Goal: Contribute content: Contribute content

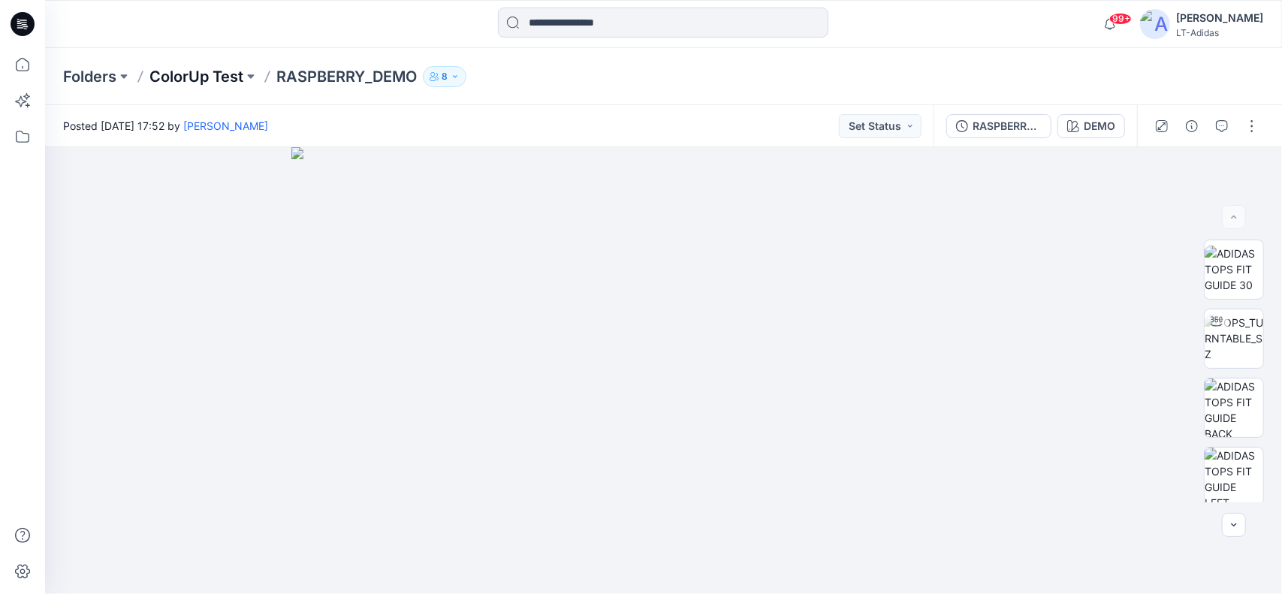
click at [219, 73] on p "ColorUp Test" at bounding box center [196, 76] width 94 height 21
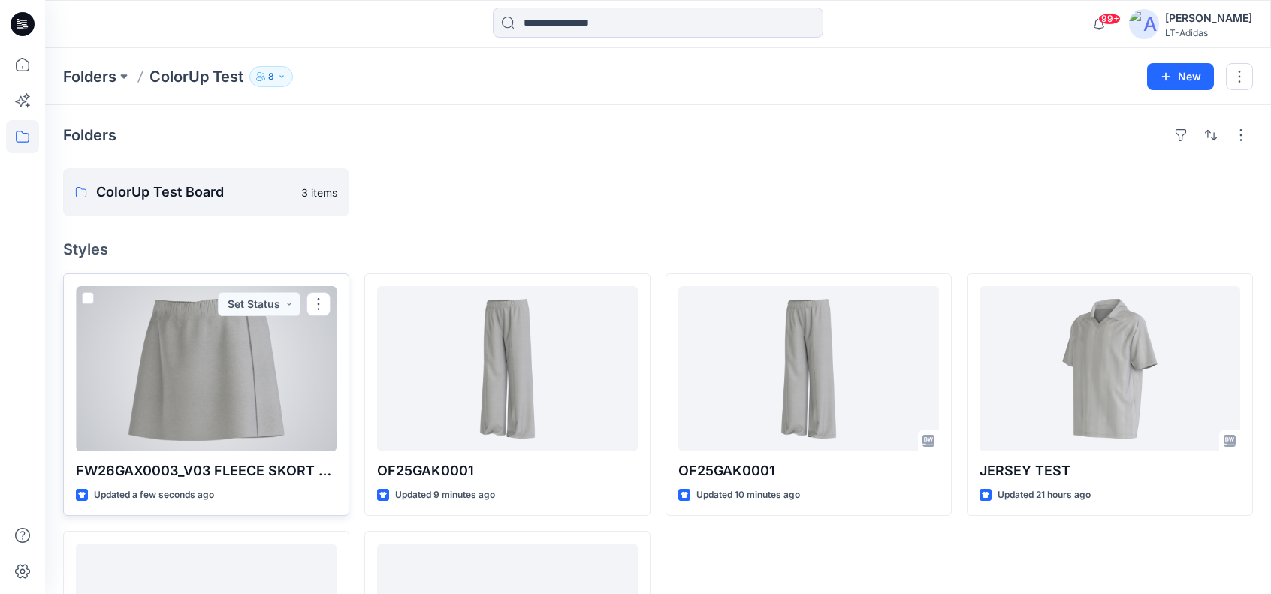
click at [267, 382] on div at bounding box center [206, 368] width 261 height 165
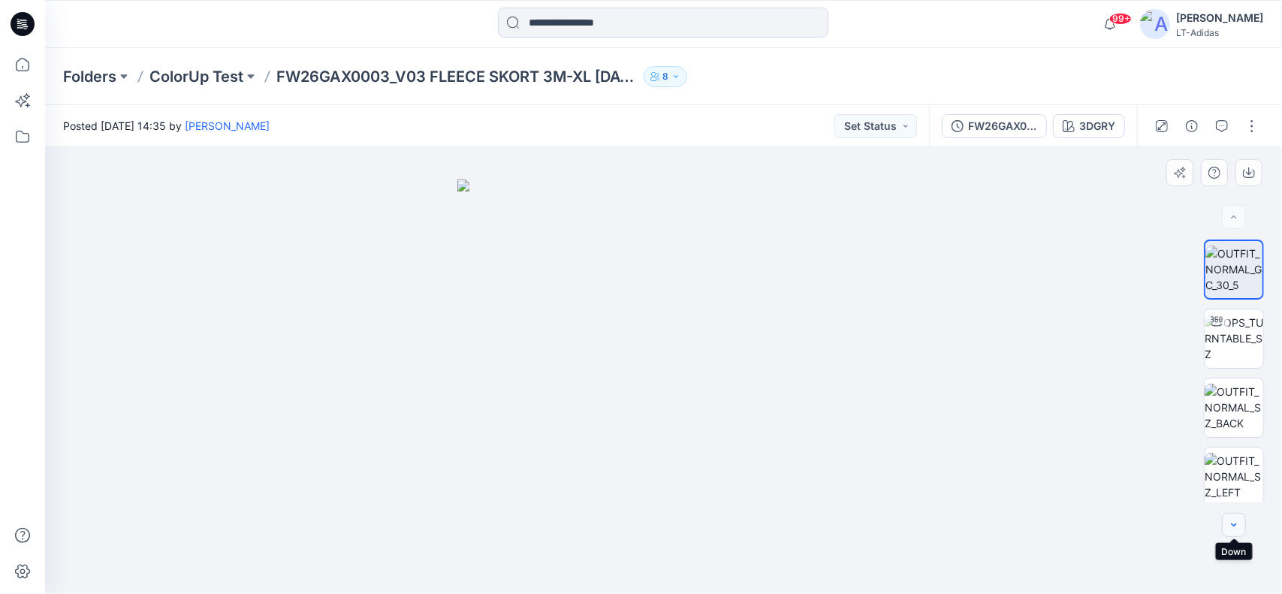
click at [1238, 518] on button "button" at bounding box center [1234, 525] width 24 height 24
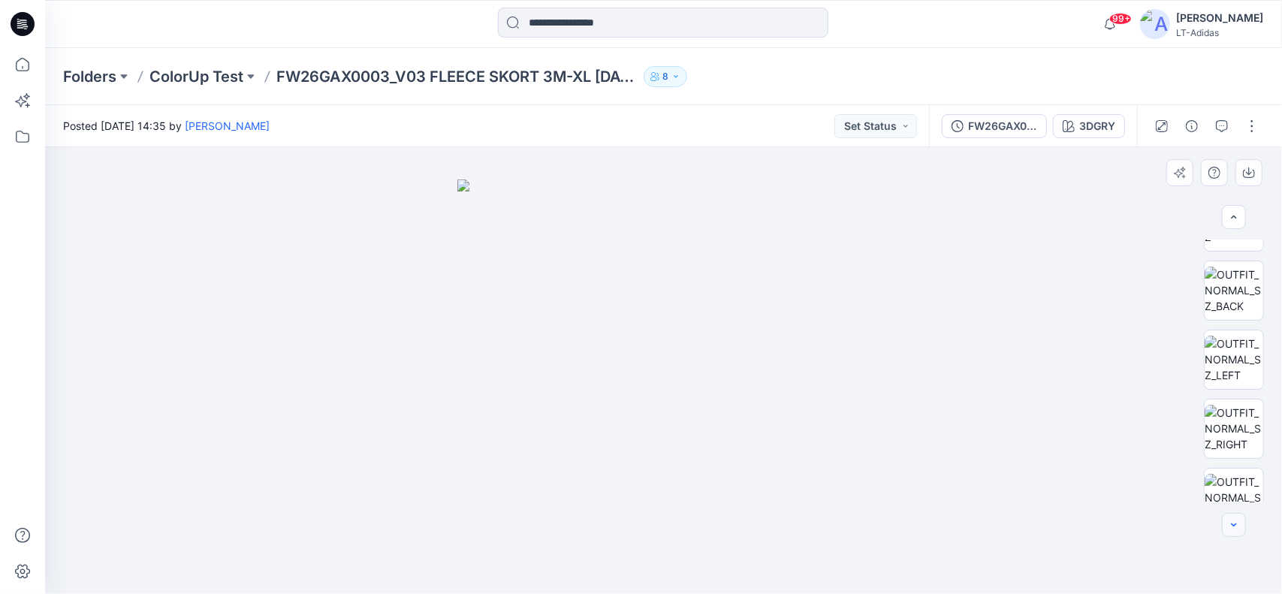
click at [1238, 518] on button "button" at bounding box center [1234, 525] width 24 height 24
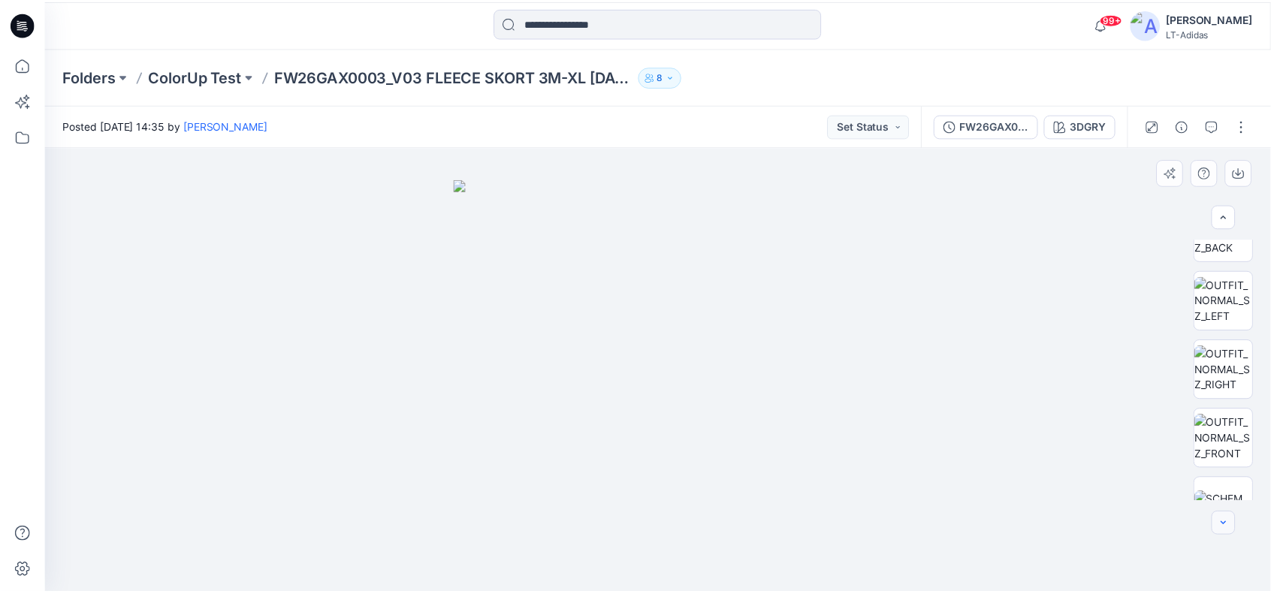
scroll to position [234, 0]
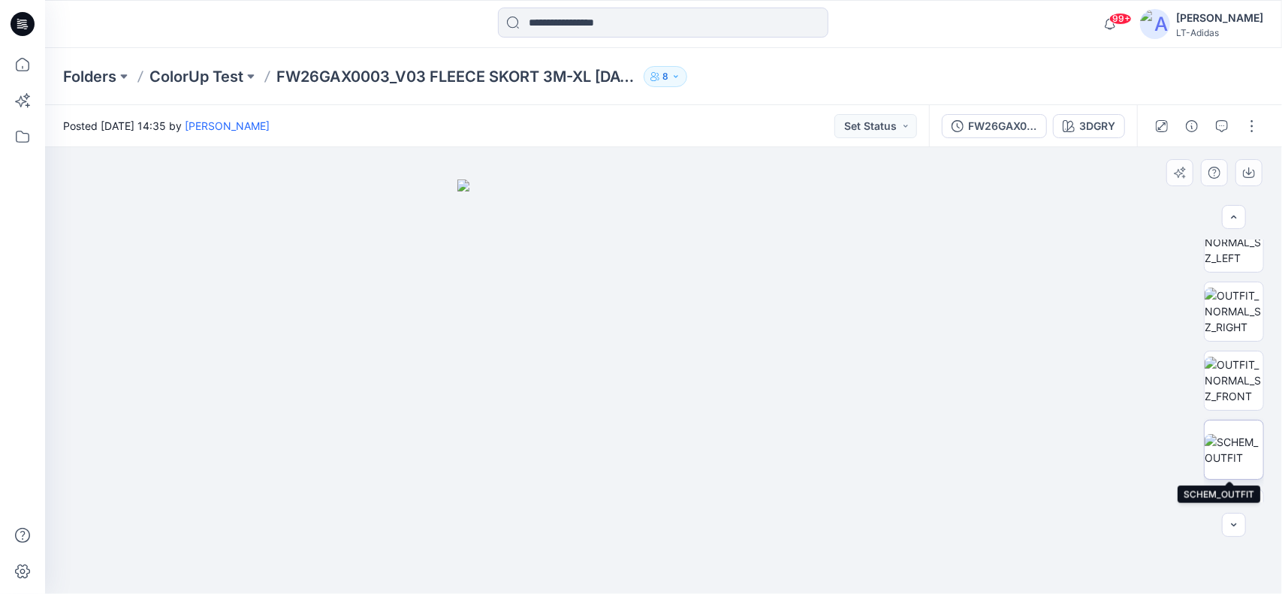
click at [1234, 444] on img at bounding box center [1234, 450] width 59 height 32
click at [1178, 173] on icon "button" at bounding box center [1180, 173] width 12 height 12
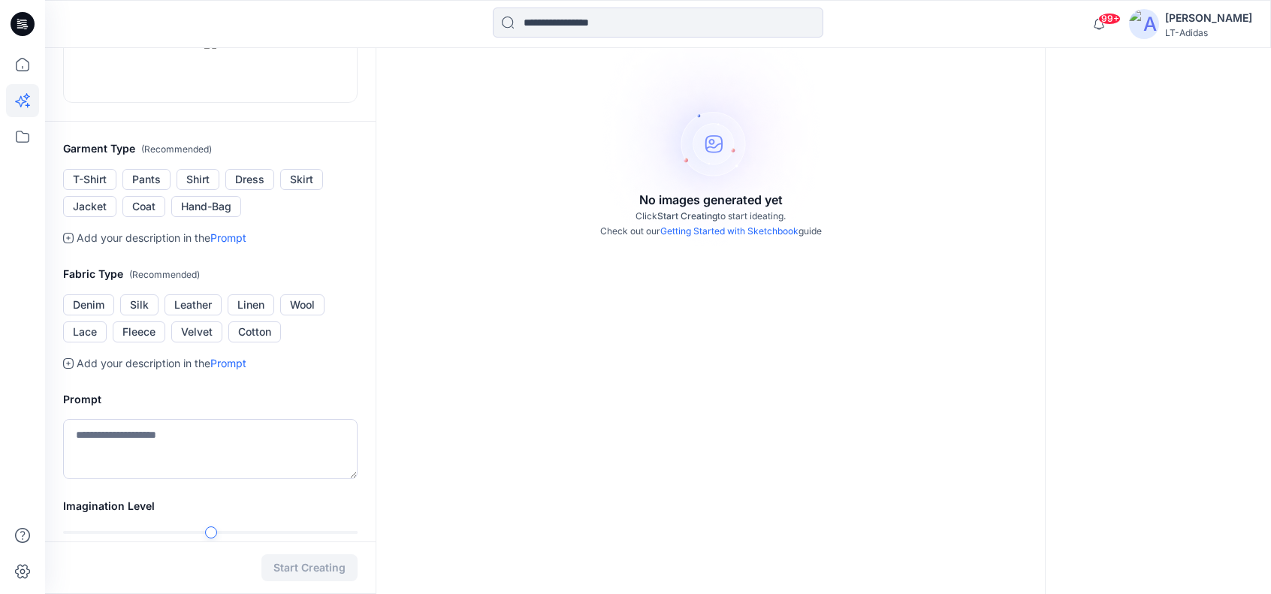
scroll to position [200, 0]
click at [306, 189] on button "Skirt" at bounding box center [301, 178] width 43 height 21
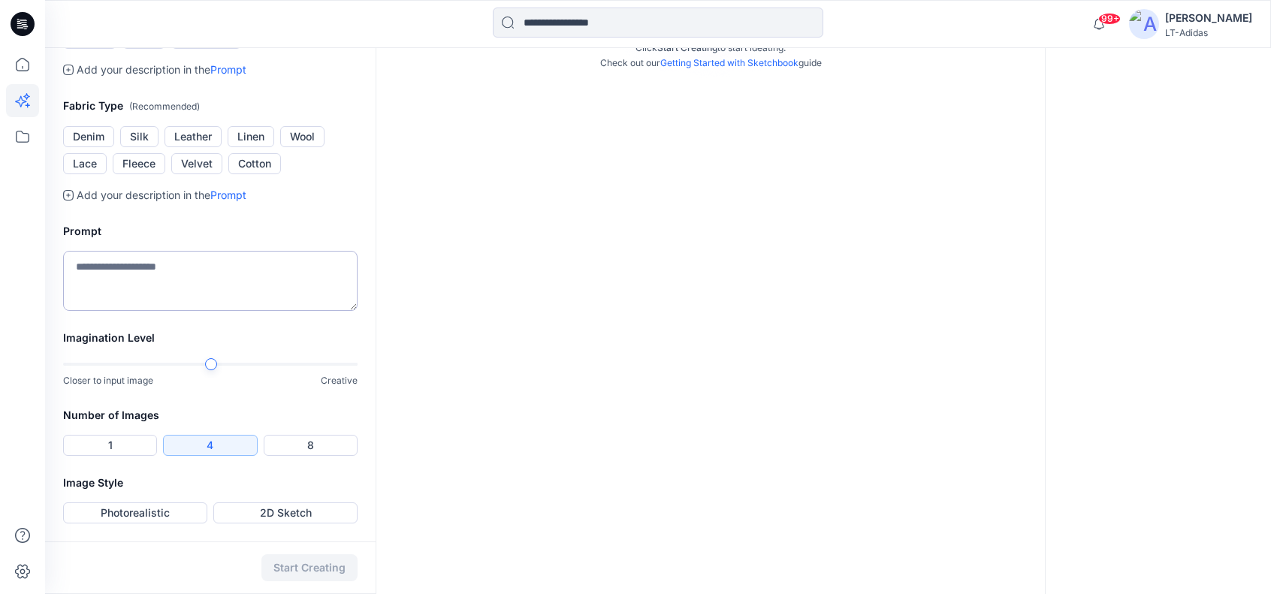
scroll to position [451, 0]
click at [147, 311] on textarea at bounding box center [210, 281] width 294 height 60
type textarea "**********"
click at [312, 568] on div "Start Creating" at bounding box center [210, 568] width 330 height 53
click at [216, 311] on textarea "**********" at bounding box center [210, 281] width 294 height 60
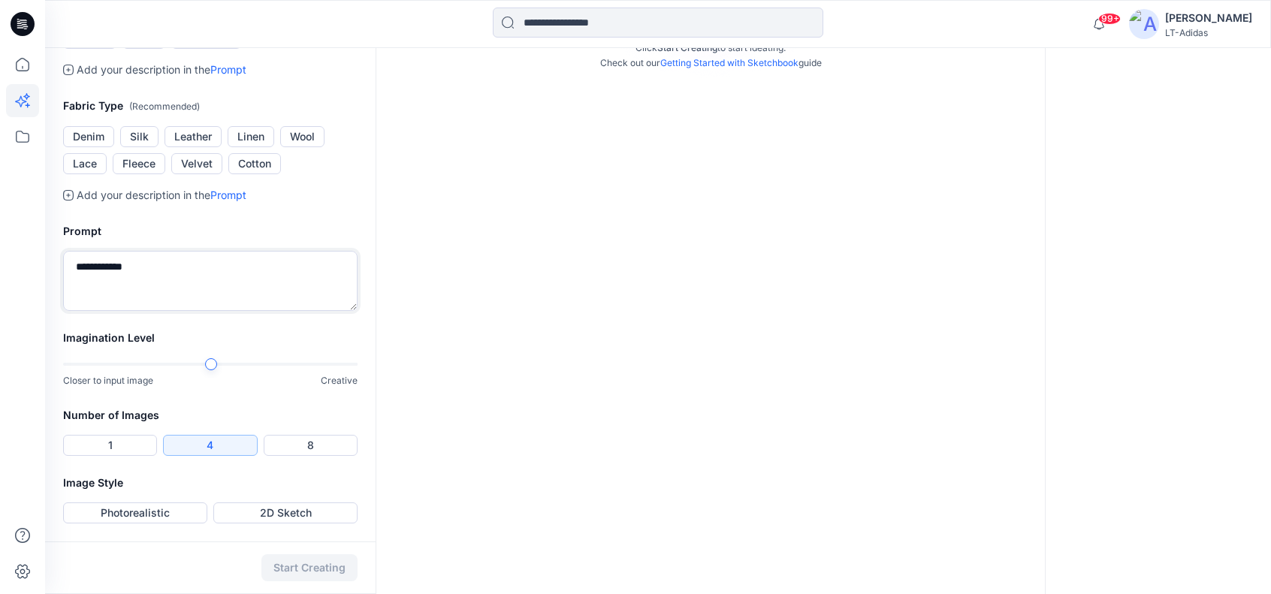
click at [207, 370] on div at bounding box center [211, 364] width 12 height 12
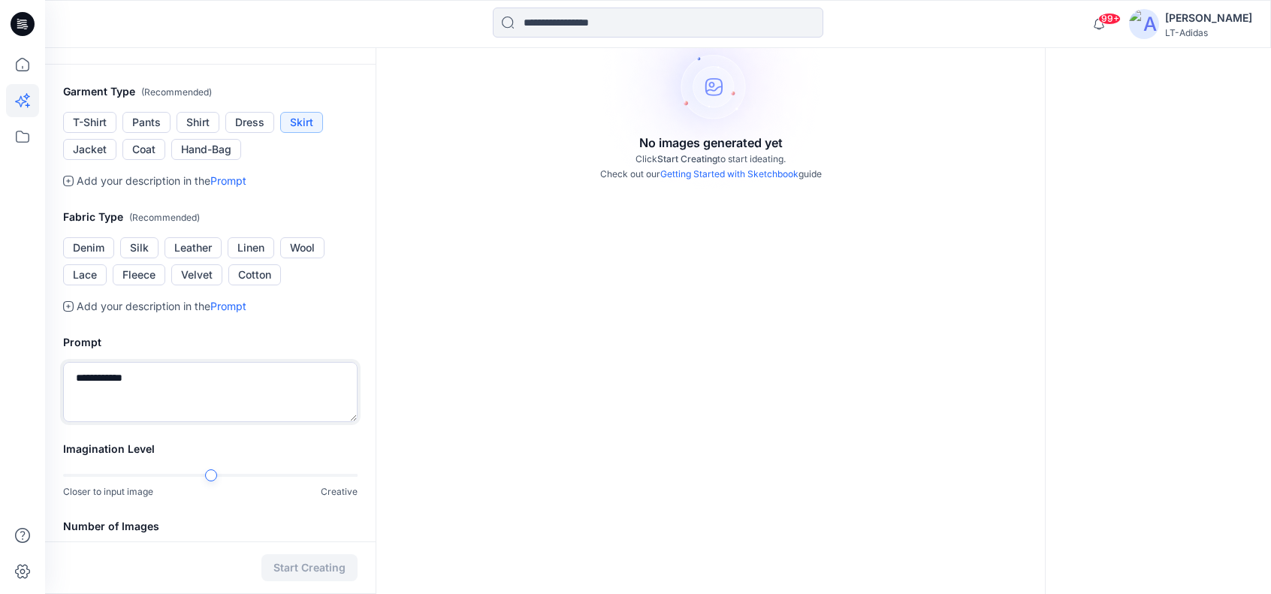
scroll to position [250, 0]
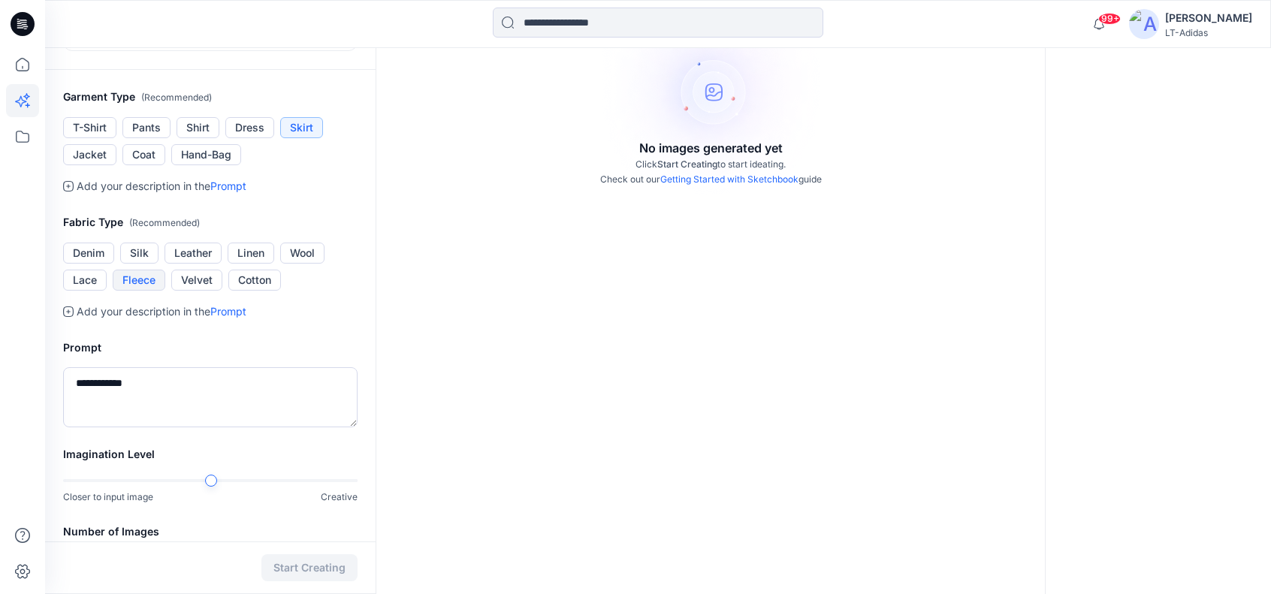
click at [152, 291] on button "Fleece" at bounding box center [139, 280] width 53 height 21
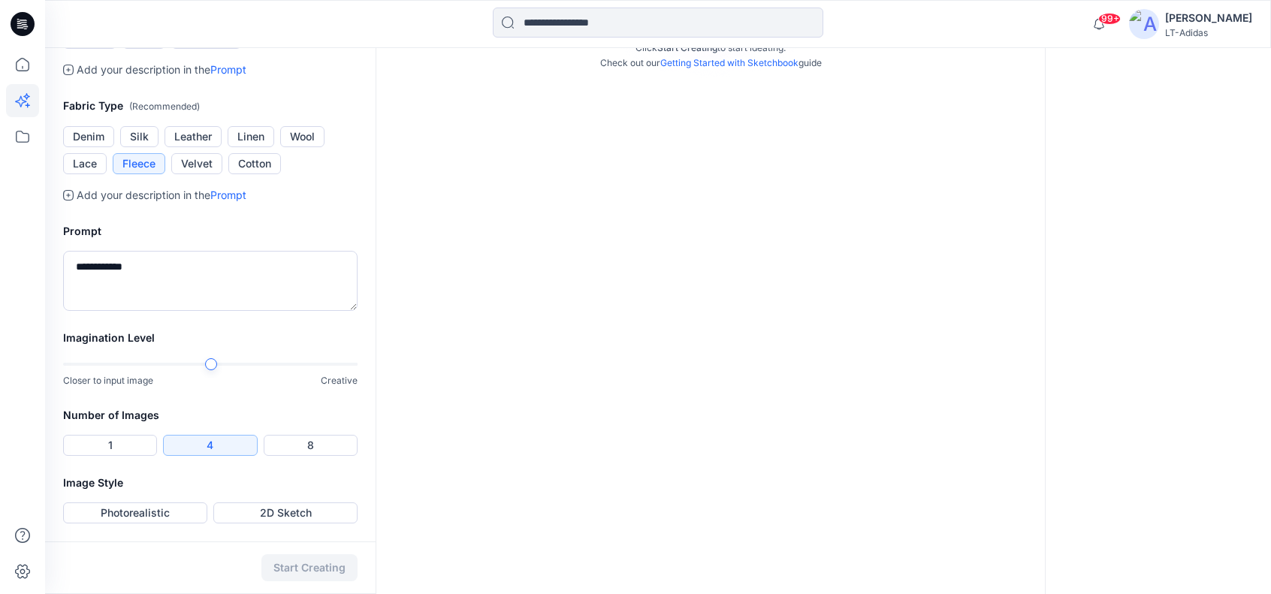
scroll to position [400, 0]
click at [149, 311] on textarea "**********" at bounding box center [210, 281] width 294 height 60
click at [139, 512] on button "Photorealistic" at bounding box center [135, 513] width 144 height 21
click at [324, 563] on button "Start Creating" at bounding box center [309, 567] width 96 height 27
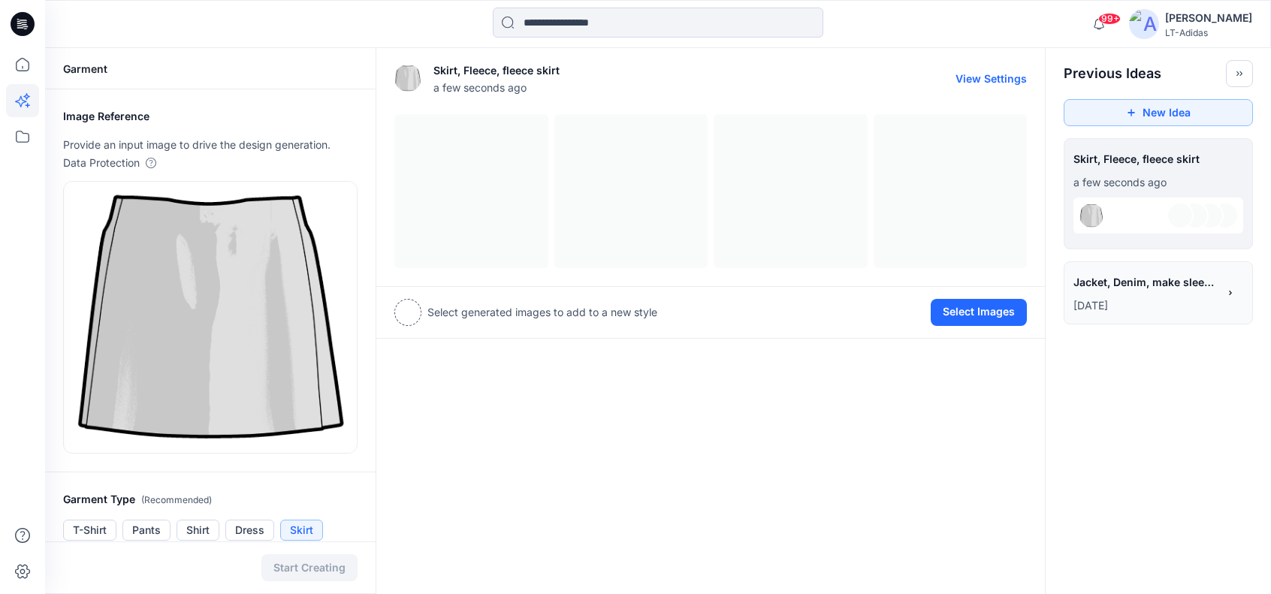
click at [610, 234] on div at bounding box center [710, 191] width 632 height 154
click at [439, 168] on div at bounding box center [710, 191] width 632 height 154
click at [684, 174] on div at bounding box center [710, 191] width 632 height 154
click at [1181, 219] on div at bounding box center [1180, 215] width 27 height 27
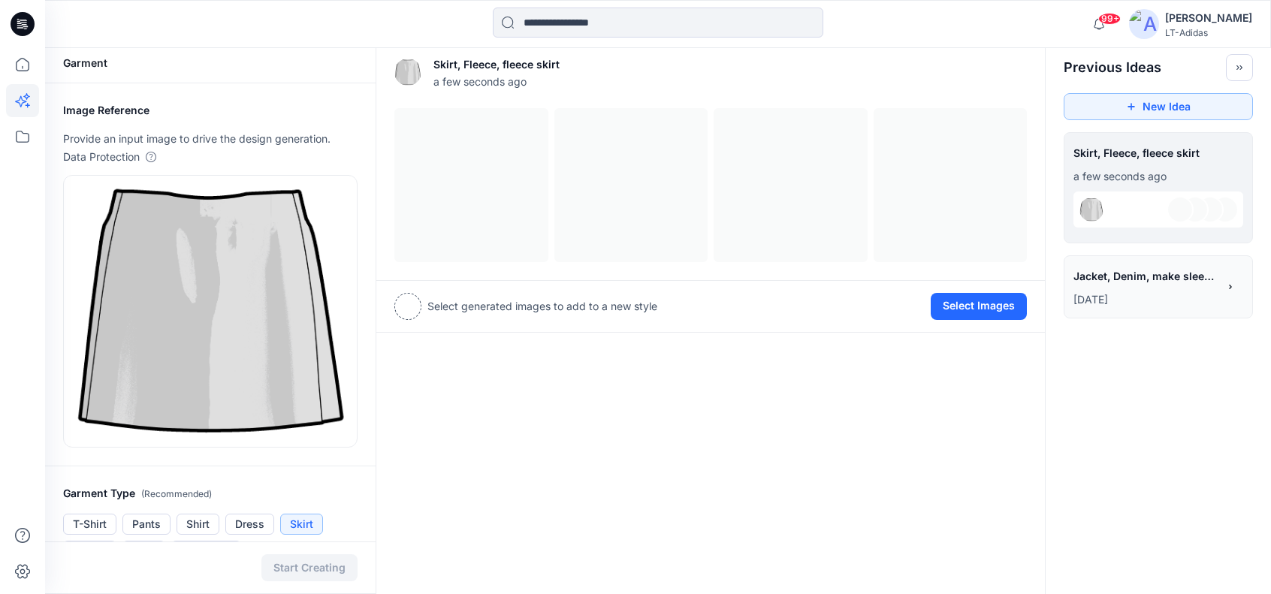
click at [605, 399] on div "Skirt, Fleece, fleece skirt a few seconds ago View Settings Select generated im…" at bounding box center [711, 574] width 670 height 1065
click at [487, 139] on div at bounding box center [710, 185] width 632 height 154
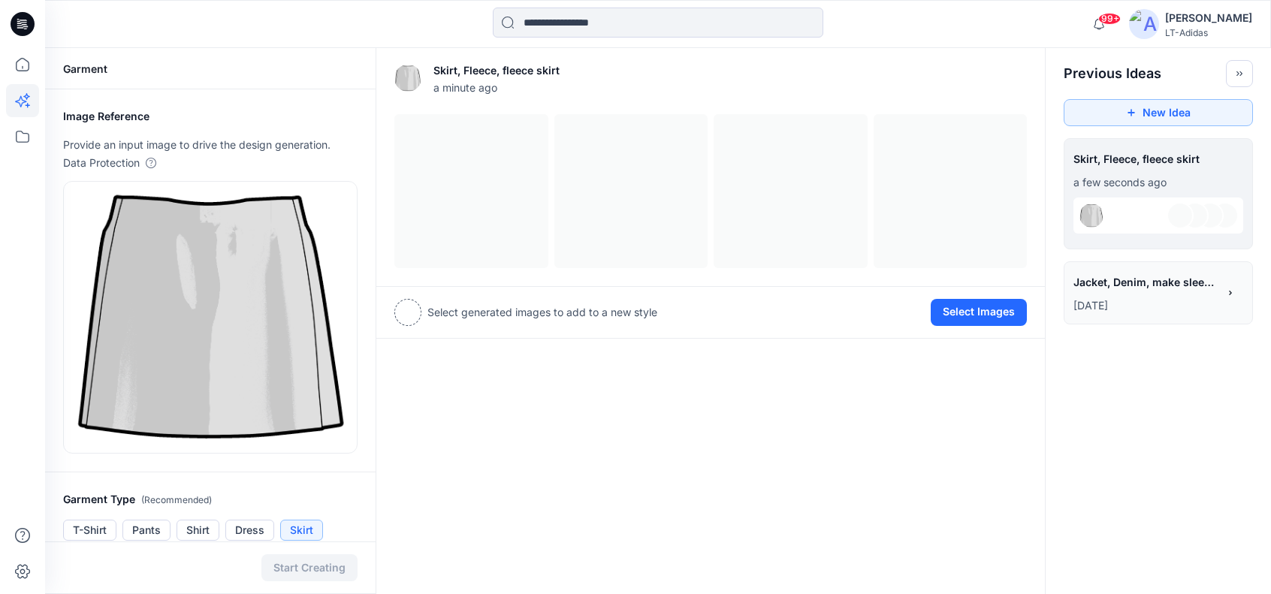
scroll to position [0, 0]
click at [492, 172] on div at bounding box center [710, 191] width 632 height 154
click at [1160, 216] on div at bounding box center [1158, 216] width 170 height 36
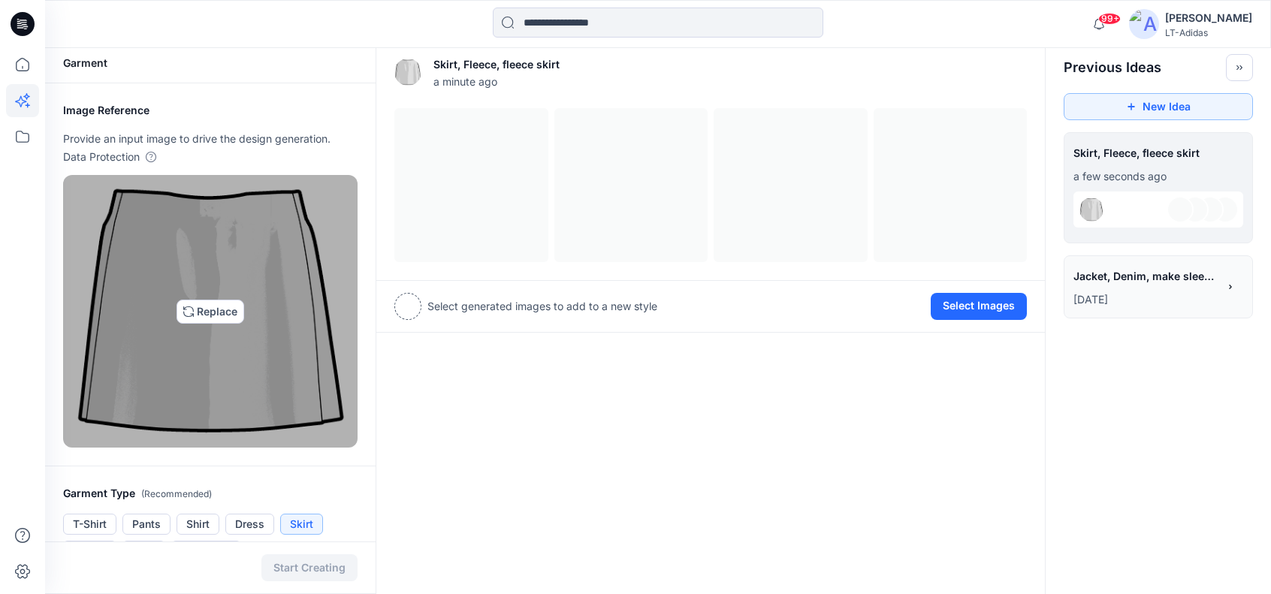
click at [237, 255] on img at bounding box center [210, 311] width 281 height 259
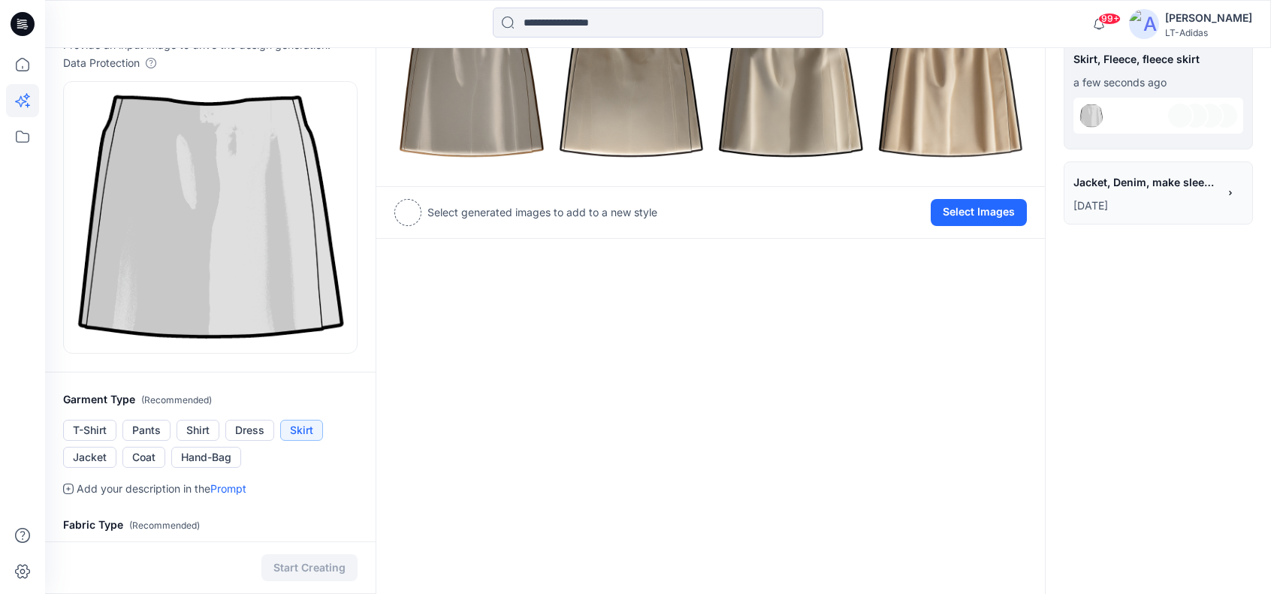
scroll to position [0, 0]
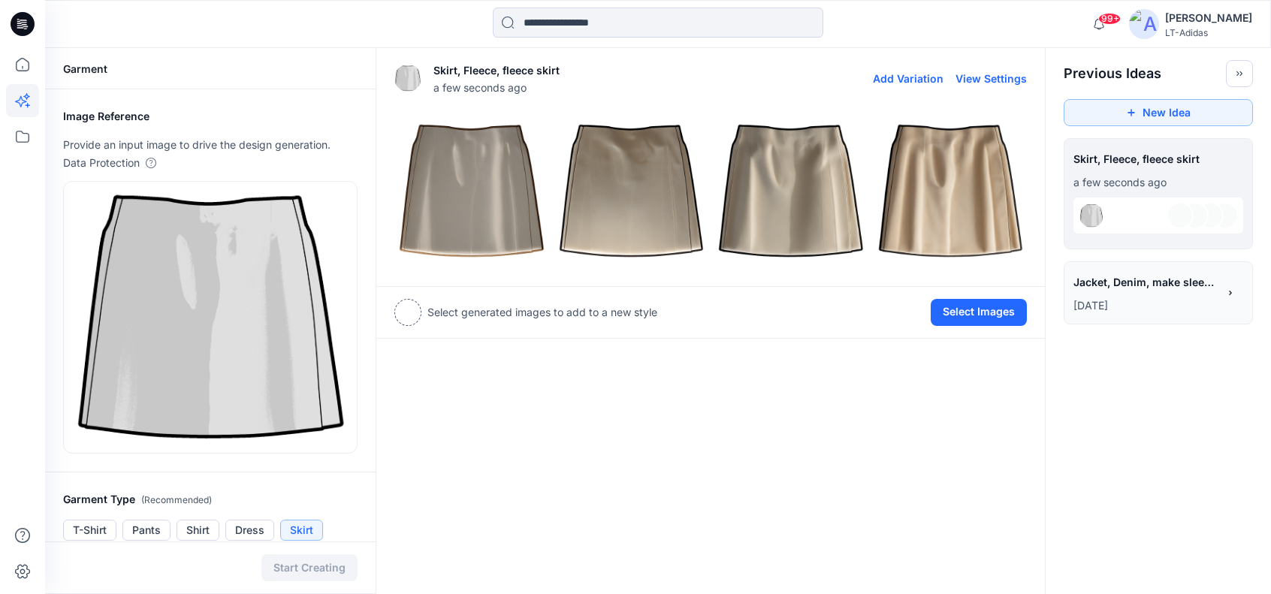
click at [801, 204] on img at bounding box center [790, 191] width 152 height 152
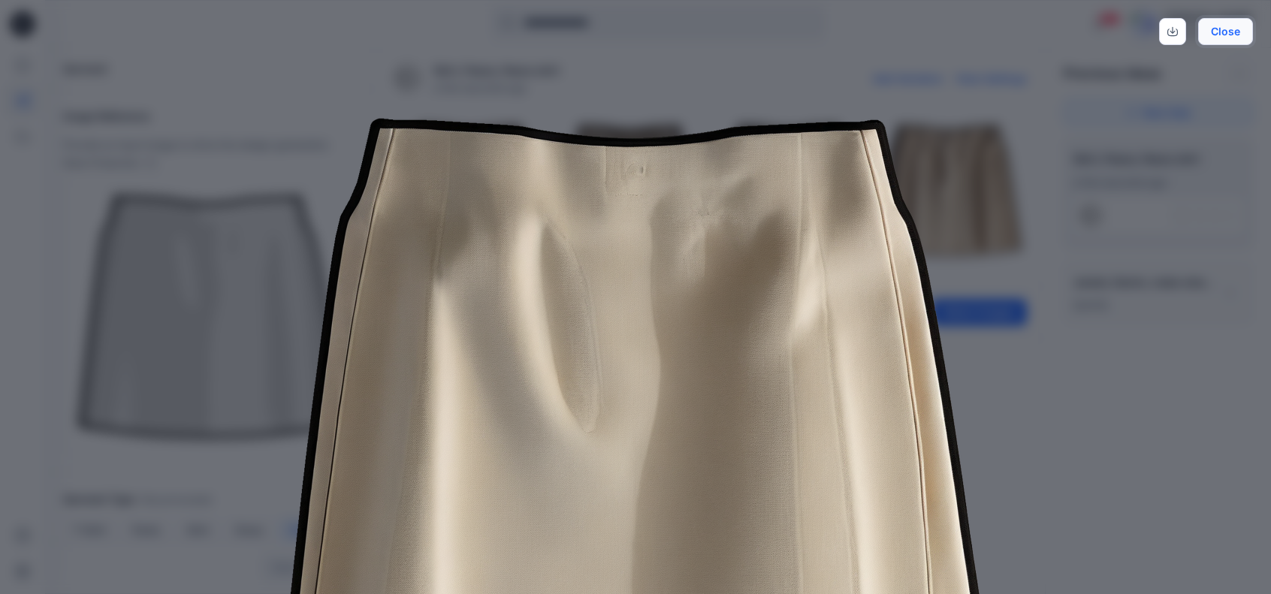
click at [1230, 32] on button "Close" at bounding box center [1225, 31] width 55 height 27
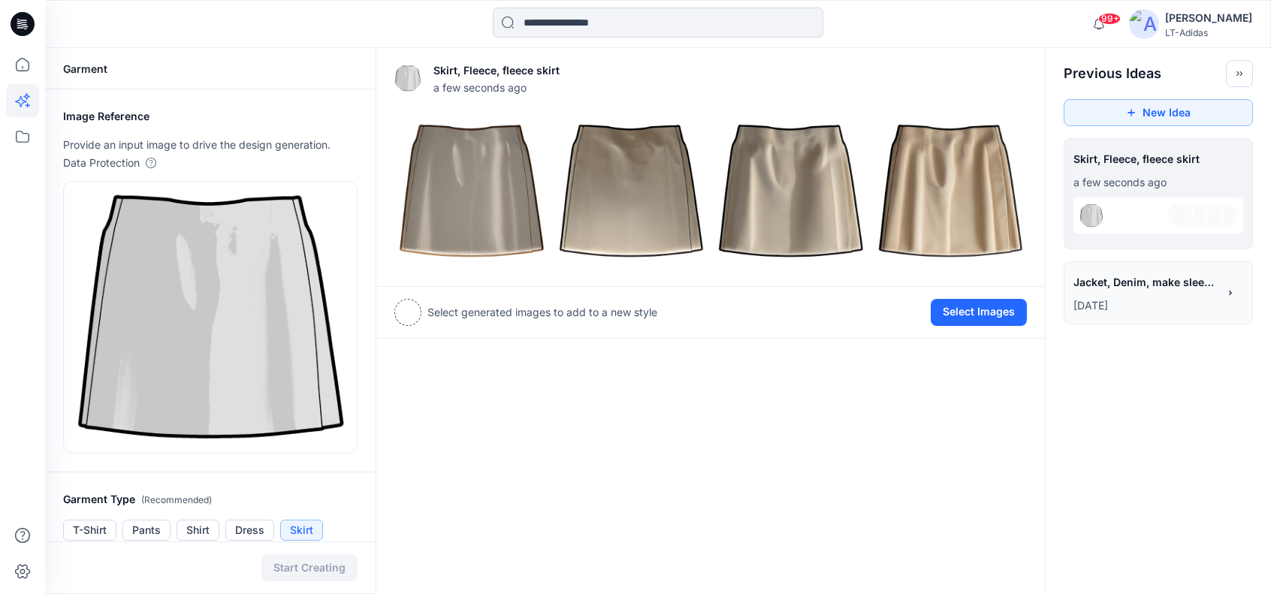
click at [405, 309] on div at bounding box center [407, 312] width 27 height 27
click at [632, 318] on p "Select generated images to add to a new style" at bounding box center [542, 312] width 230 height 18
click at [814, 201] on img at bounding box center [790, 191] width 152 height 152
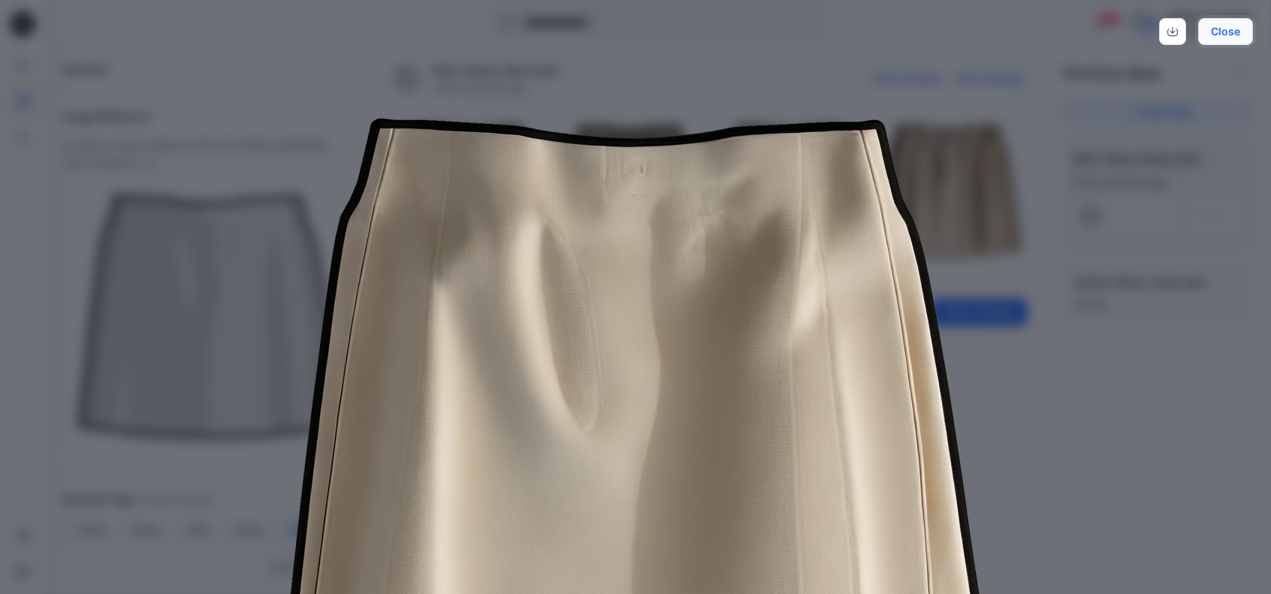
click at [1238, 32] on button "Close" at bounding box center [1225, 31] width 55 height 27
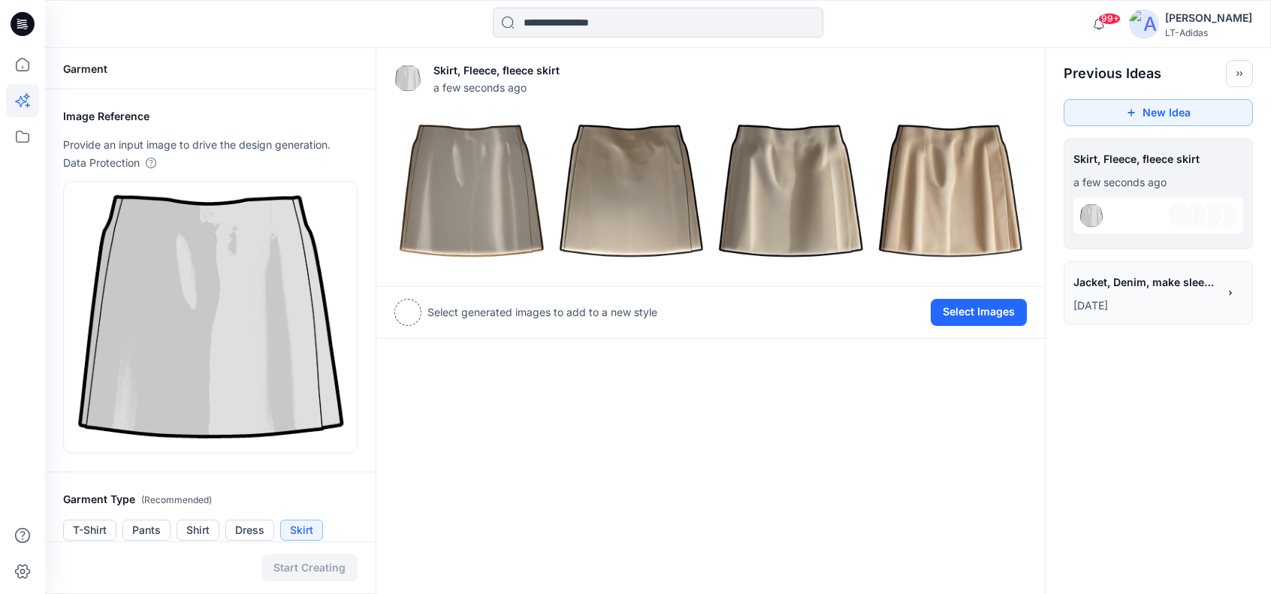
click at [1133, 218] on div at bounding box center [1158, 216] width 170 height 36
click at [1178, 113] on button "New Idea" at bounding box center [1158, 112] width 189 height 27
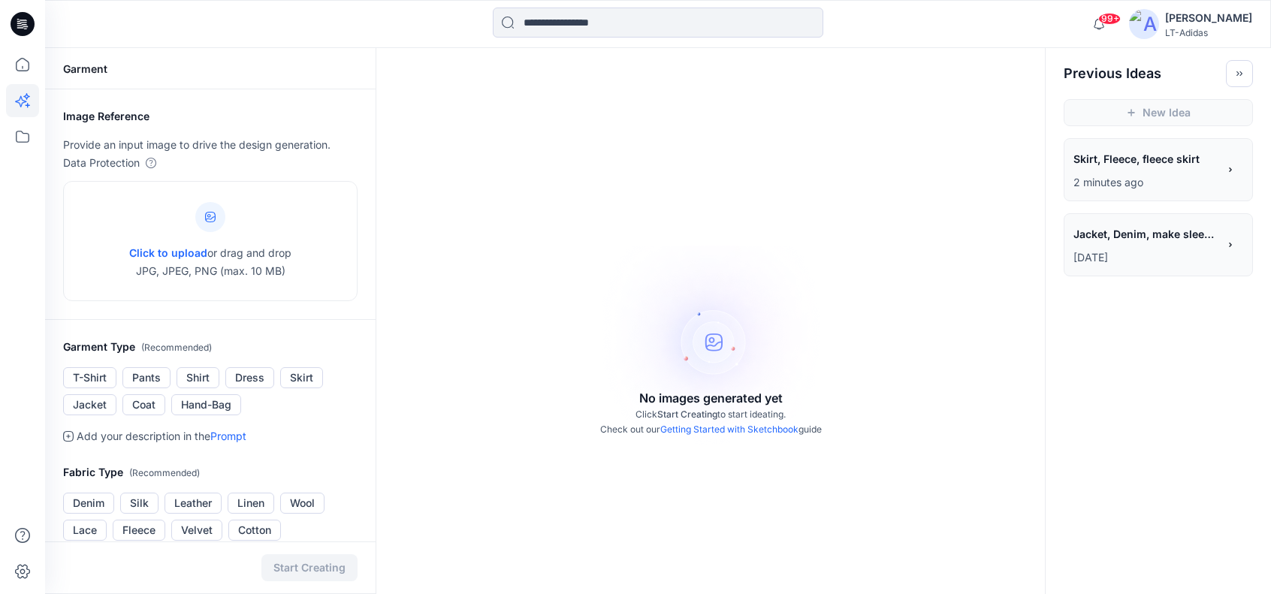
click at [1143, 169] on span "Skirt, Fleece, fleece skirt" at bounding box center [1144, 159] width 143 height 22
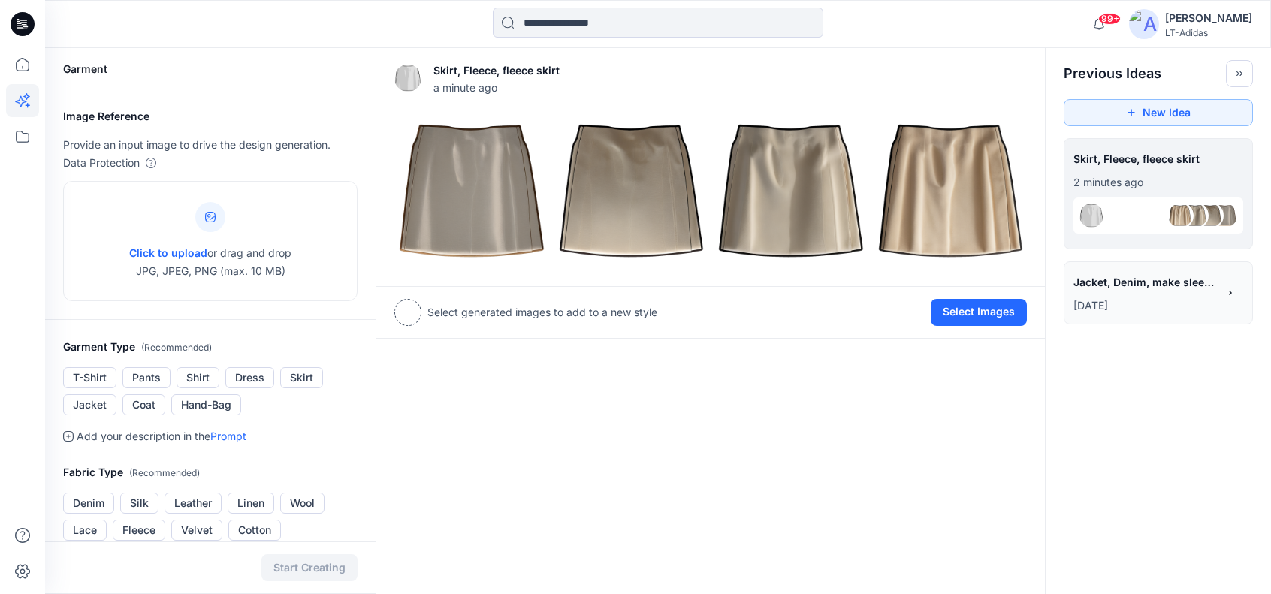
click at [410, 315] on div at bounding box center [407, 312] width 27 height 27
click at [539, 315] on p "Select generated images to add to a new style" at bounding box center [542, 312] width 230 height 18
click at [1215, 219] on img at bounding box center [1210, 216] width 24 height 24
click at [804, 196] on img at bounding box center [790, 191] width 152 height 152
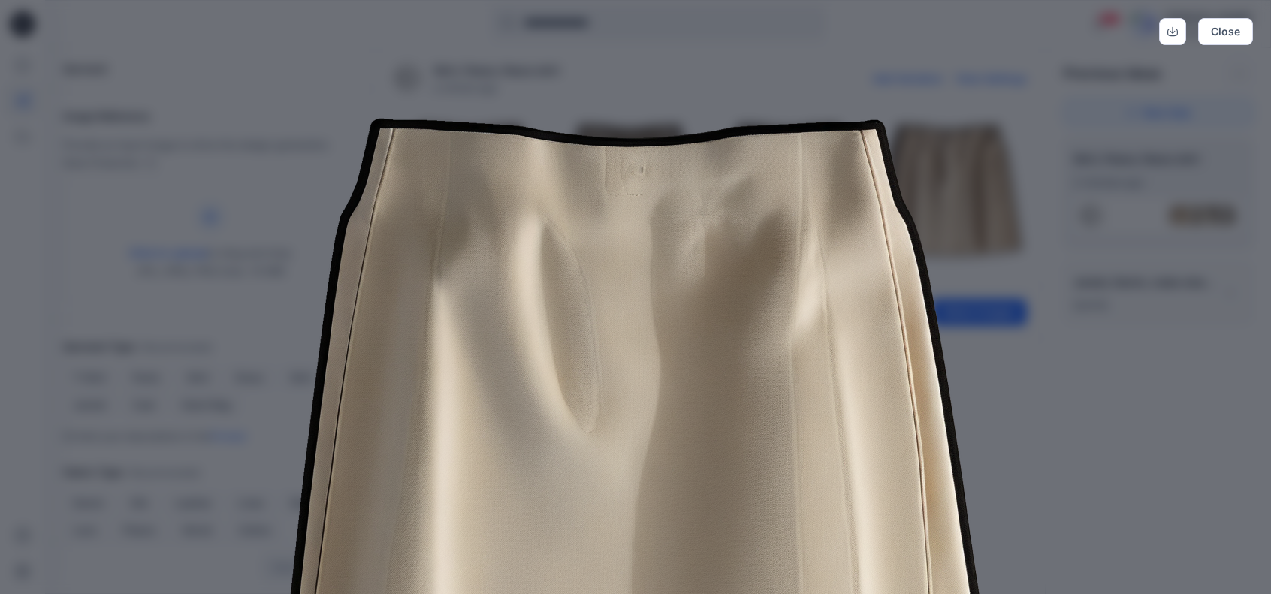
click at [759, 235] on img at bounding box center [635, 453] width 769 height 769
click at [1241, 29] on button "Close" at bounding box center [1225, 31] width 55 height 27
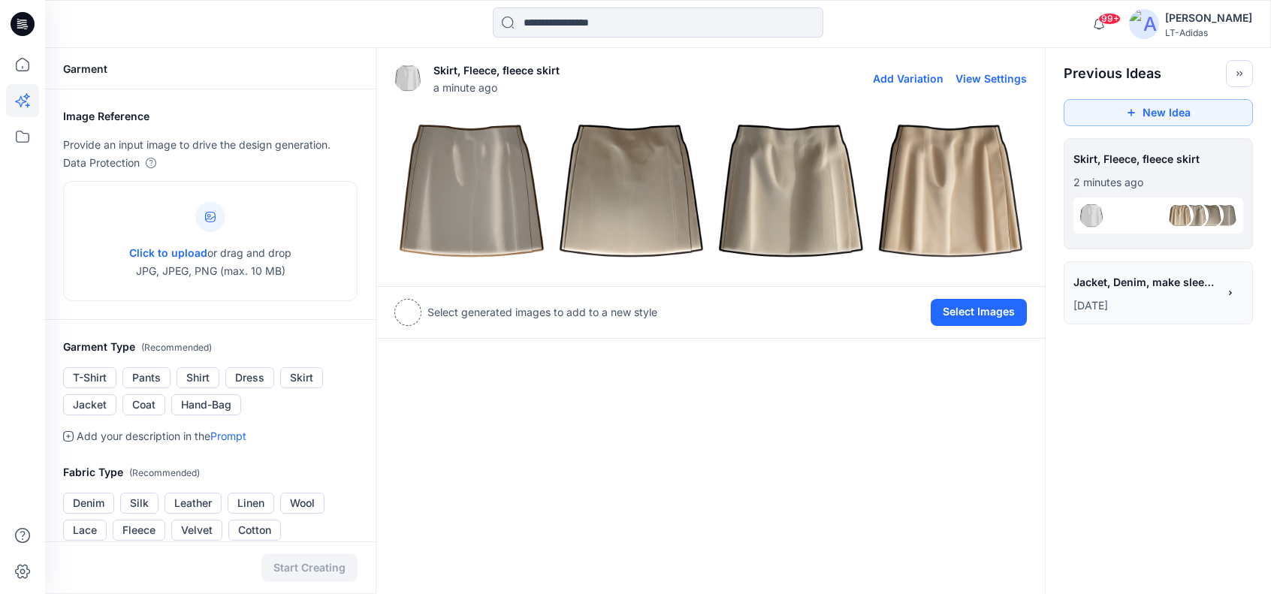
click at [775, 219] on img at bounding box center [790, 191] width 152 height 152
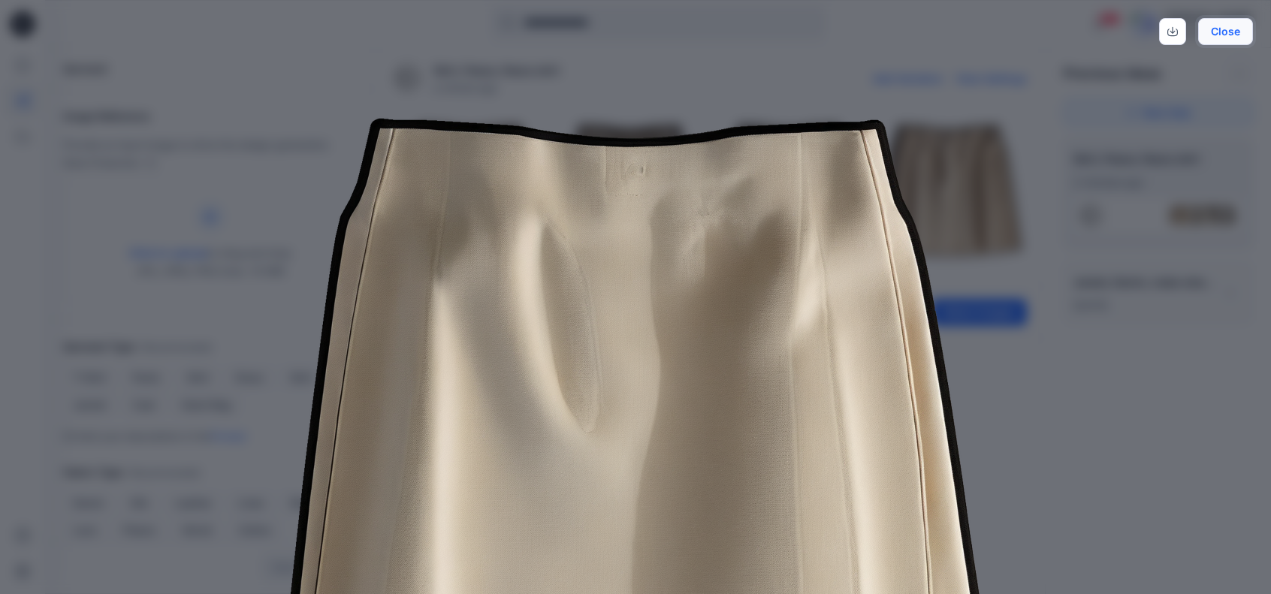
click at [1226, 28] on button "Close" at bounding box center [1225, 31] width 55 height 27
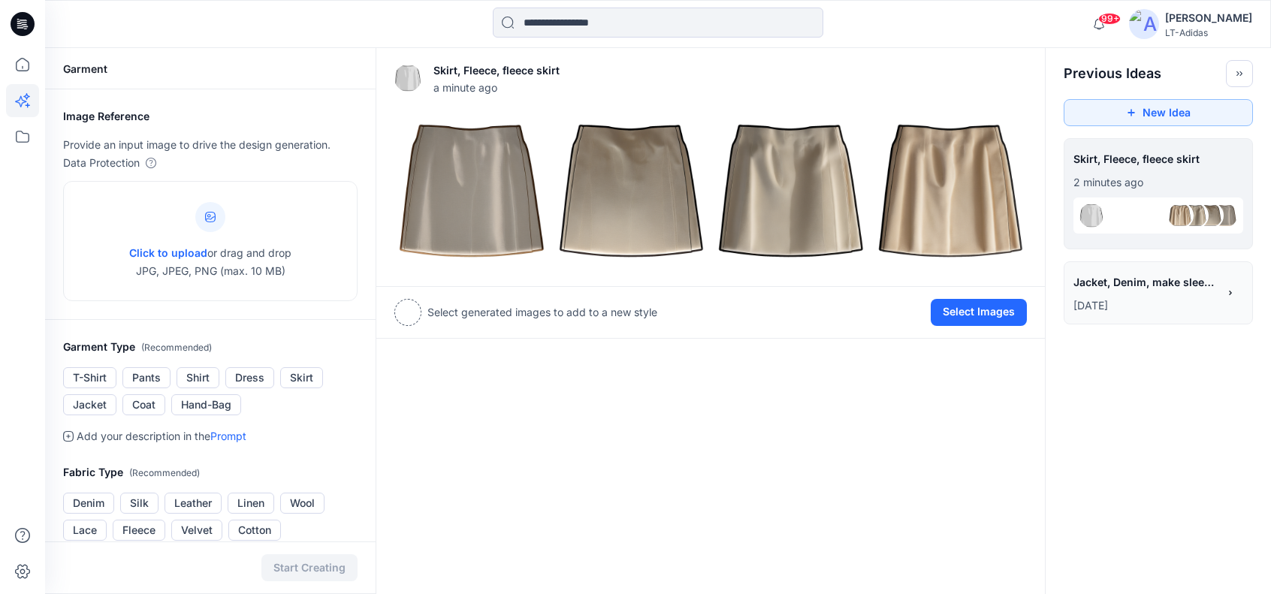
click at [529, 312] on p "Select generated images to add to a new style" at bounding box center [542, 312] width 230 height 18
click at [622, 312] on p "Select generated images to add to a new style" at bounding box center [542, 312] width 230 height 18
click at [418, 316] on div at bounding box center [407, 312] width 27 height 27
drag, startPoint x: 817, startPoint y: 214, endPoint x: 206, endPoint y: 219, distance: 611.4
click at [206, 219] on div "**********" at bounding box center [658, 504] width 1226 height 913
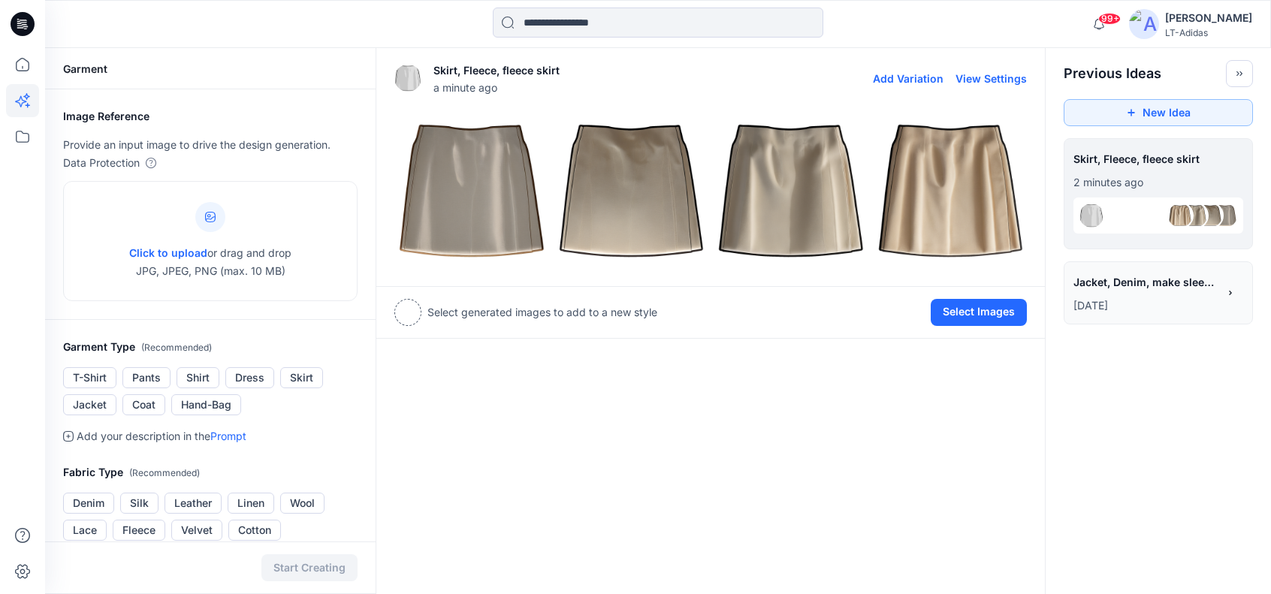
click at [909, 76] on button "Add Variation" at bounding box center [908, 78] width 71 height 13
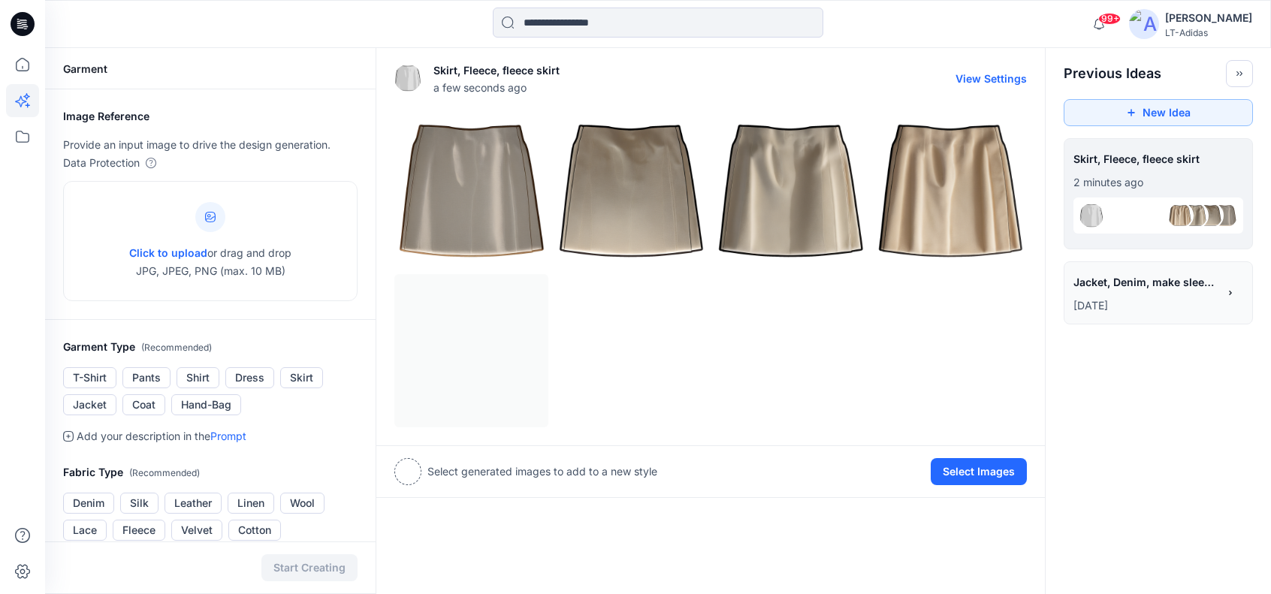
click at [770, 196] on img at bounding box center [790, 191] width 152 height 152
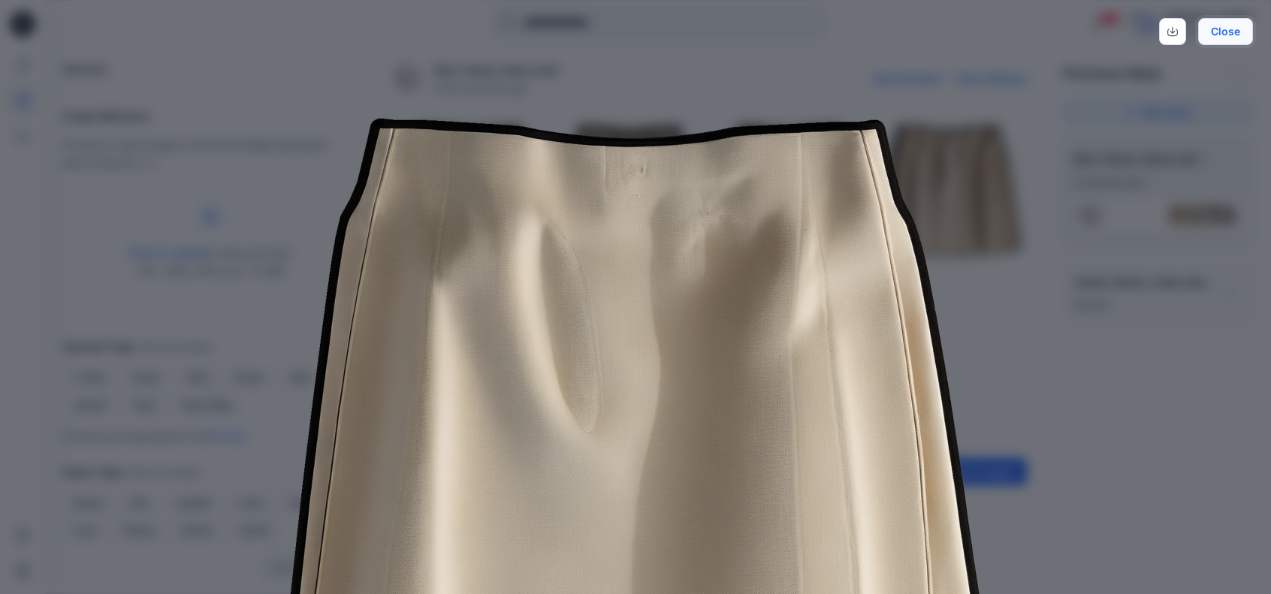
click at [1227, 29] on button "Close" at bounding box center [1225, 31] width 55 height 27
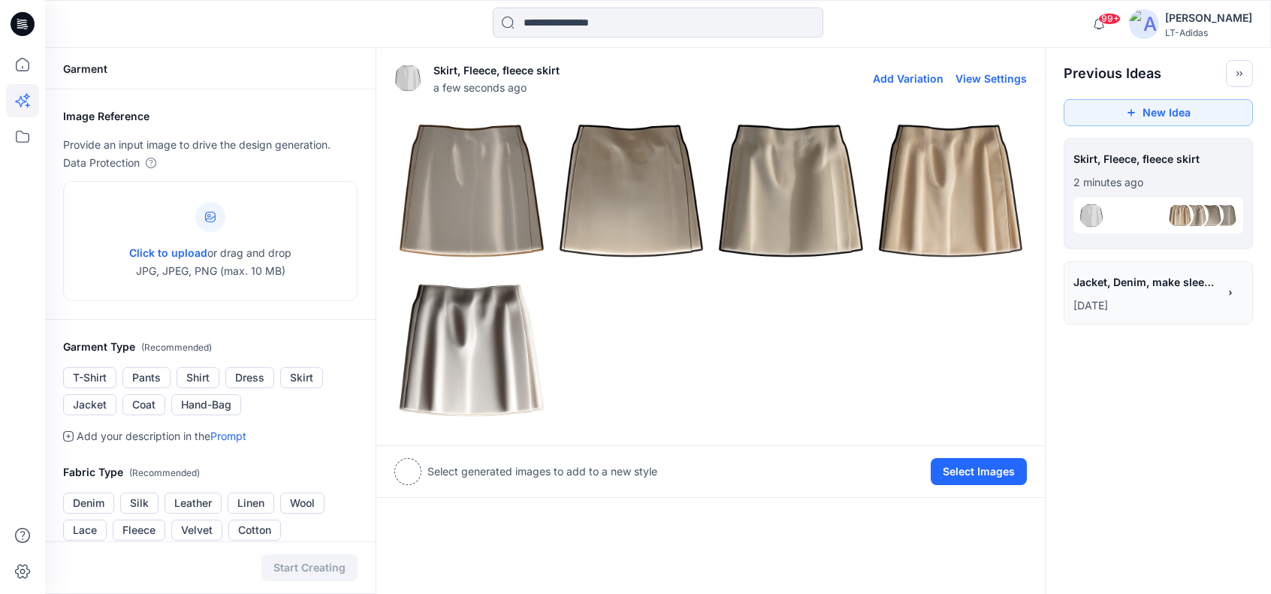
click at [766, 183] on img at bounding box center [790, 191] width 152 height 152
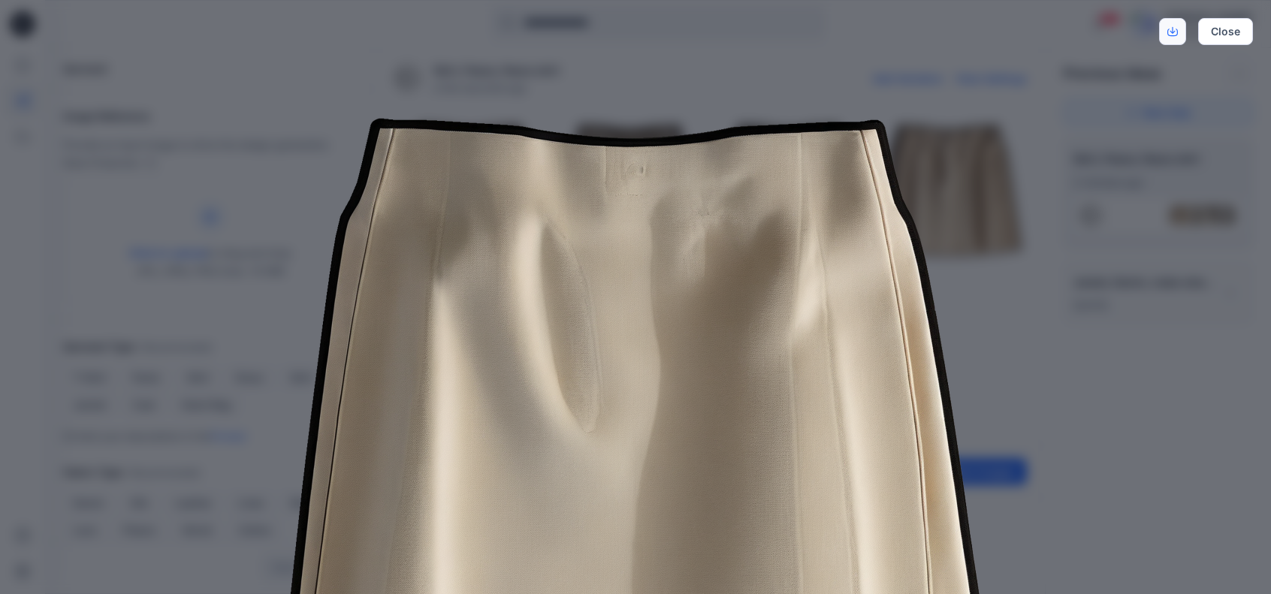
click at [1178, 28] on icon "Download" at bounding box center [1172, 31] width 11 height 11
click at [1232, 28] on button "Close" at bounding box center [1225, 31] width 55 height 27
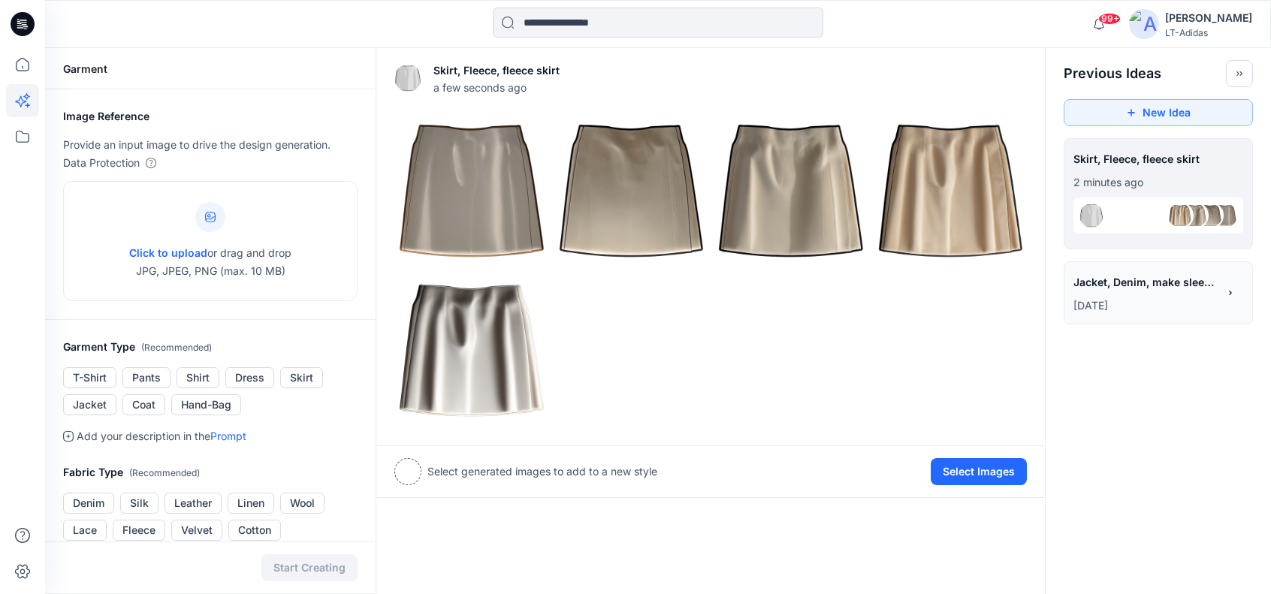
click at [663, 471] on div at bounding box center [796, 471] width 267 height 27
click at [976, 469] on button "Select Images" at bounding box center [979, 471] width 96 height 27
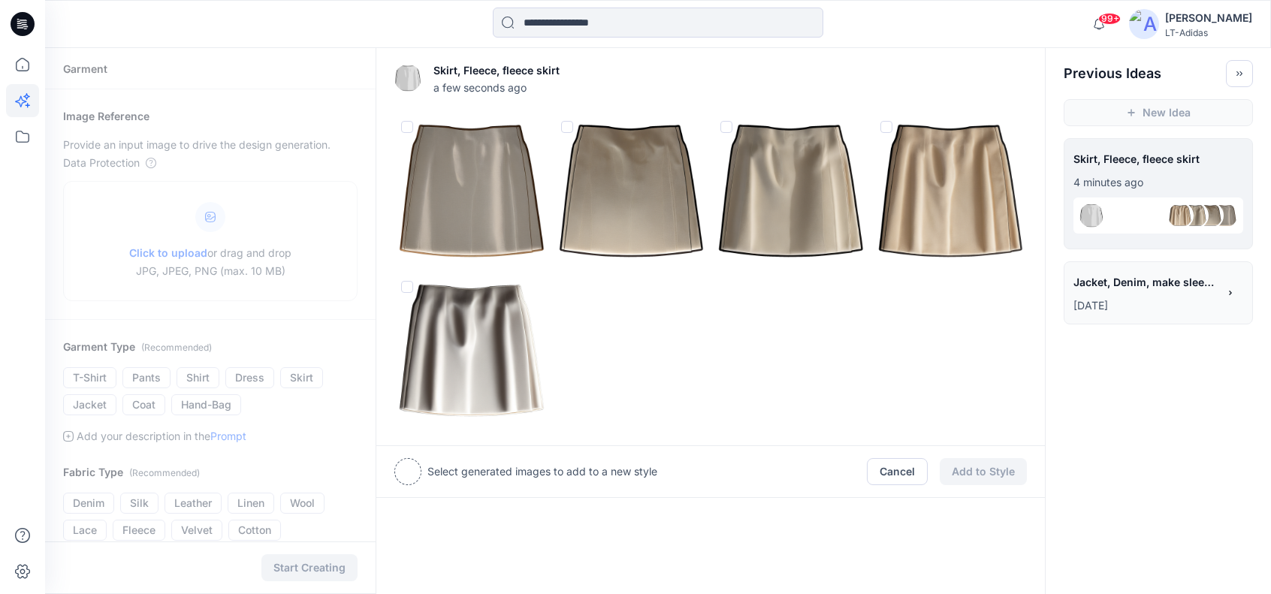
click at [783, 195] on img at bounding box center [790, 191] width 152 height 152
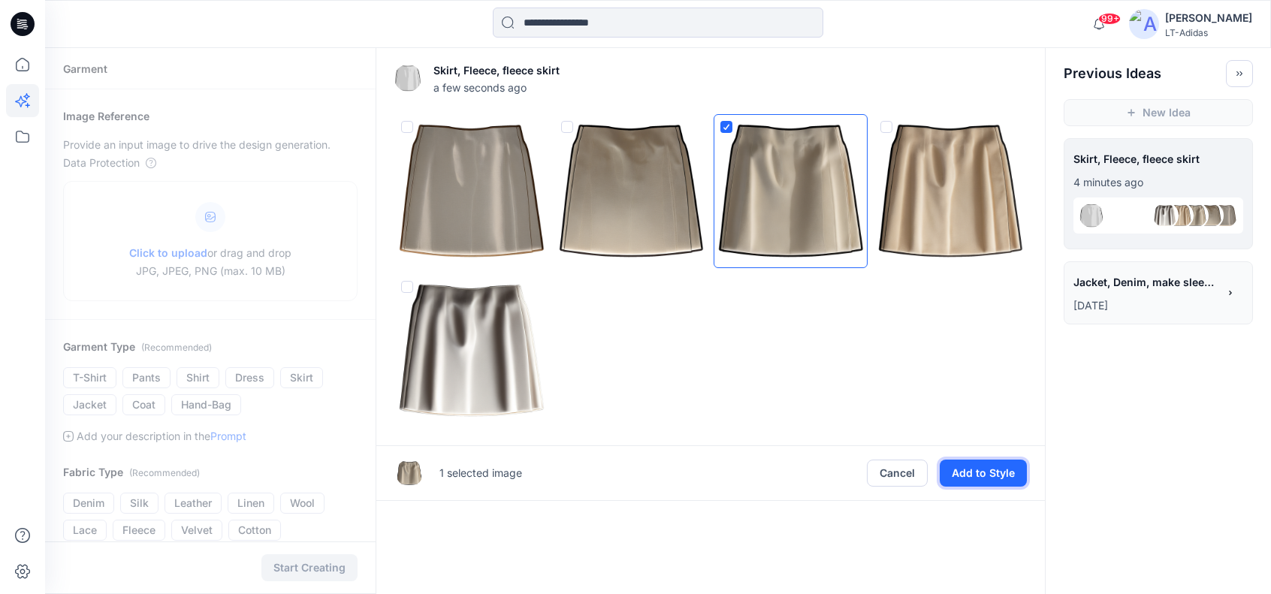
click at [1001, 475] on button "Add to Style" at bounding box center [983, 473] width 87 height 27
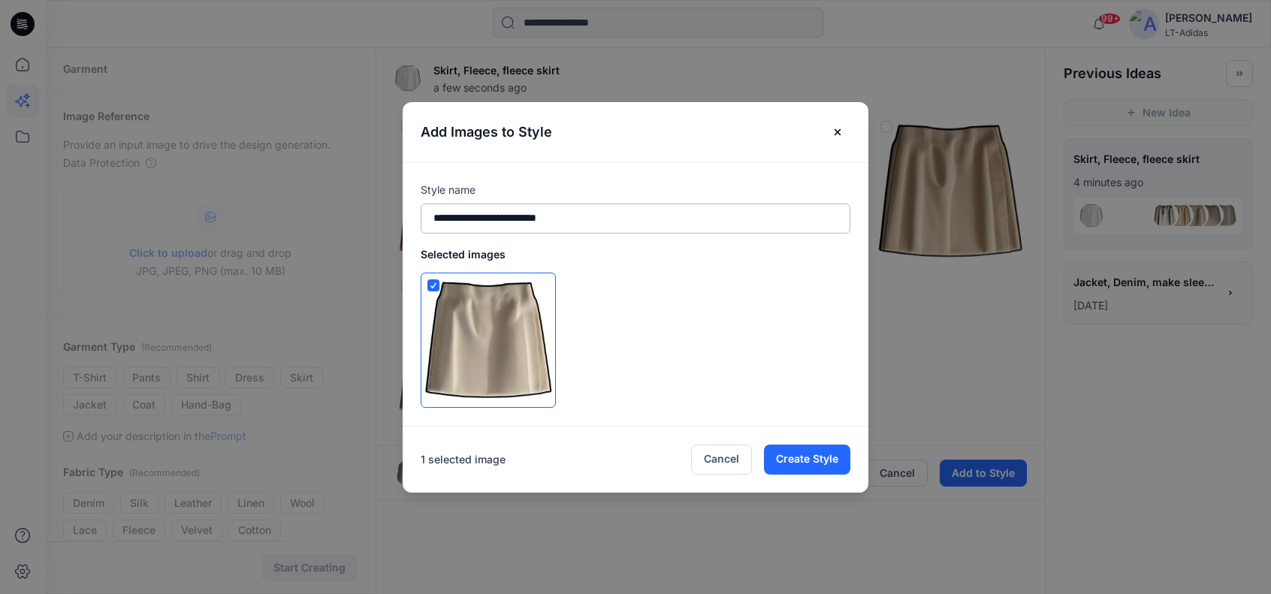
click at [571, 223] on input "**********" at bounding box center [636, 219] width 430 height 30
click at [829, 455] on button "Create Style" at bounding box center [807, 460] width 86 height 30
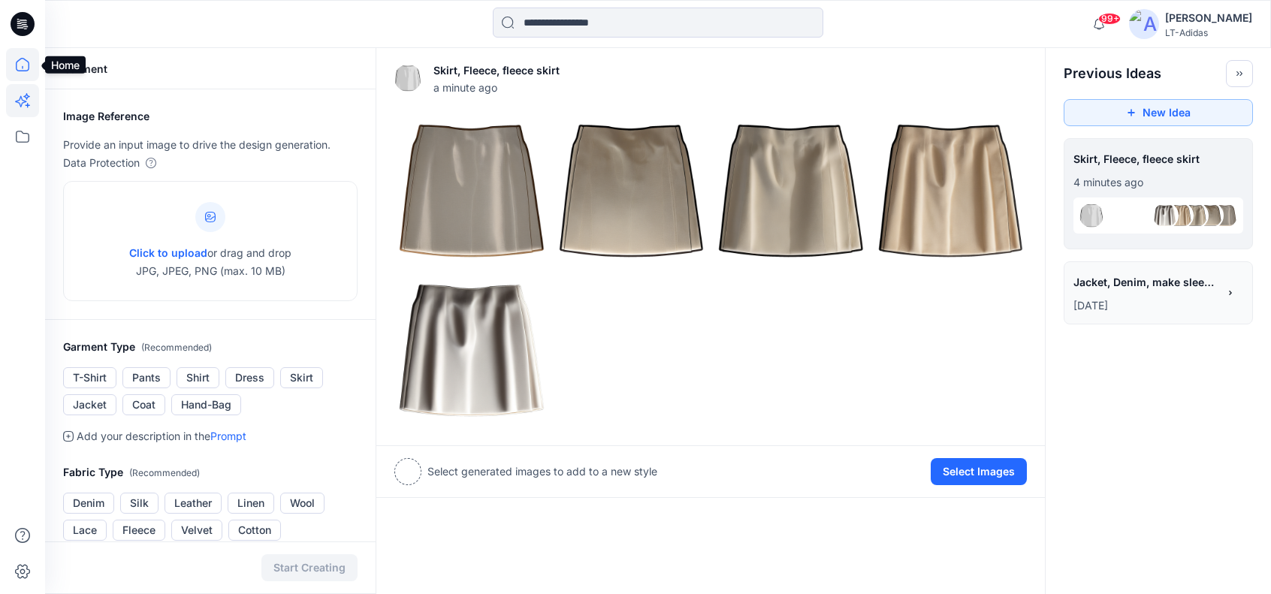
click at [20, 71] on icon at bounding box center [23, 65] width 14 height 14
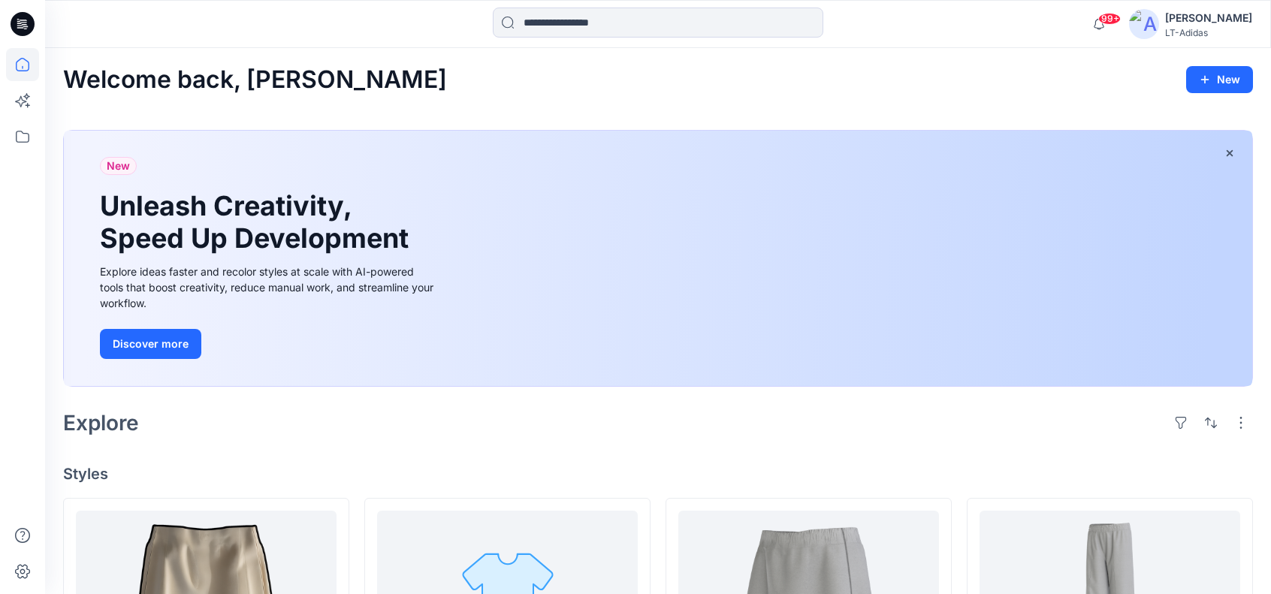
scroll to position [250, 0]
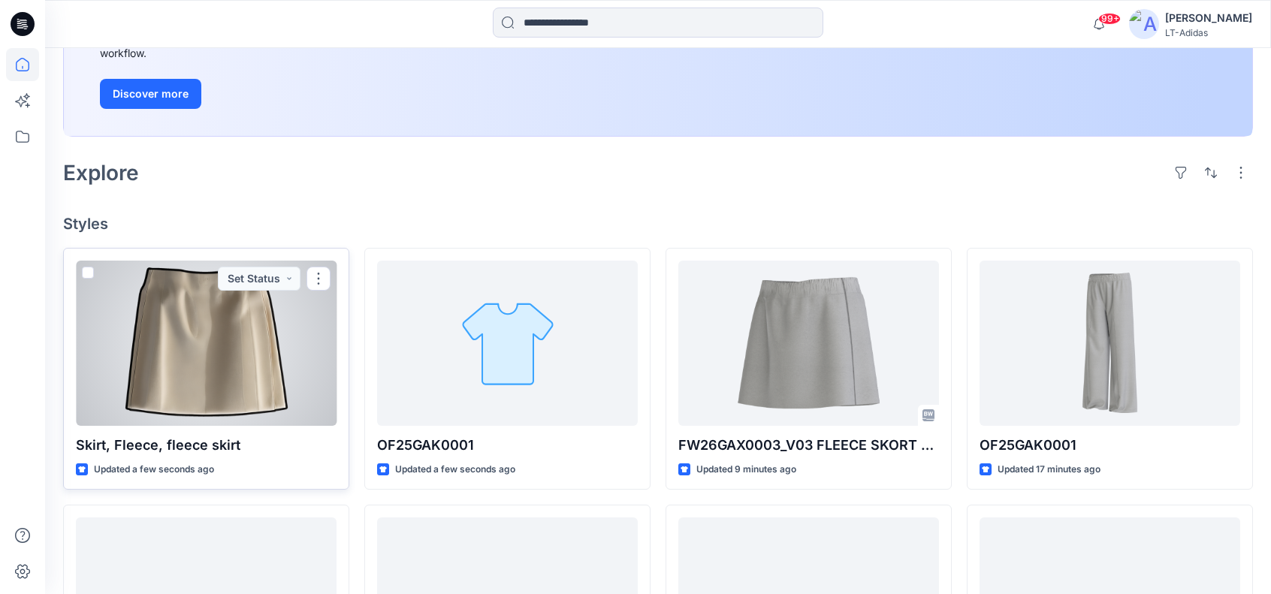
click at [202, 338] on div at bounding box center [206, 343] width 261 height 165
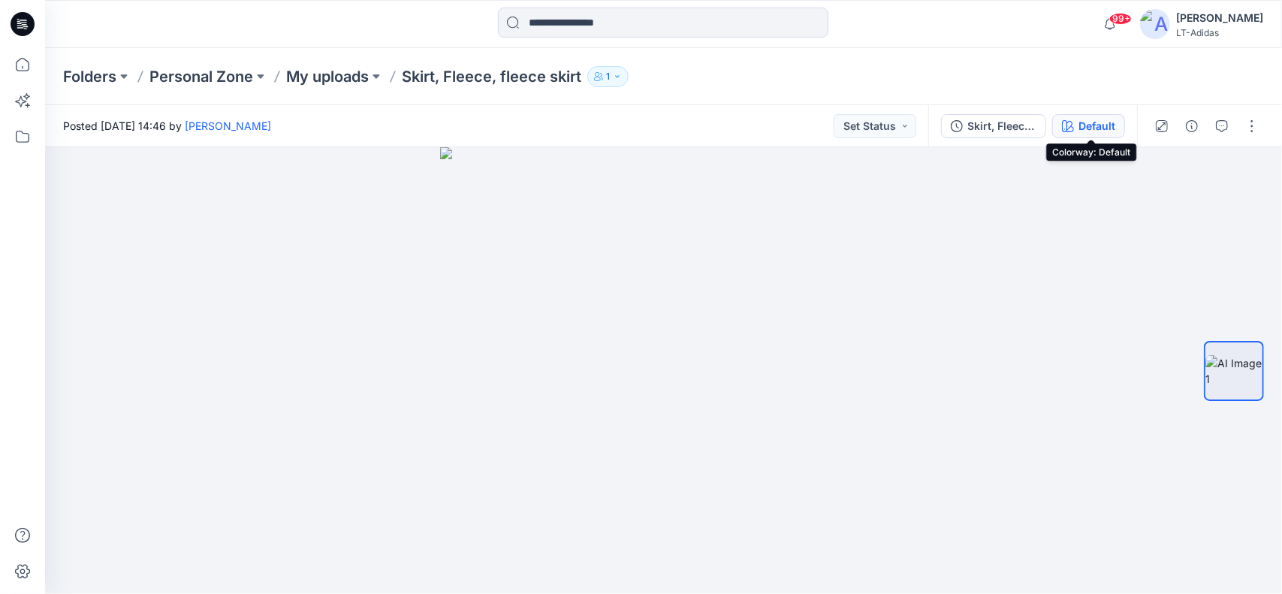
click at [1109, 128] on div "Default" at bounding box center [1097, 126] width 37 height 17
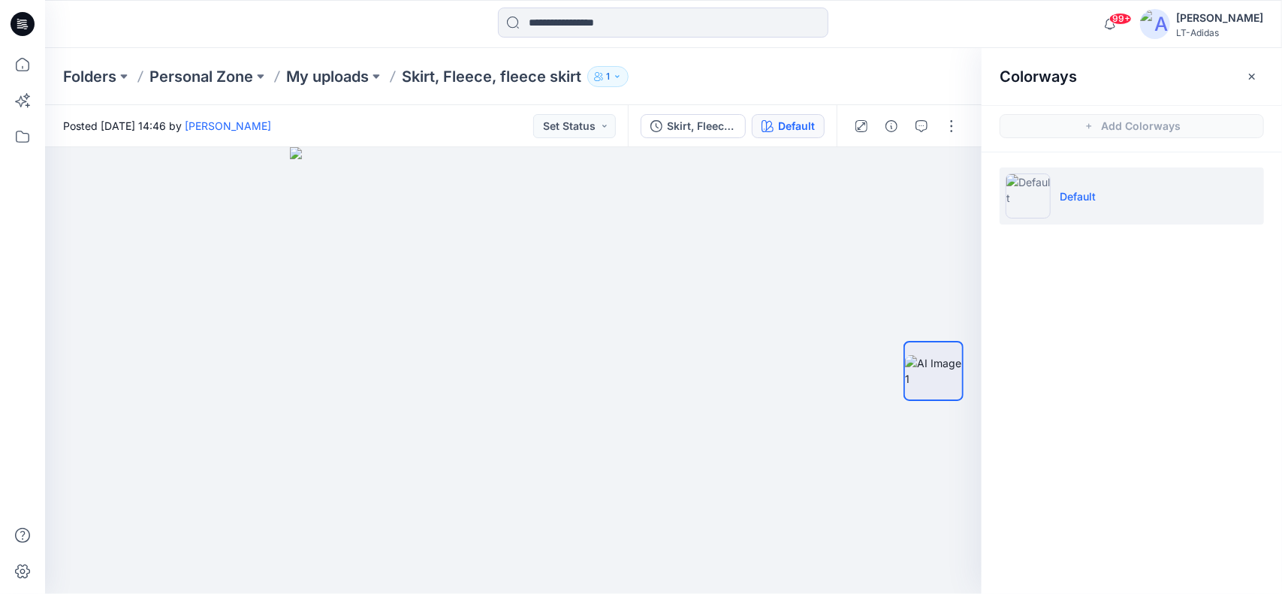
click at [1086, 196] on p "Default" at bounding box center [1078, 197] width 36 height 16
click at [1091, 192] on p "Default" at bounding box center [1078, 197] width 36 height 16
click at [1128, 123] on span "Add Colorways" at bounding box center [1132, 126] width 300 height 42
click at [23, 137] on icon at bounding box center [22, 136] width 33 height 33
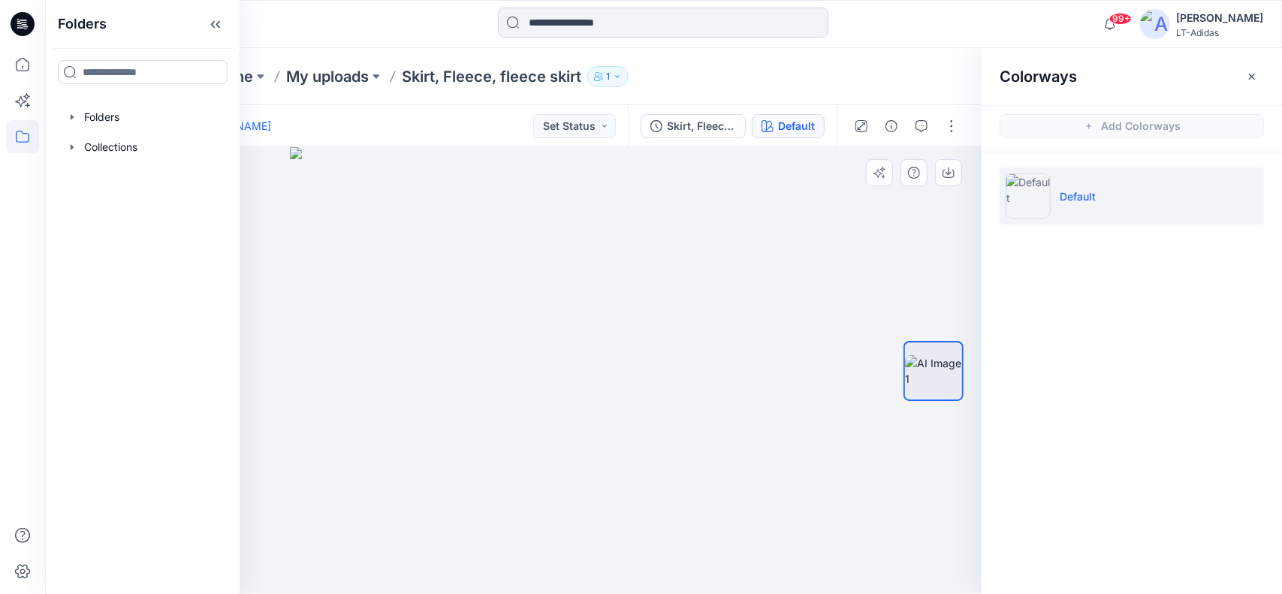
click at [578, 297] on img at bounding box center [513, 370] width 447 height 447
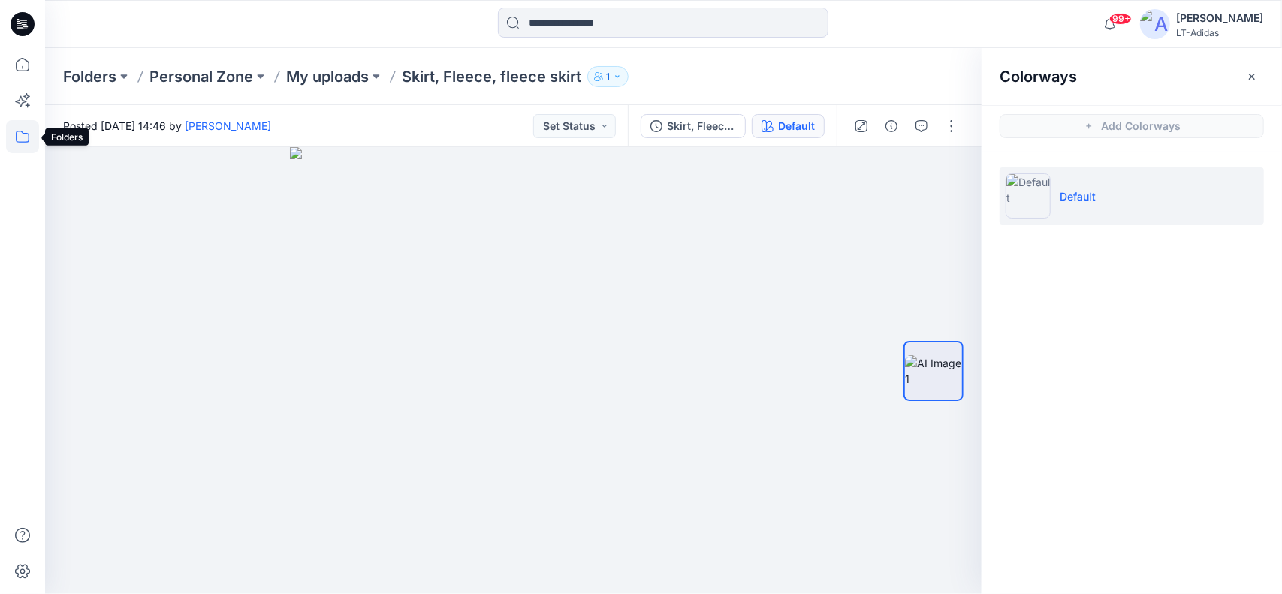
click at [23, 131] on icon at bounding box center [22, 136] width 33 height 33
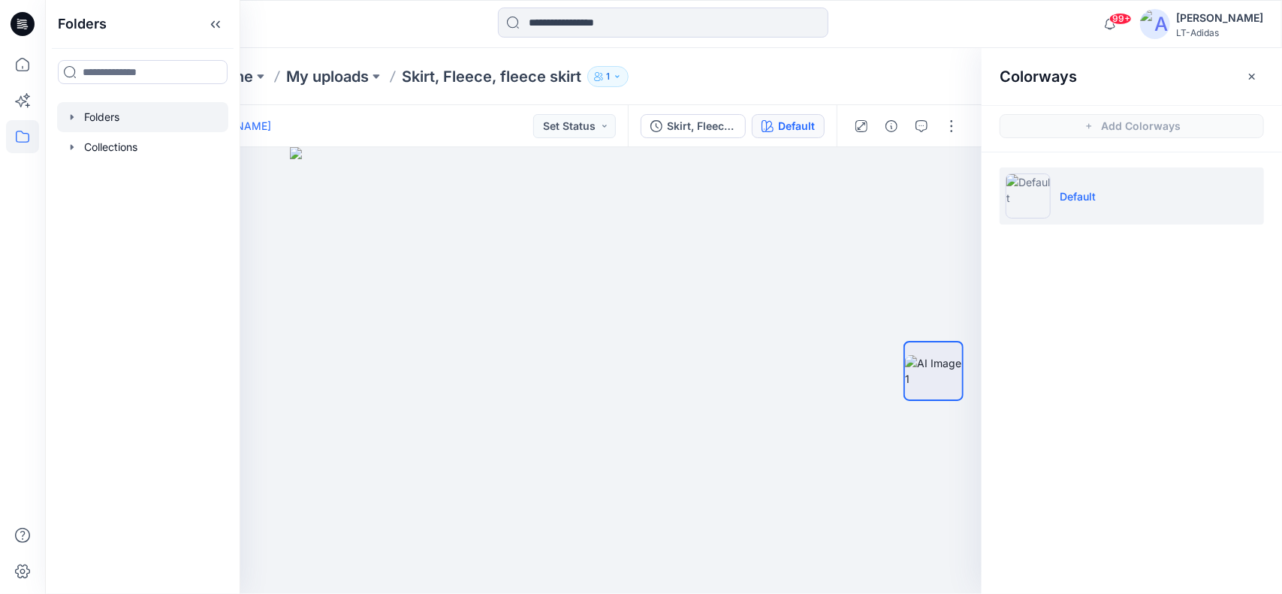
click at [105, 116] on div at bounding box center [142, 117] width 171 height 30
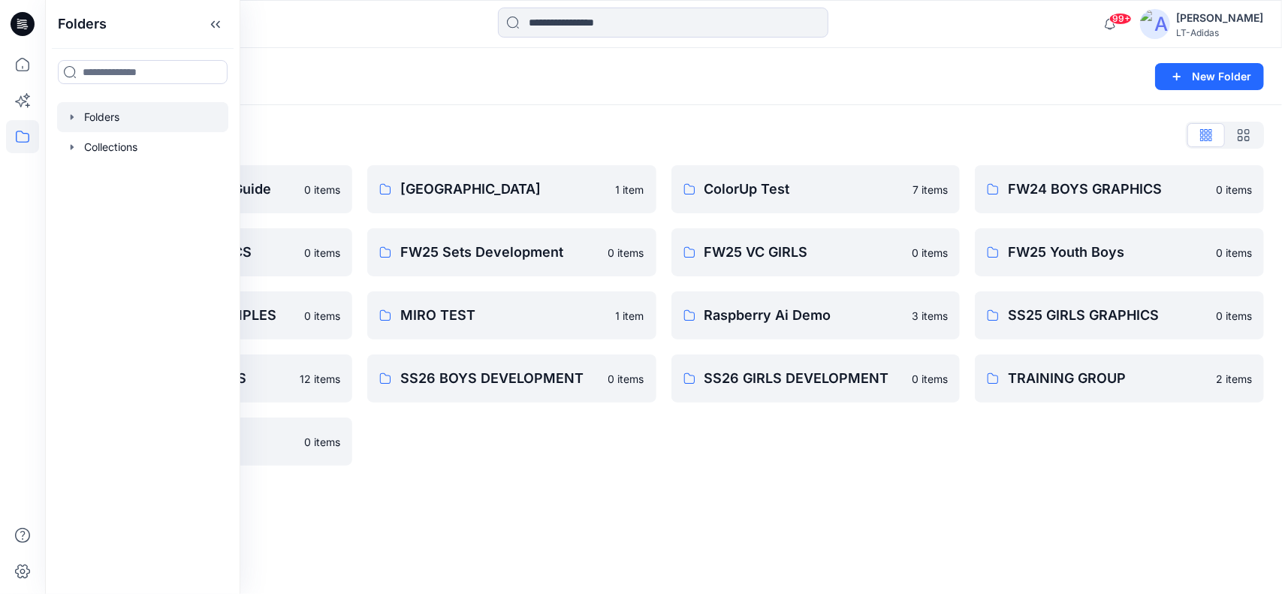
click at [436, 524] on div "Folders New Folder Folders List 3D Carhartt Girl's Fit Guide 0 items FW24 GIRLS…" at bounding box center [663, 321] width 1237 height 546
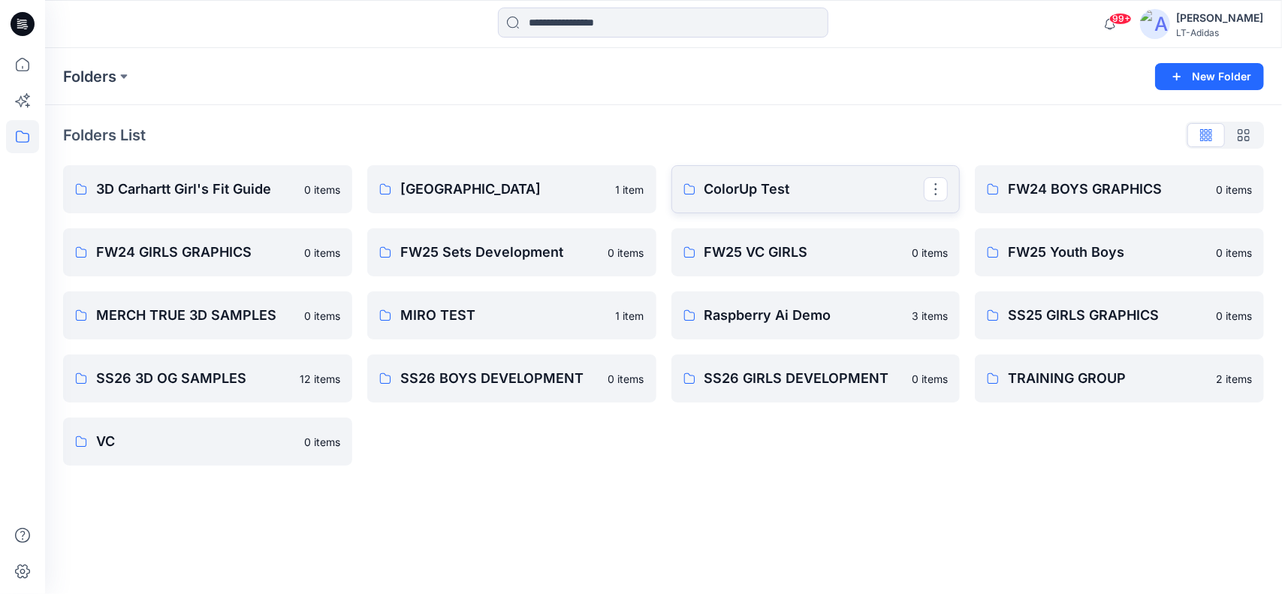
click at [750, 190] on p "ColorUp Test" at bounding box center [815, 189] width 220 height 21
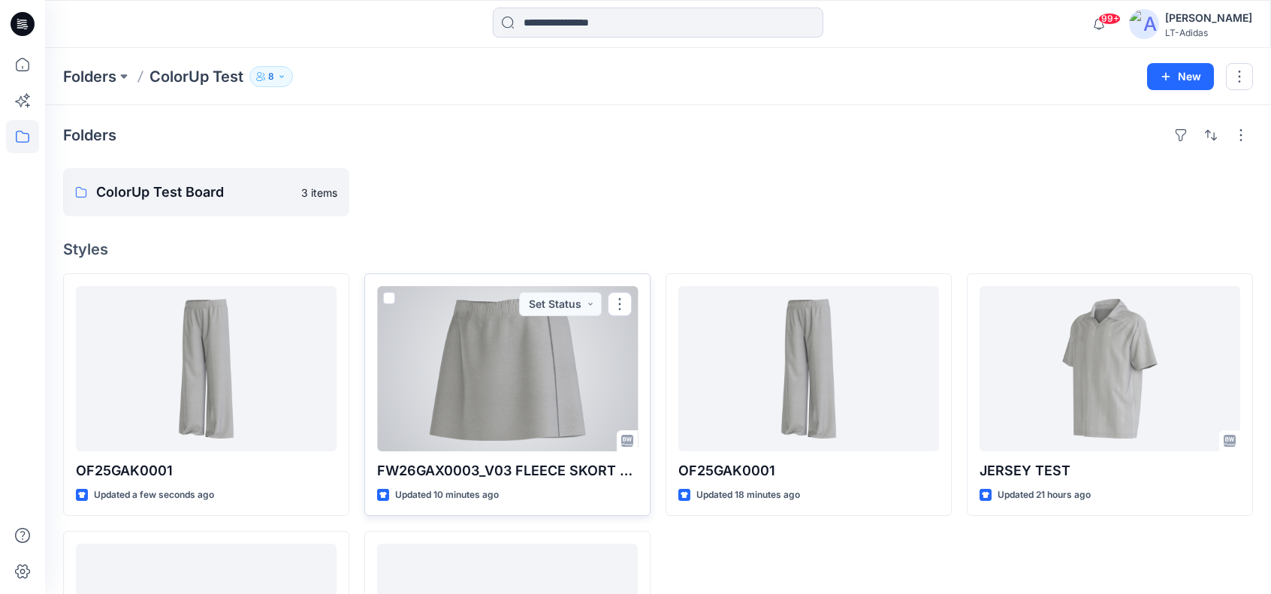
click at [496, 373] on div at bounding box center [507, 368] width 261 height 165
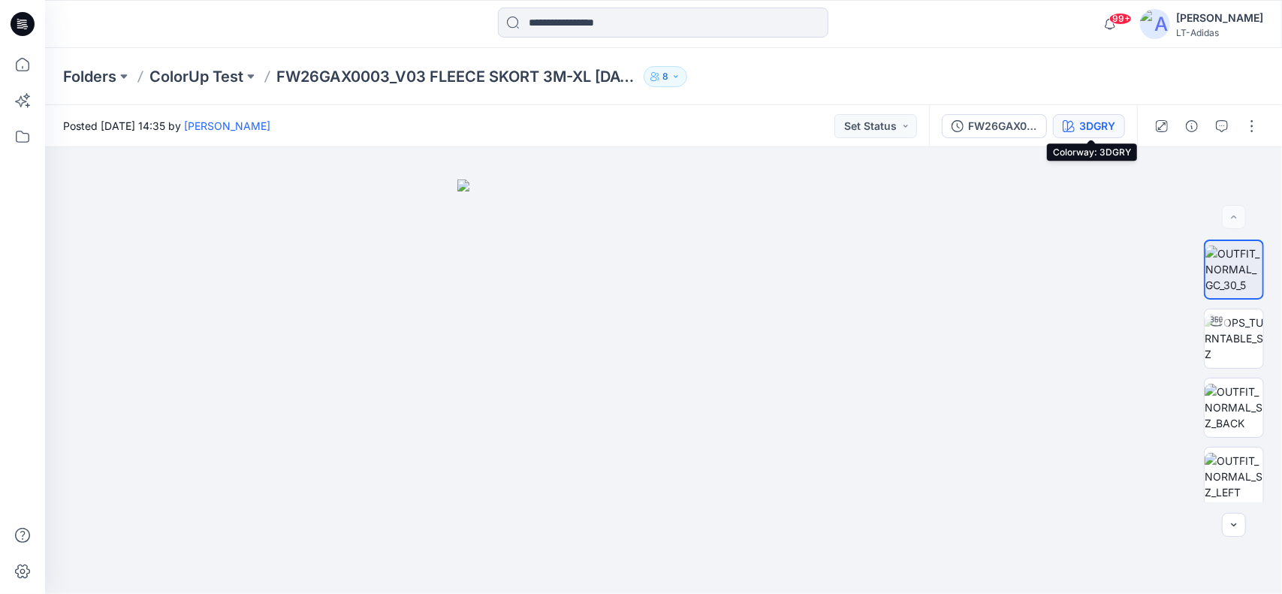
click at [1110, 122] on div "3DGRY" at bounding box center [1097, 126] width 36 height 17
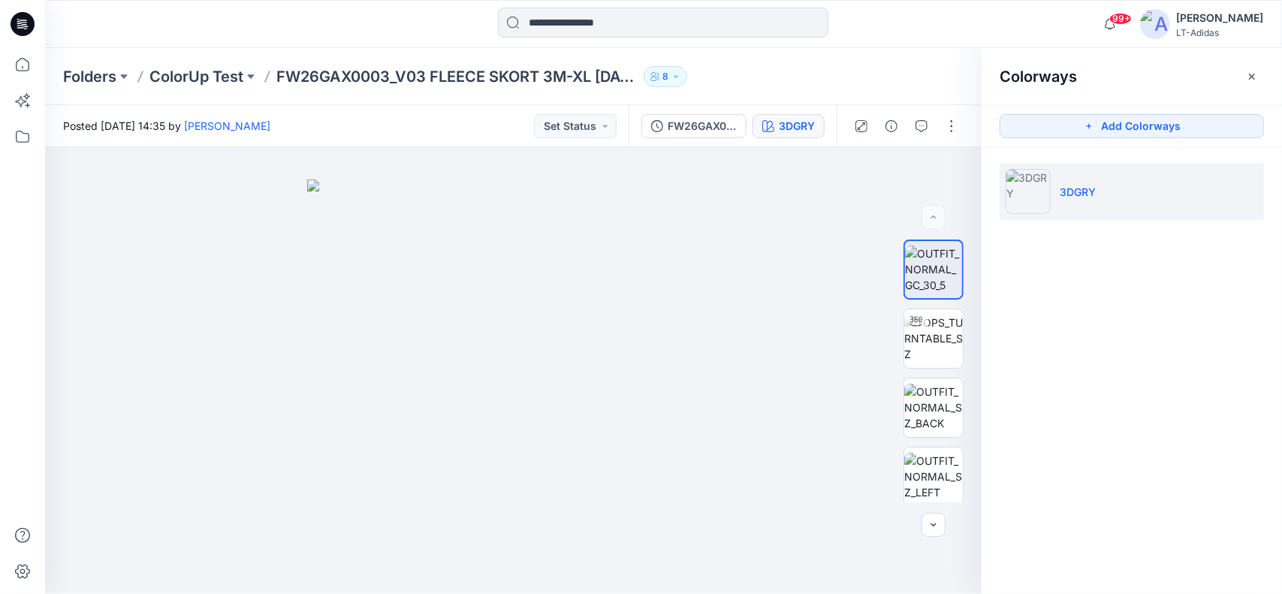
click at [1089, 189] on p "3DGRY" at bounding box center [1078, 192] width 36 height 16
click at [1160, 122] on button "Add Colorways" at bounding box center [1132, 126] width 264 height 24
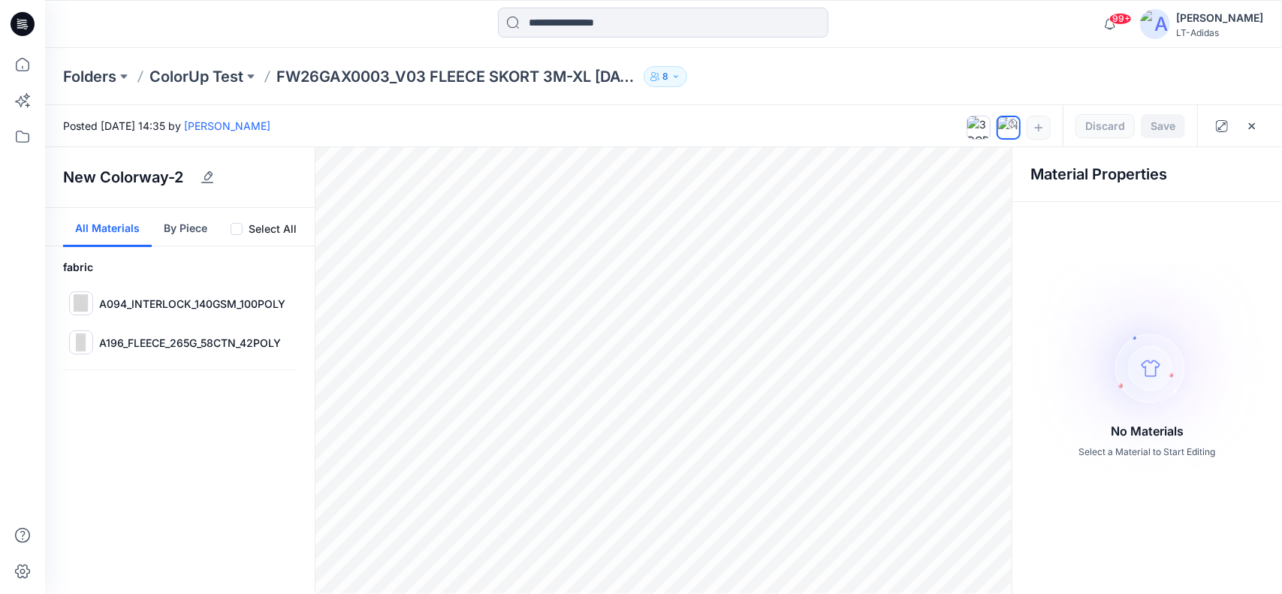
click at [236, 226] on span at bounding box center [237, 229] width 12 height 12
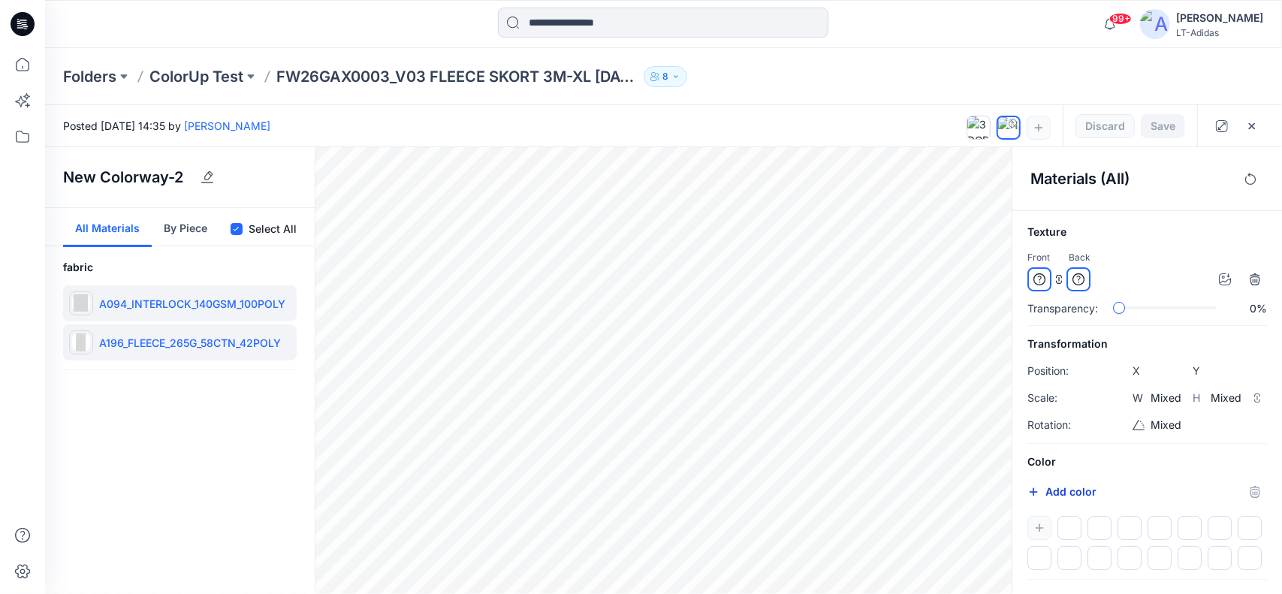
click at [1061, 488] on button "Add color" at bounding box center [1062, 492] width 69 height 18
type input "*******"
click at [1046, 273] on div at bounding box center [1040, 279] width 24 height 24
click at [1076, 273] on icon at bounding box center [1079, 279] width 12 height 12
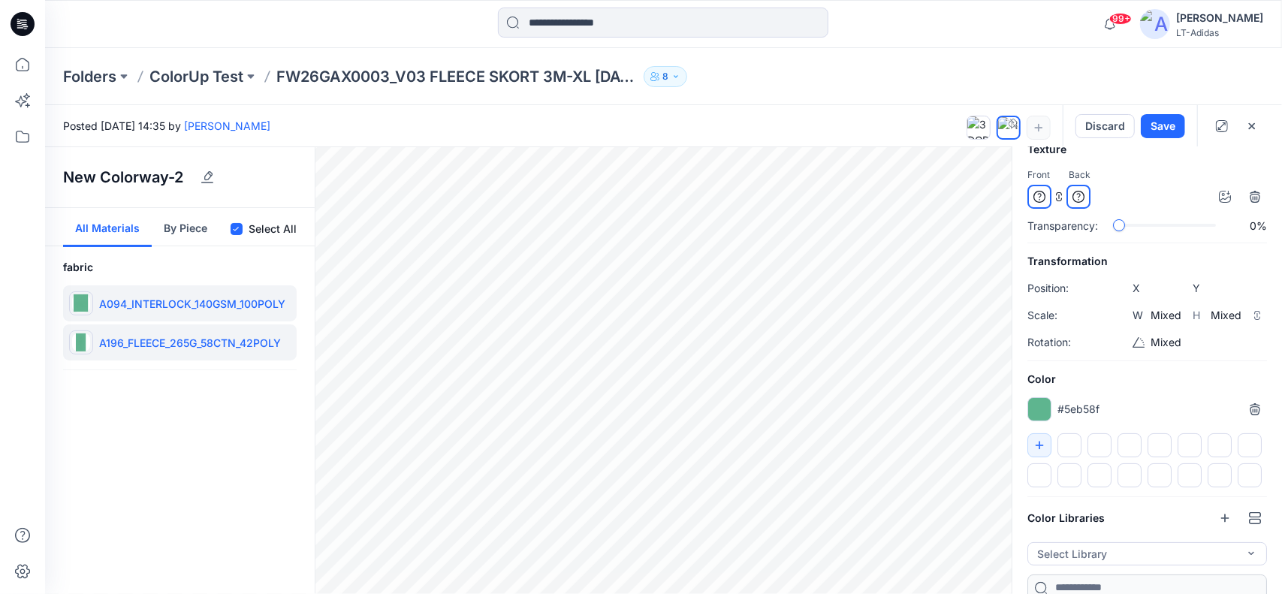
scroll to position [90, 0]
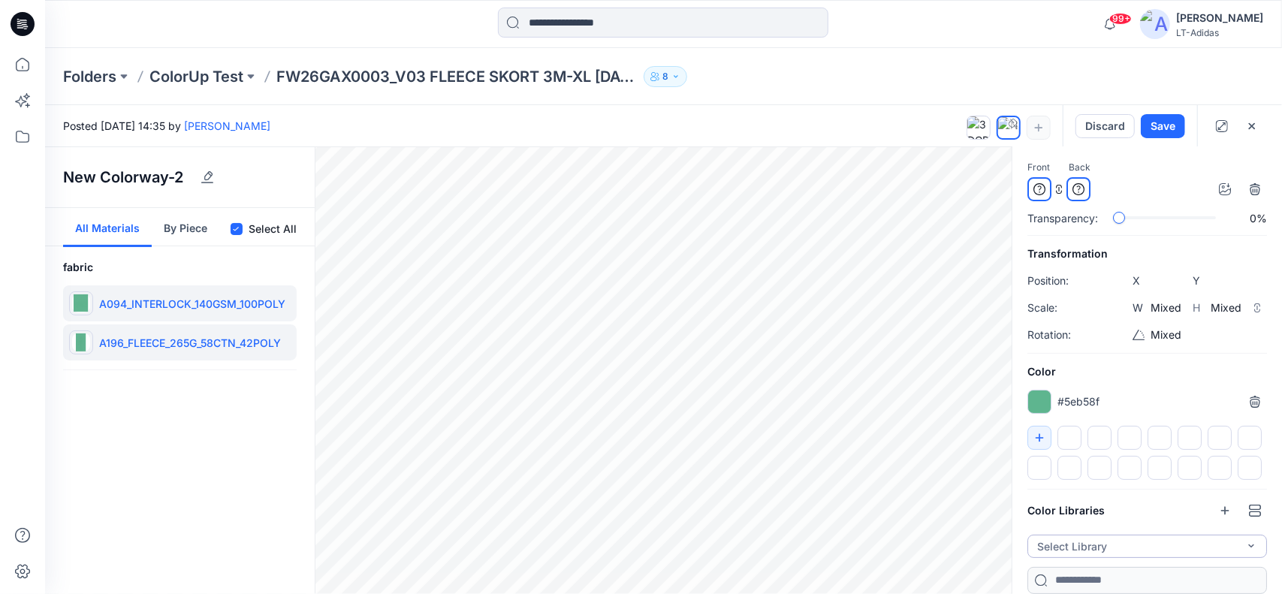
click at [1103, 539] on button "Select Library" at bounding box center [1148, 546] width 240 height 23
click at [1115, 505] on p "FW25 YG COLOR" at bounding box center [1083, 511] width 87 height 16
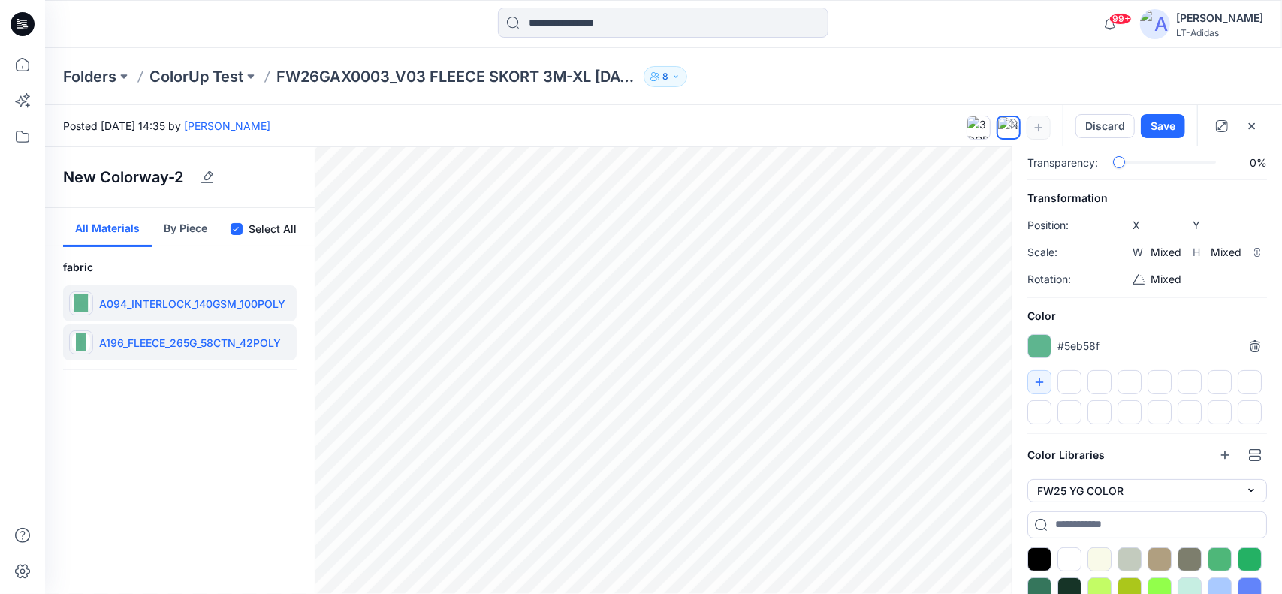
scroll to position [240, 0]
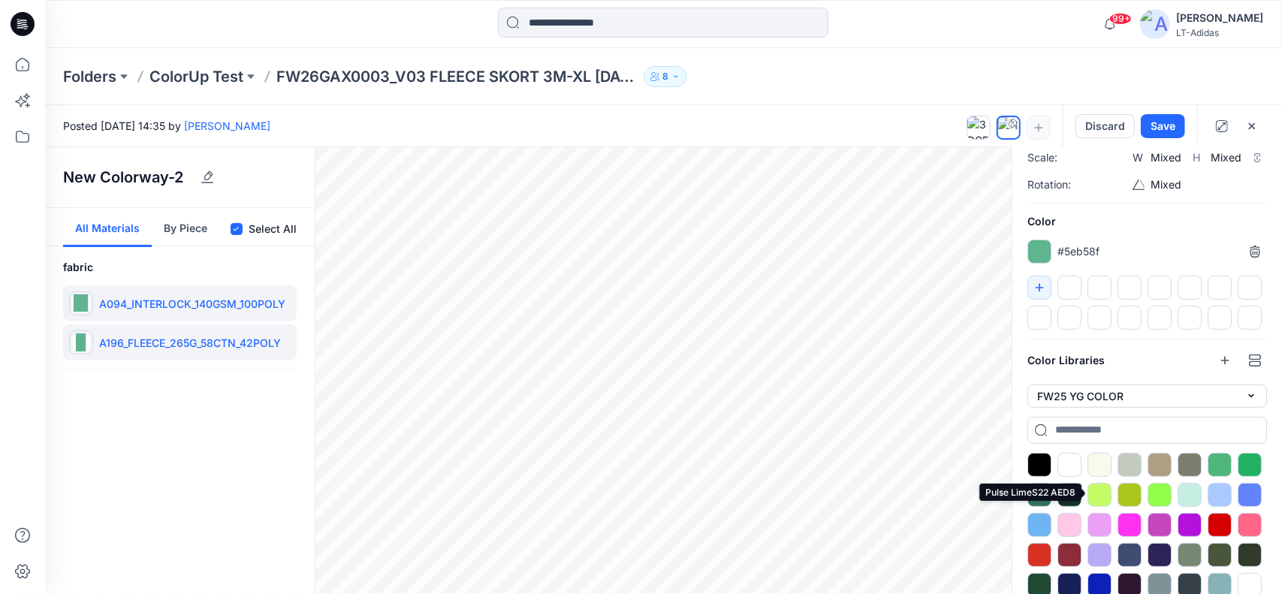
click at [1098, 486] on div at bounding box center [1100, 495] width 24 height 24
click at [1109, 125] on button "Discard" at bounding box center [1105, 126] width 59 height 24
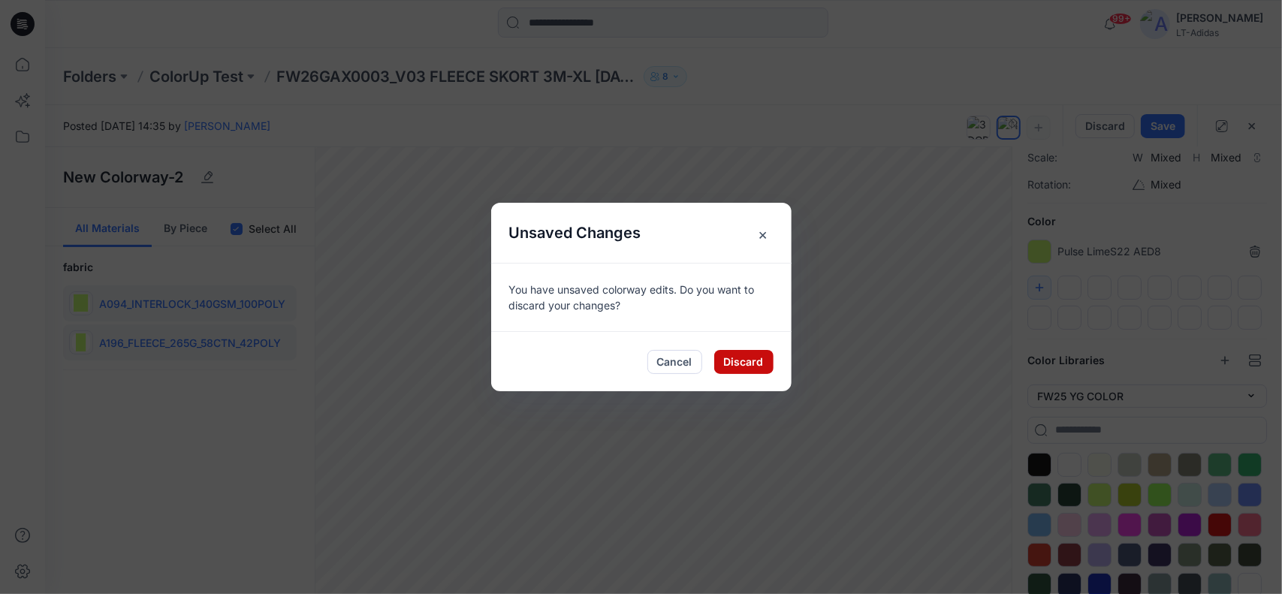
click at [741, 358] on button "Discard" at bounding box center [743, 362] width 59 height 24
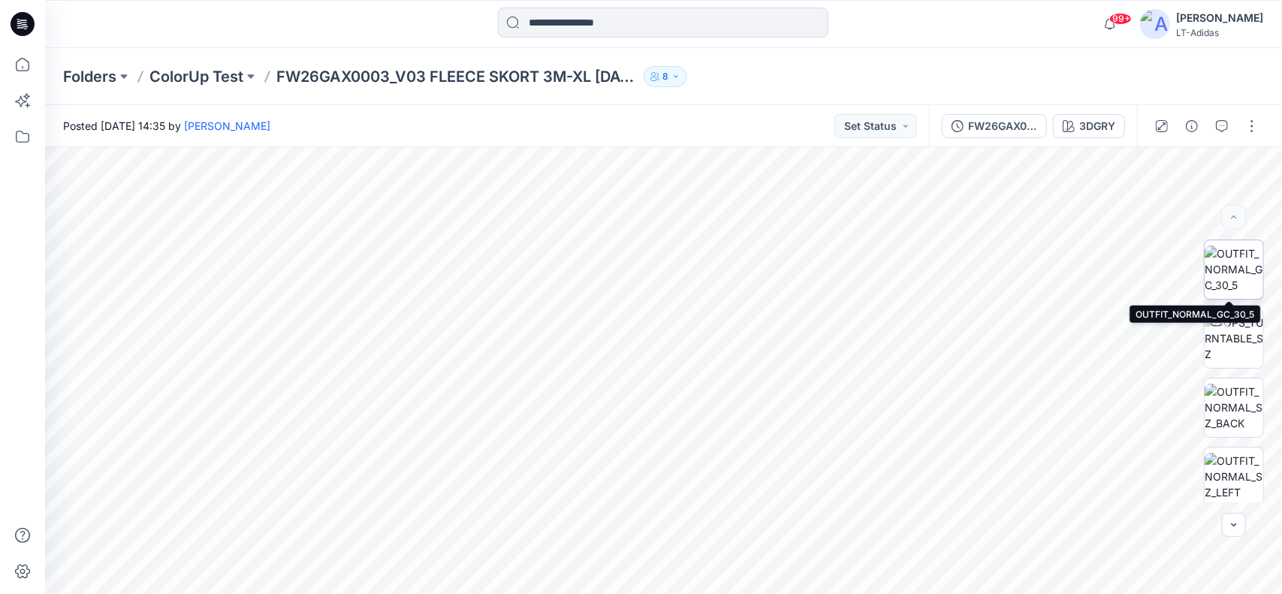
click at [1223, 263] on img at bounding box center [1234, 269] width 59 height 47
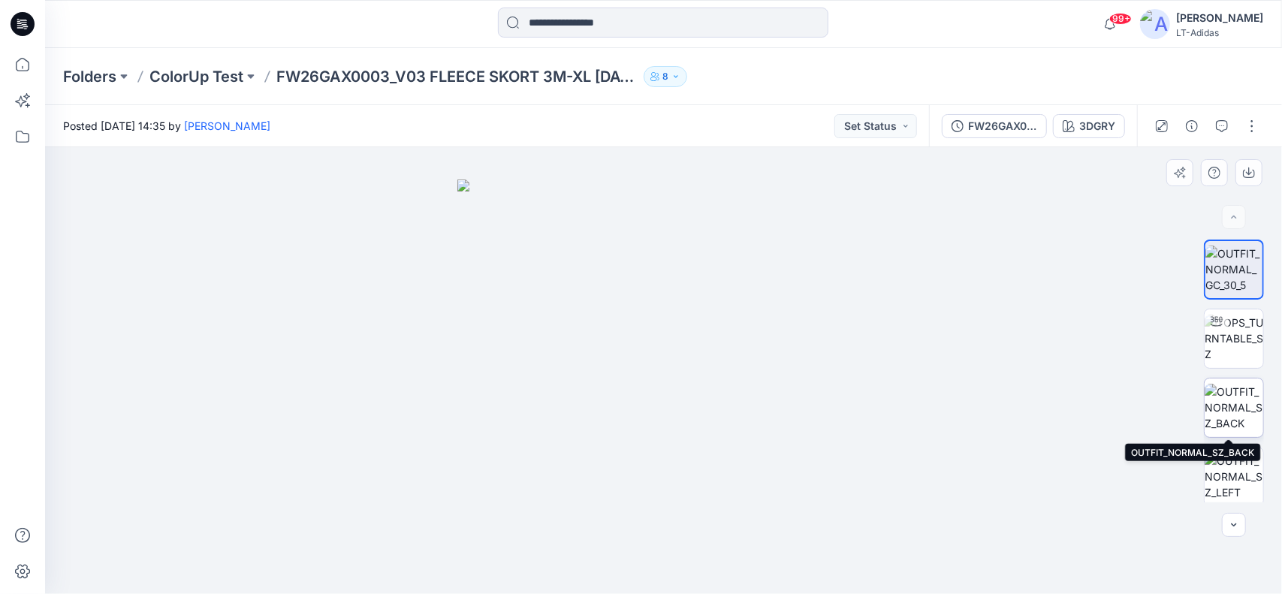
click at [1226, 397] on img at bounding box center [1234, 407] width 59 height 47
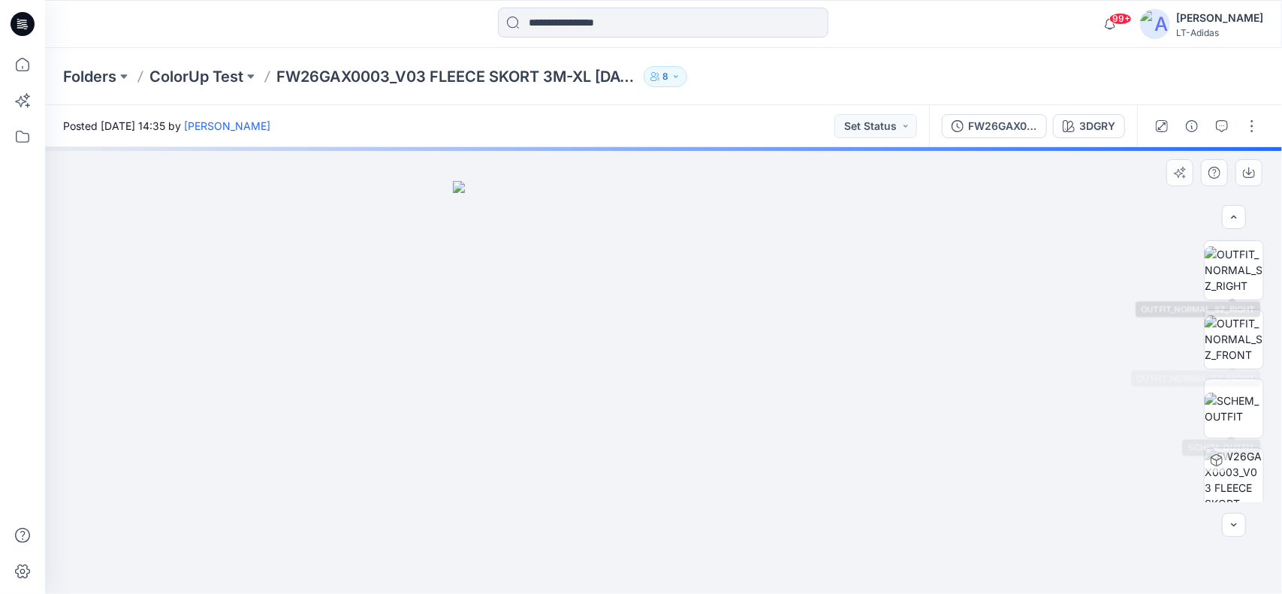
scroll to position [280, 0]
click at [1239, 341] on img at bounding box center [1234, 334] width 59 height 47
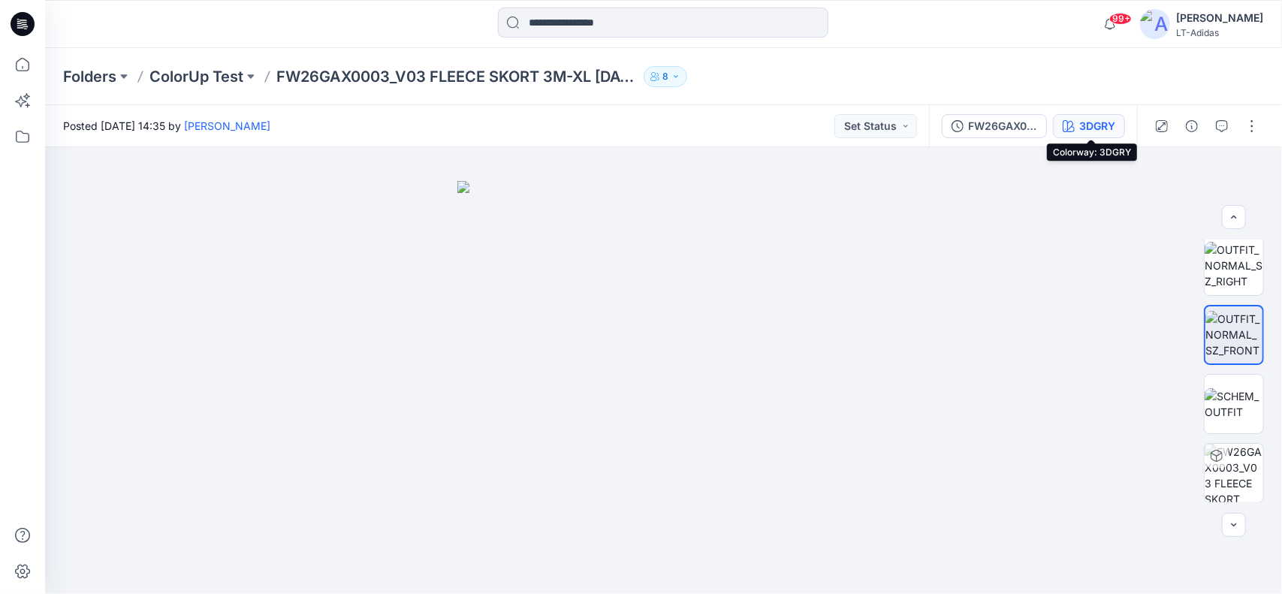
click at [1083, 121] on div "3DGRY" at bounding box center [1097, 126] width 36 height 17
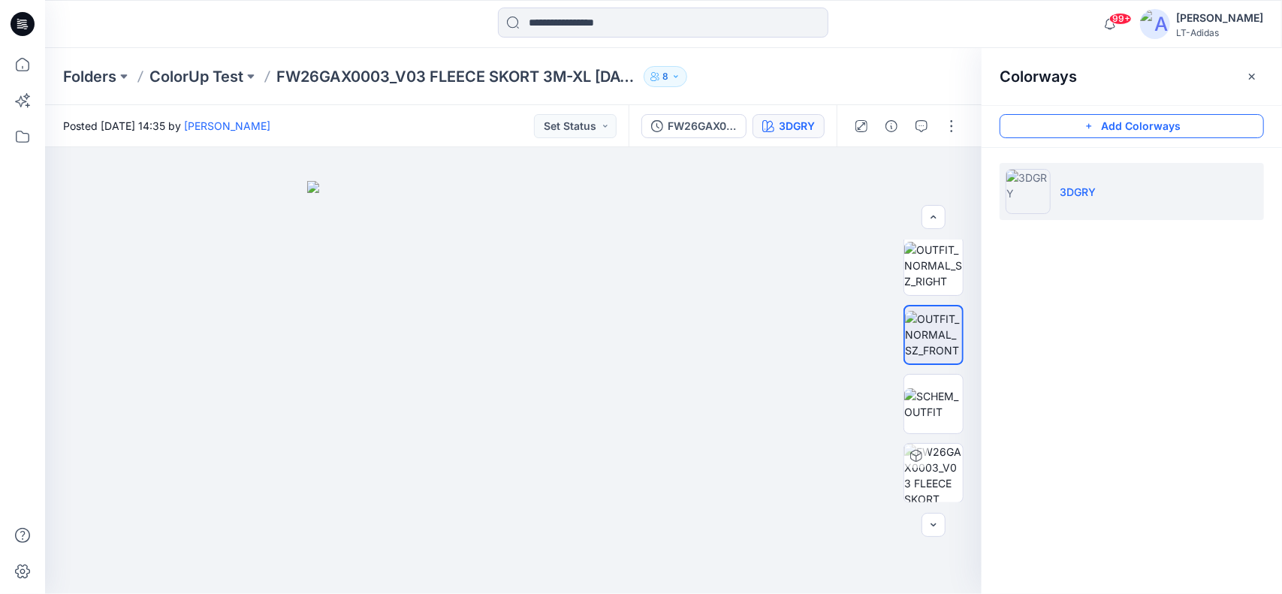
click at [1143, 125] on button "Add Colorways" at bounding box center [1132, 126] width 264 height 24
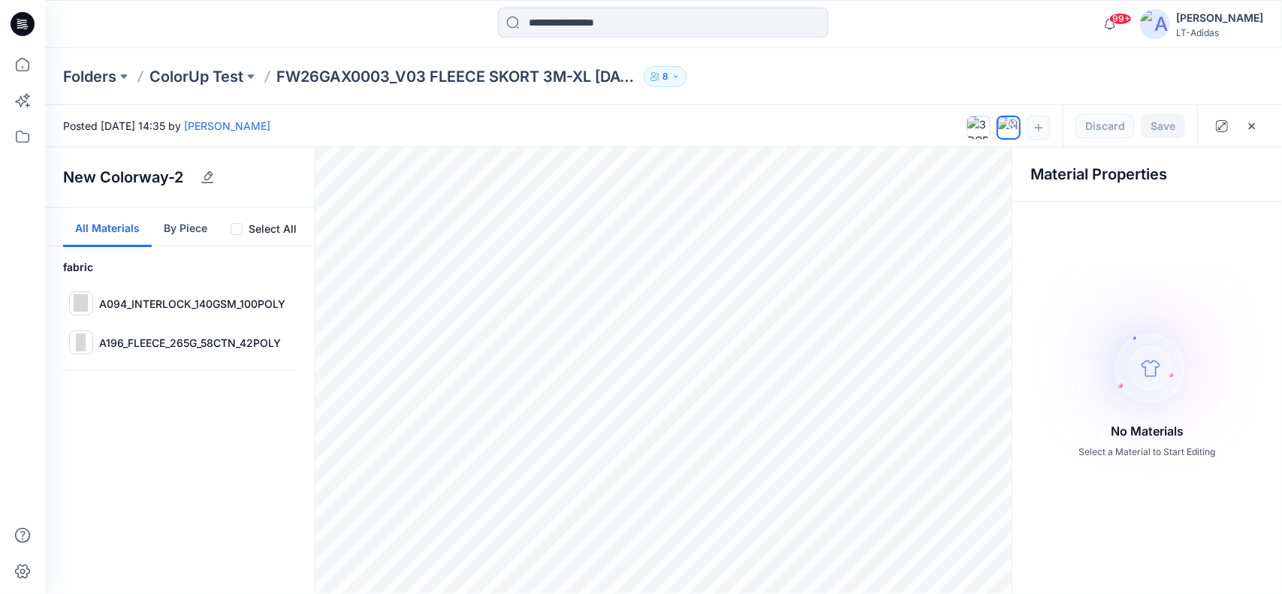
click at [241, 226] on span at bounding box center [237, 229] width 12 height 12
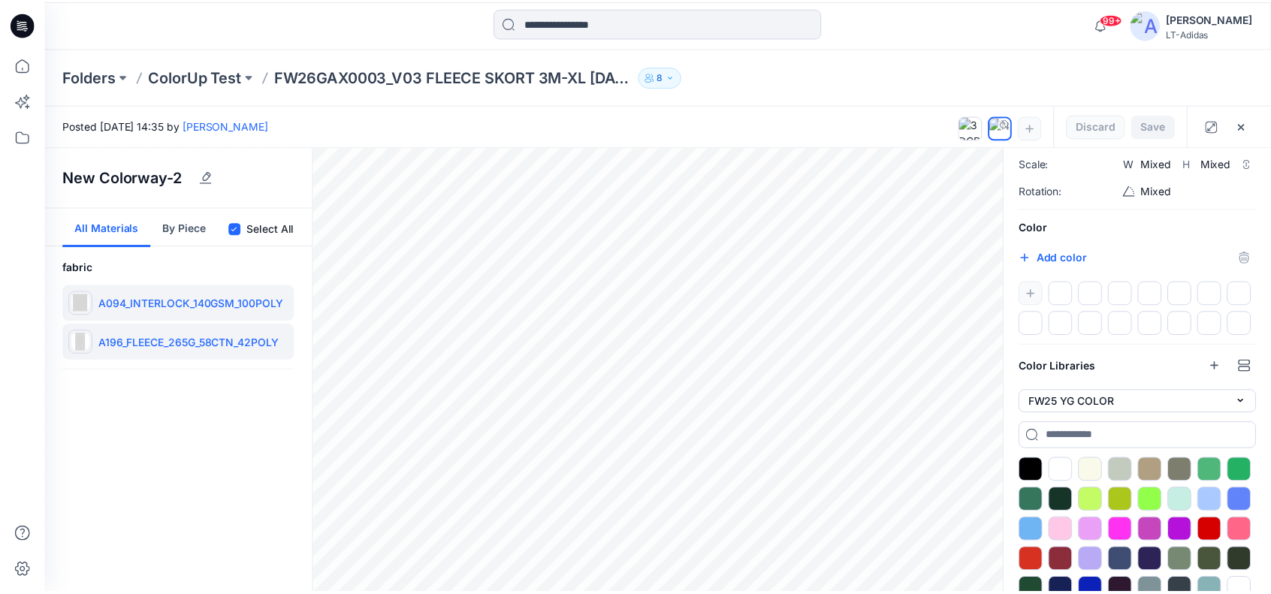
scroll to position [250, 0]
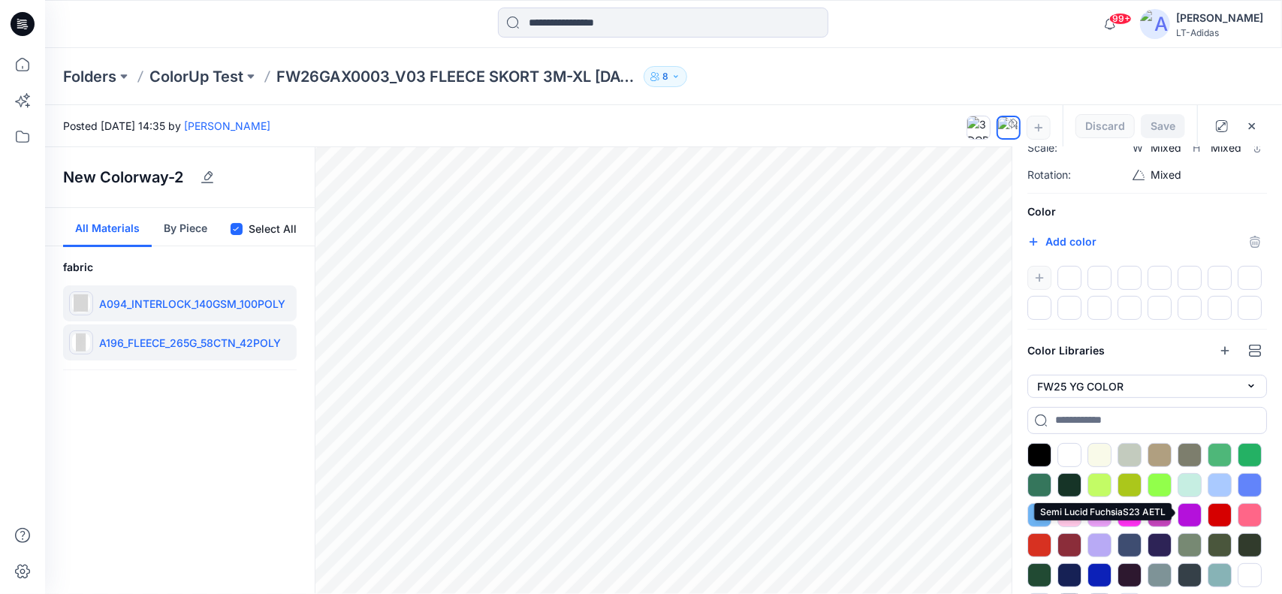
click at [1188, 510] on div at bounding box center [1190, 515] width 24 height 24
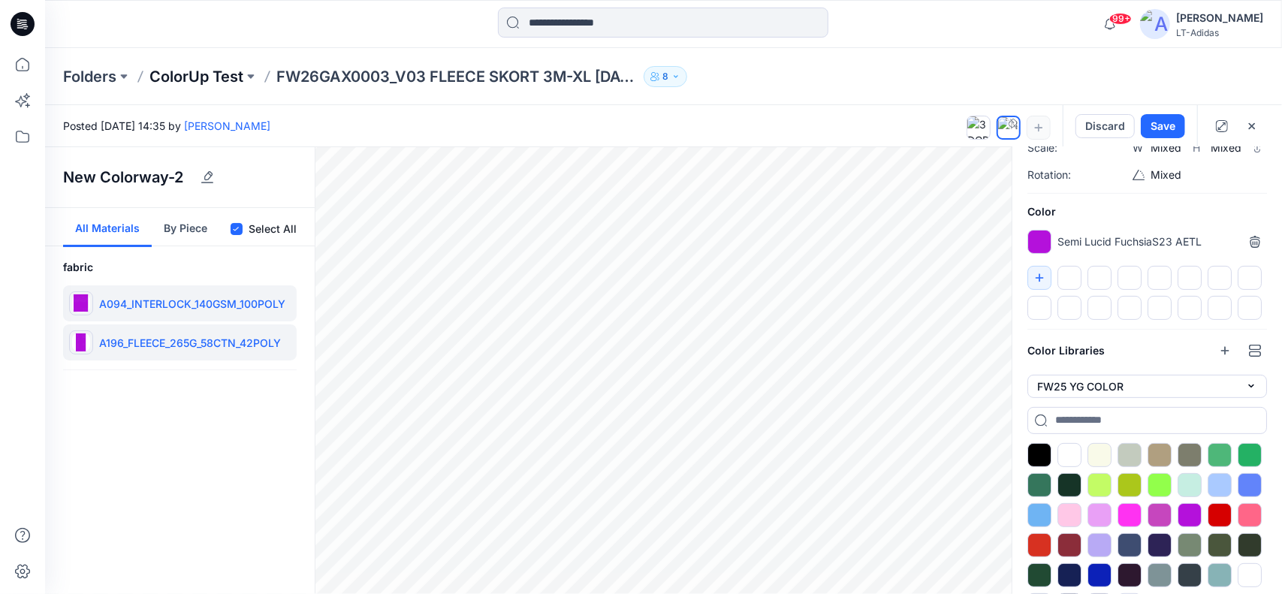
click at [201, 76] on p "ColorUp Test" at bounding box center [196, 76] width 94 height 21
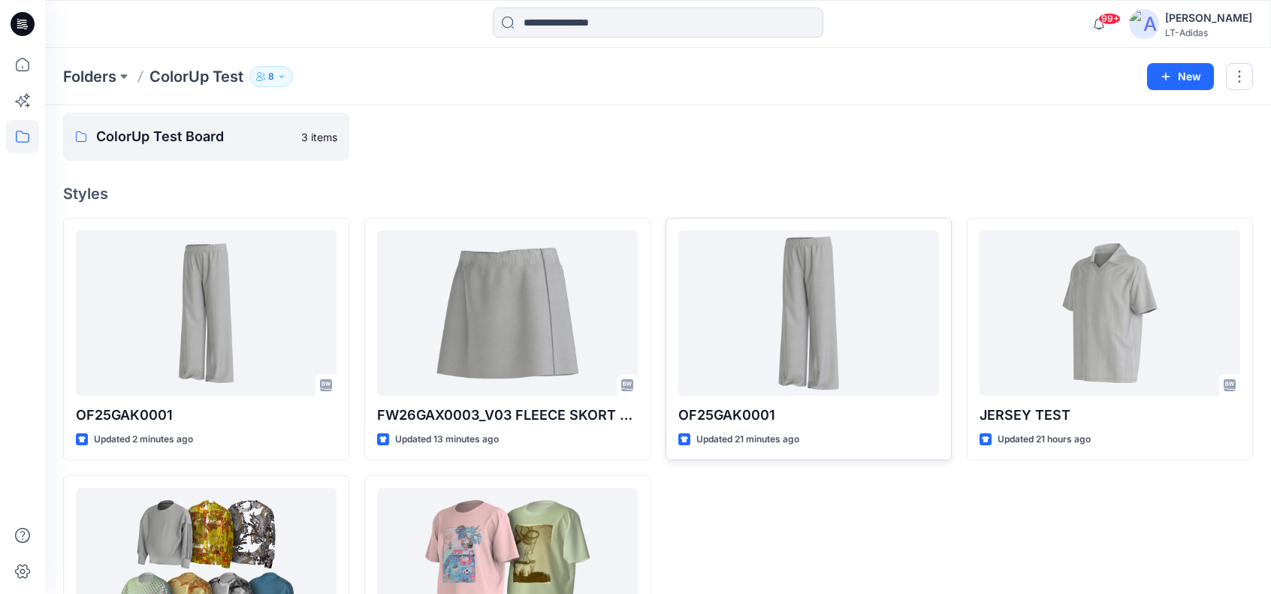
scroll to position [45, 0]
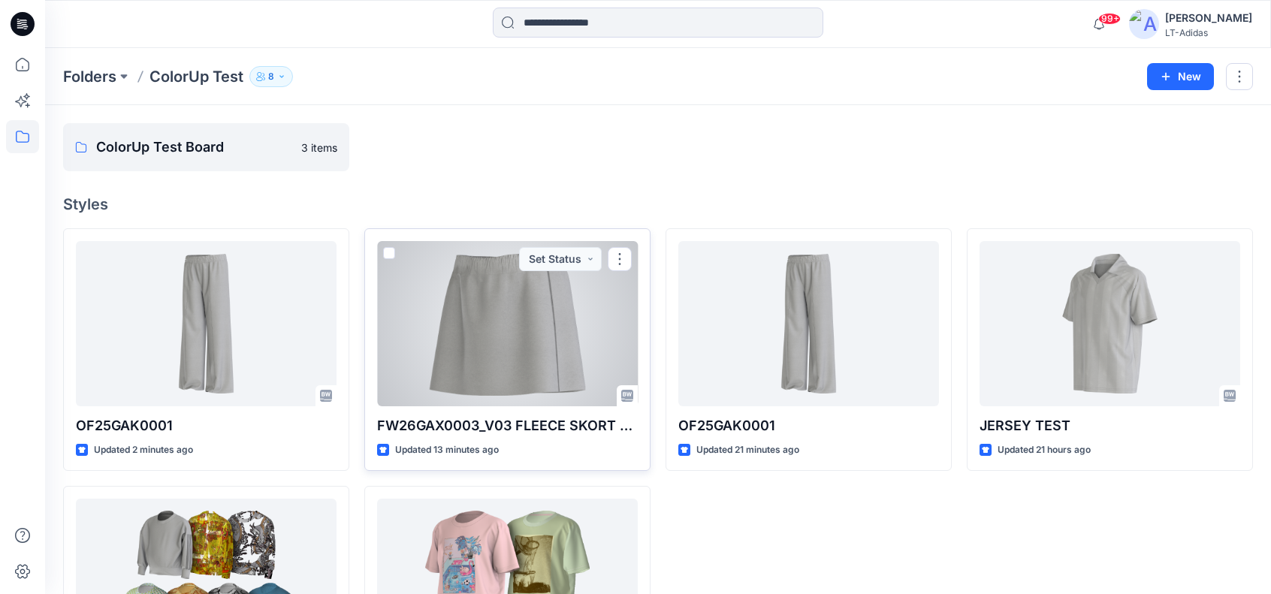
click at [548, 315] on div at bounding box center [507, 323] width 261 height 165
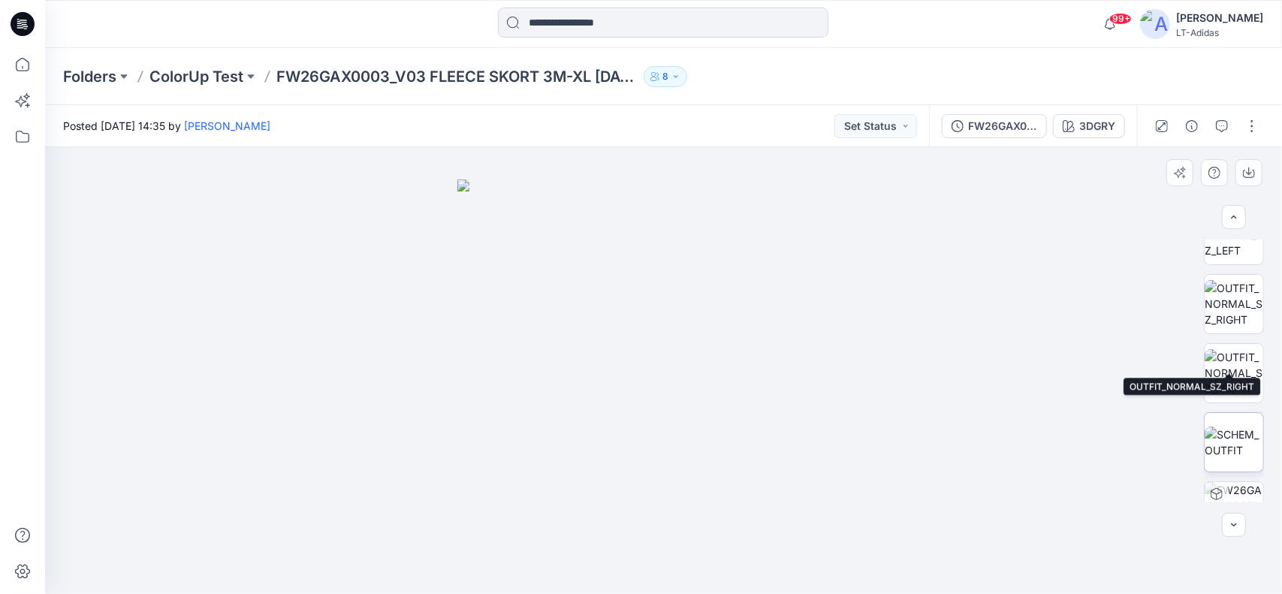
scroll to position [280, 0]
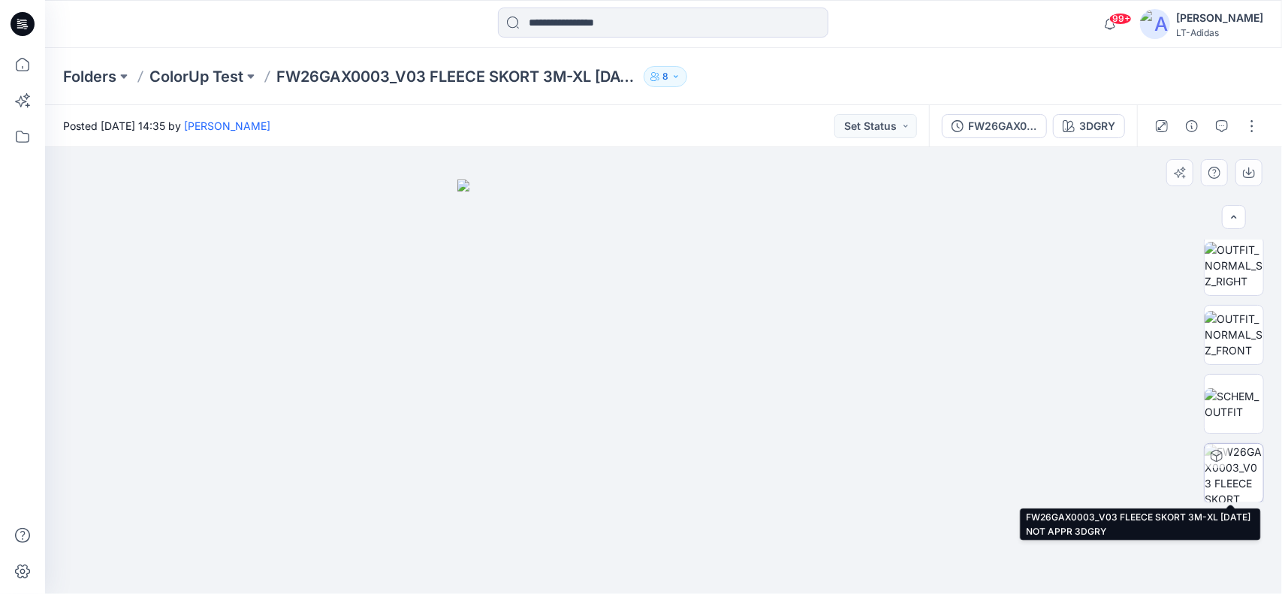
drag, startPoint x: 1226, startPoint y: 400, endPoint x: 1243, endPoint y: 490, distance: 91.0
click at [1243, 490] on div at bounding box center [1234, 371] width 60 height 263
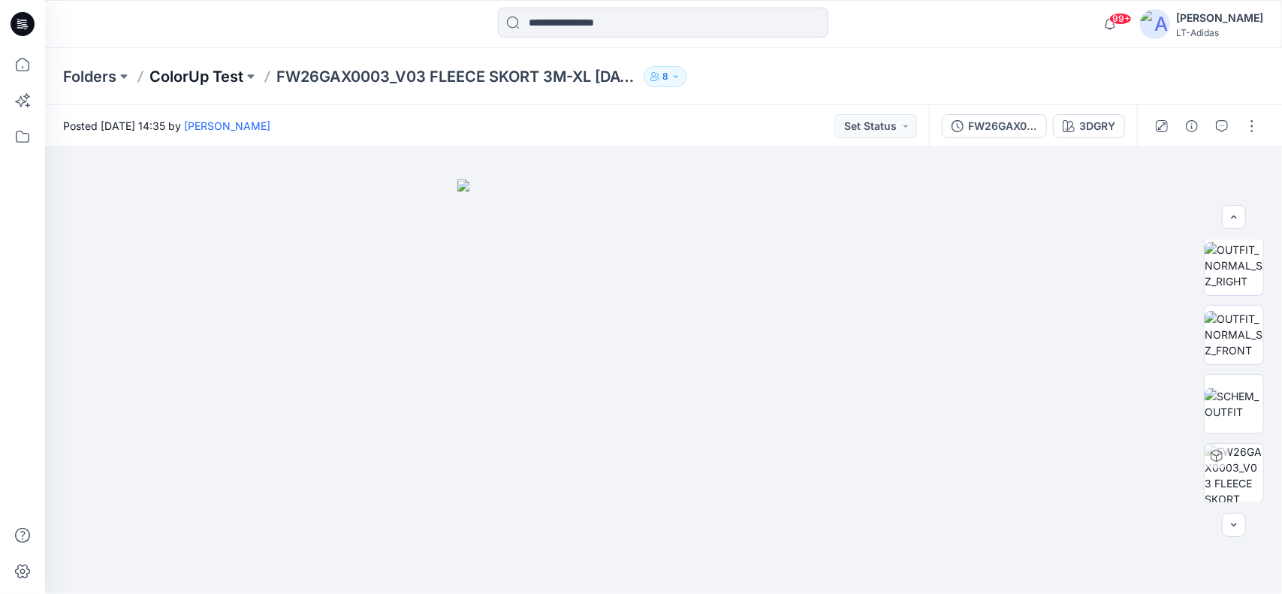
click at [199, 71] on p "ColorUp Test" at bounding box center [196, 76] width 94 height 21
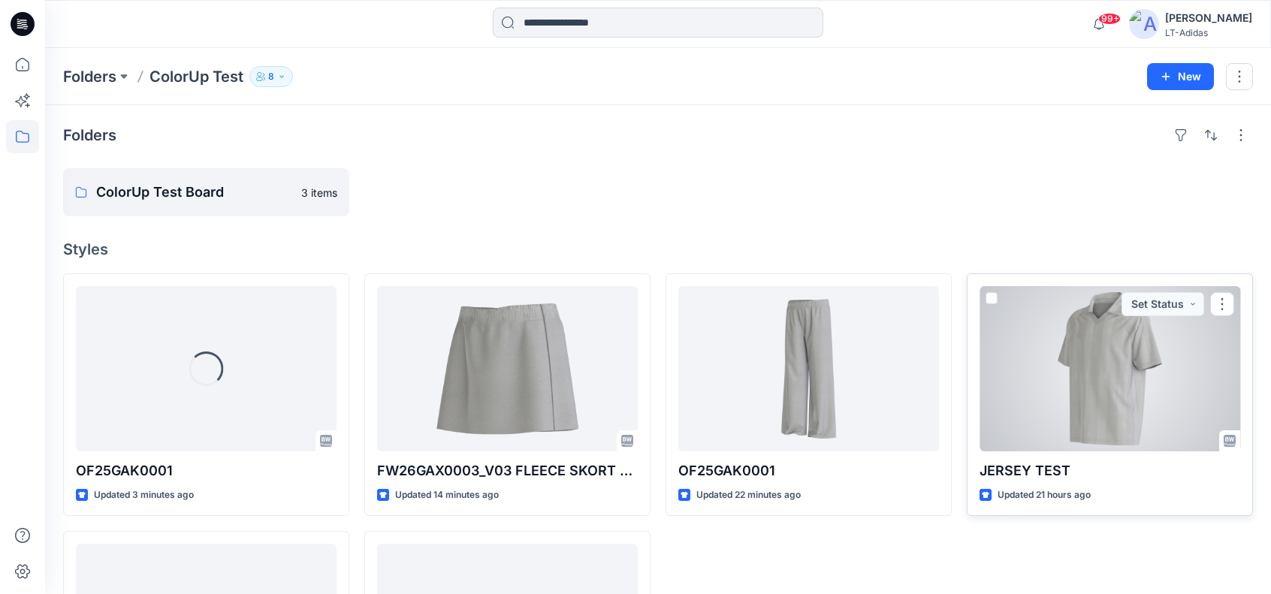
click at [1106, 379] on div at bounding box center [1109, 368] width 261 height 165
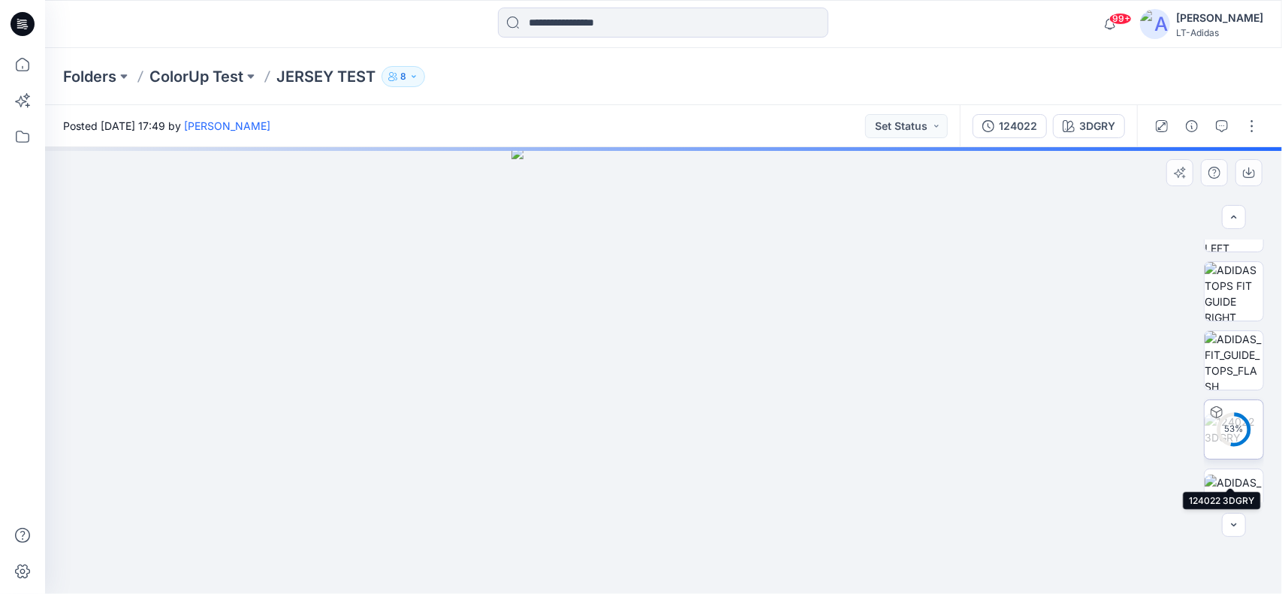
scroll to position [280, 0]
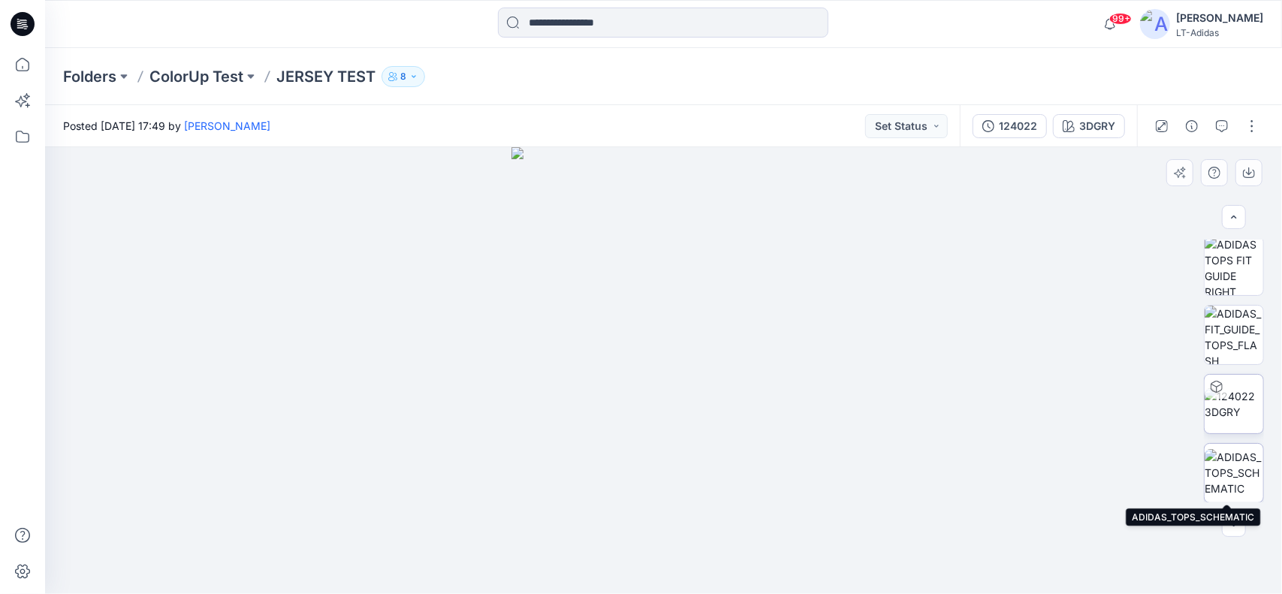
click at [1238, 481] on img at bounding box center [1234, 472] width 59 height 47
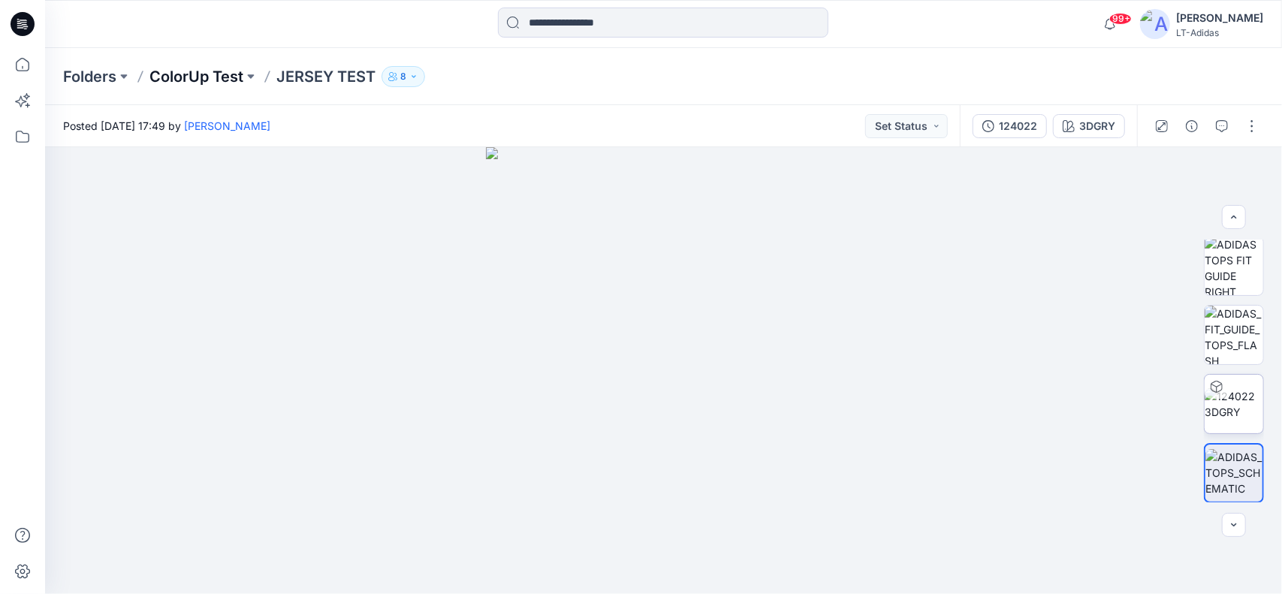
click at [204, 74] on p "ColorUp Test" at bounding box center [196, 76] width 94 height 21
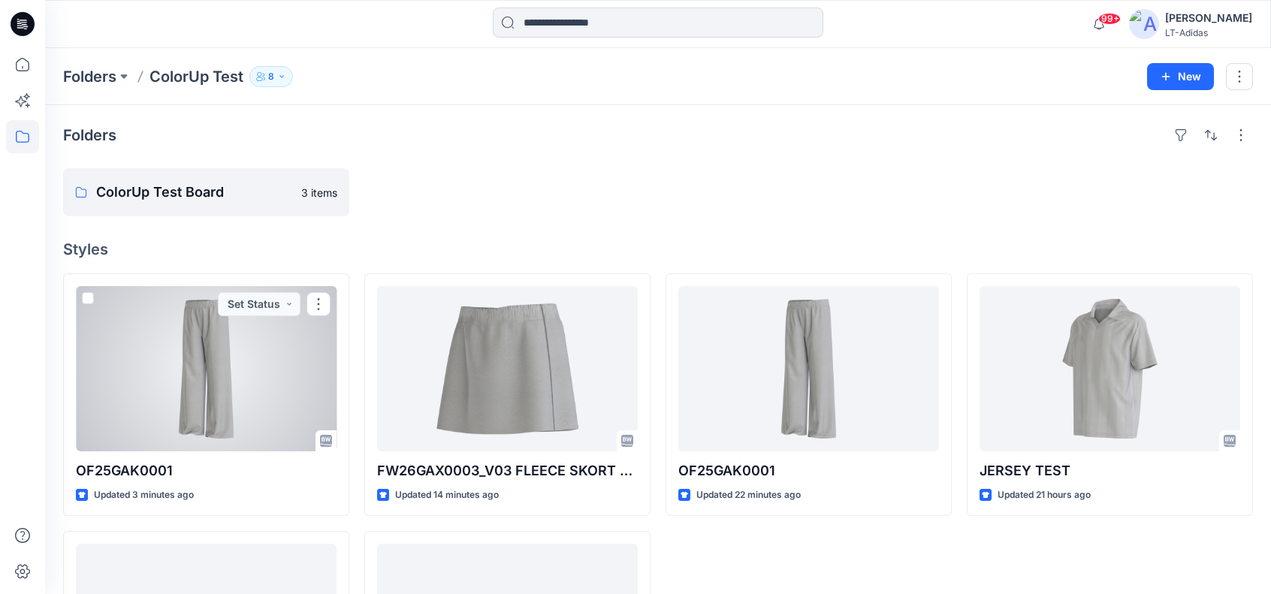
click at [189, 366] on div at bounding box center [206, 368] width 261 height 165
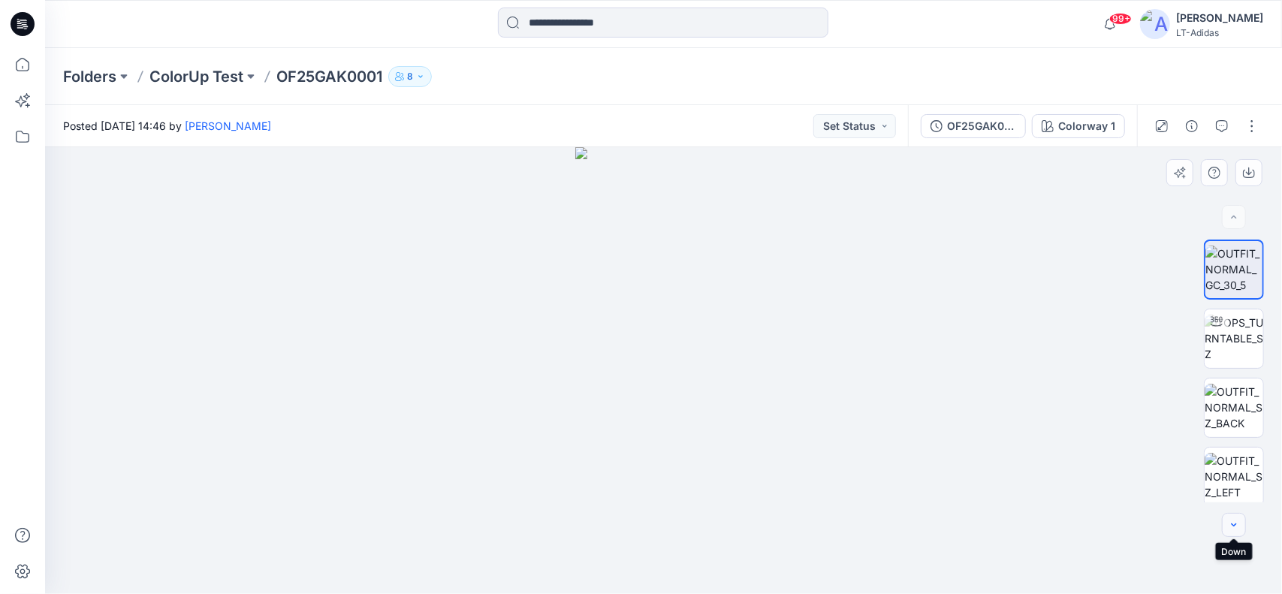
click at [1237, 524] on icon "button" at bounding box center [1234, 525] width 12 height 12
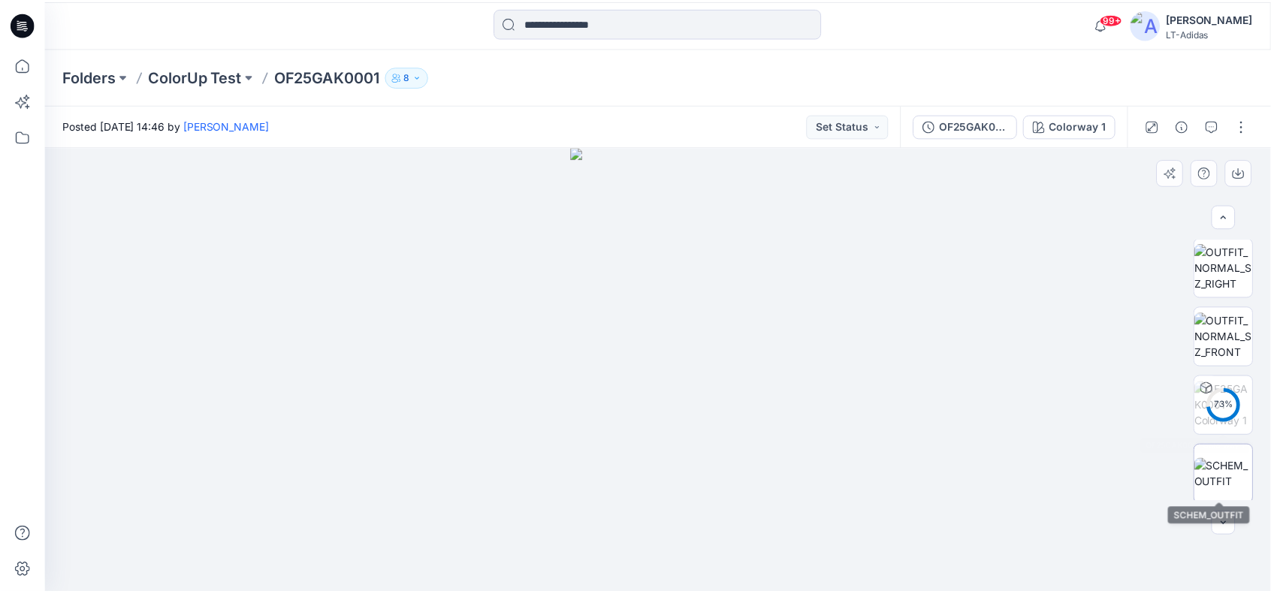
scroll to position [280, 0]
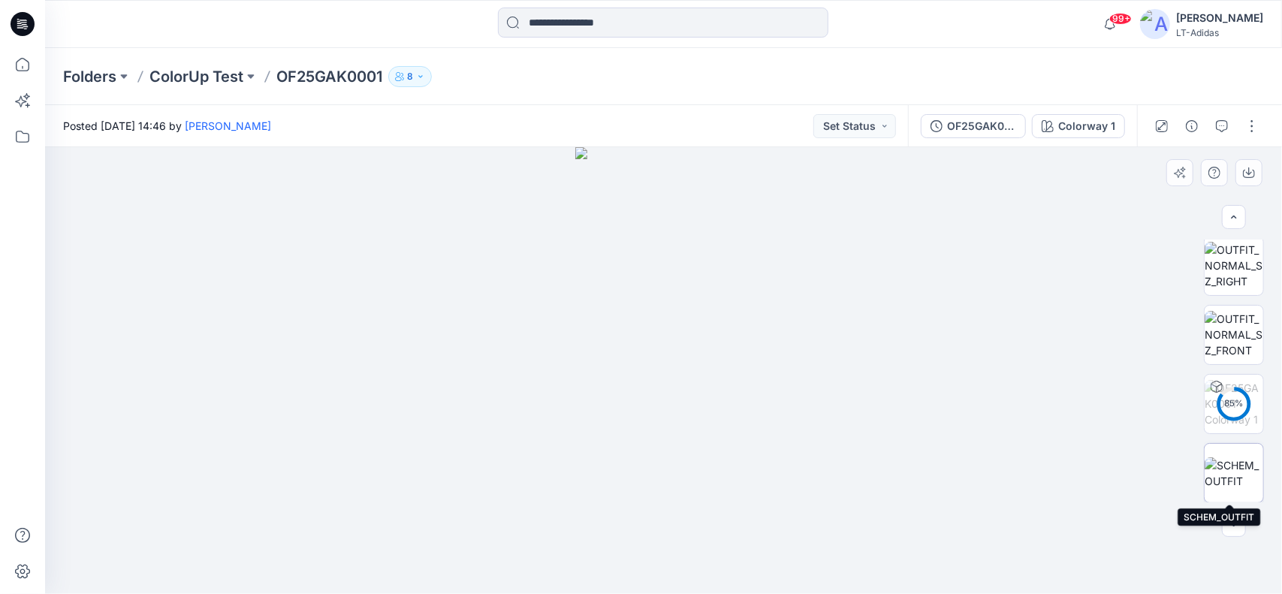
click at [1236, 466] on img at bounding box center [1234, 473] width 59 height 32
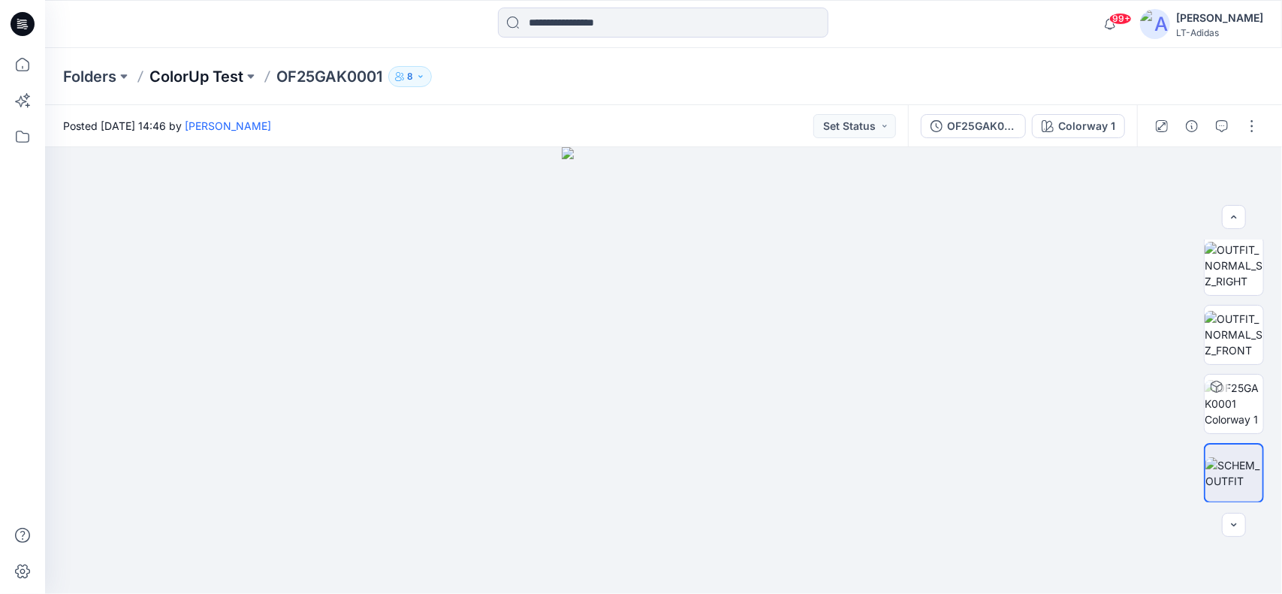
click at [213, 68] on p "ColorUp Test" at bounding box center [196, 76] width 94 height 21
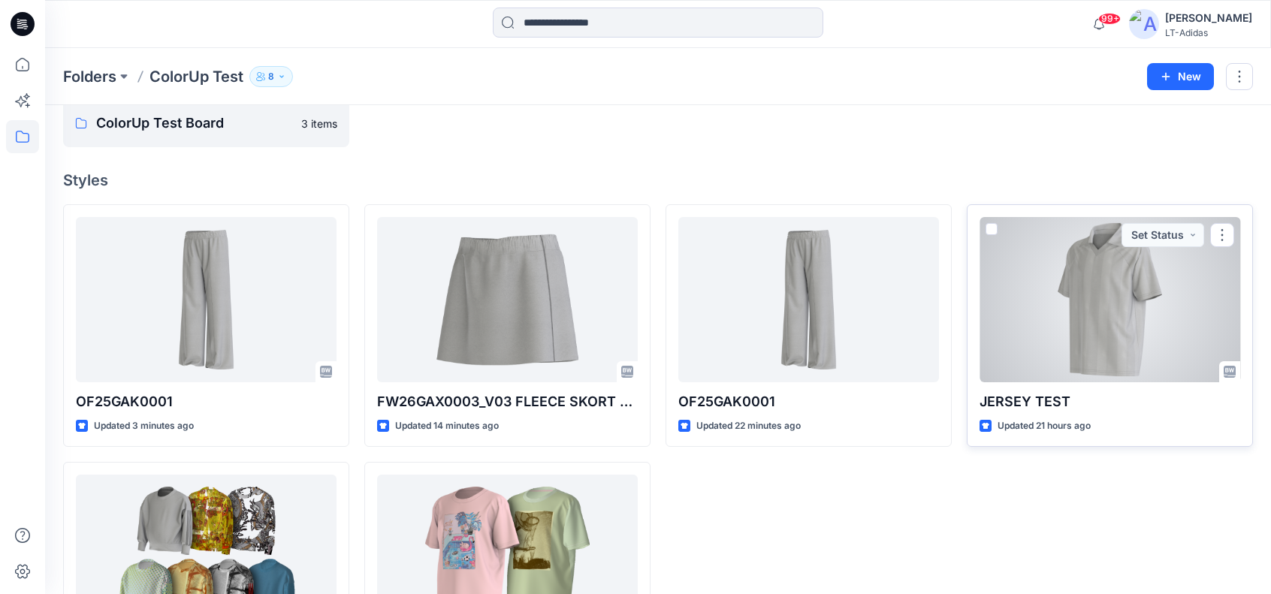
scroll to position [150, 0]
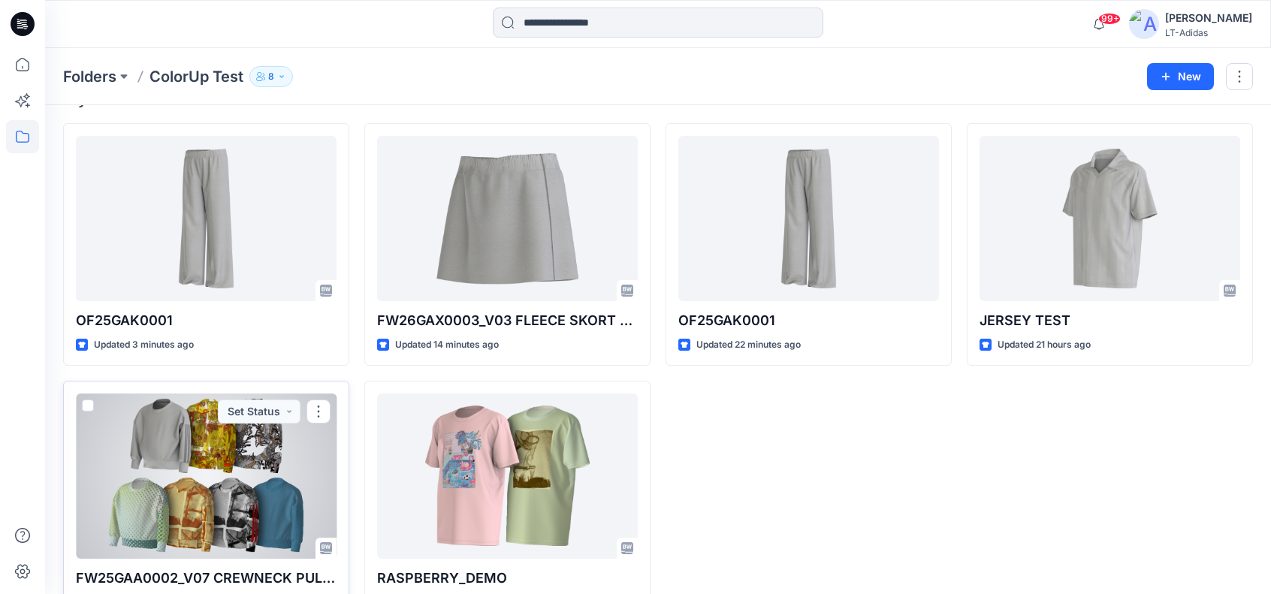
click at [191, 452] on div at bounding box center [206, 476] width 261 height 165
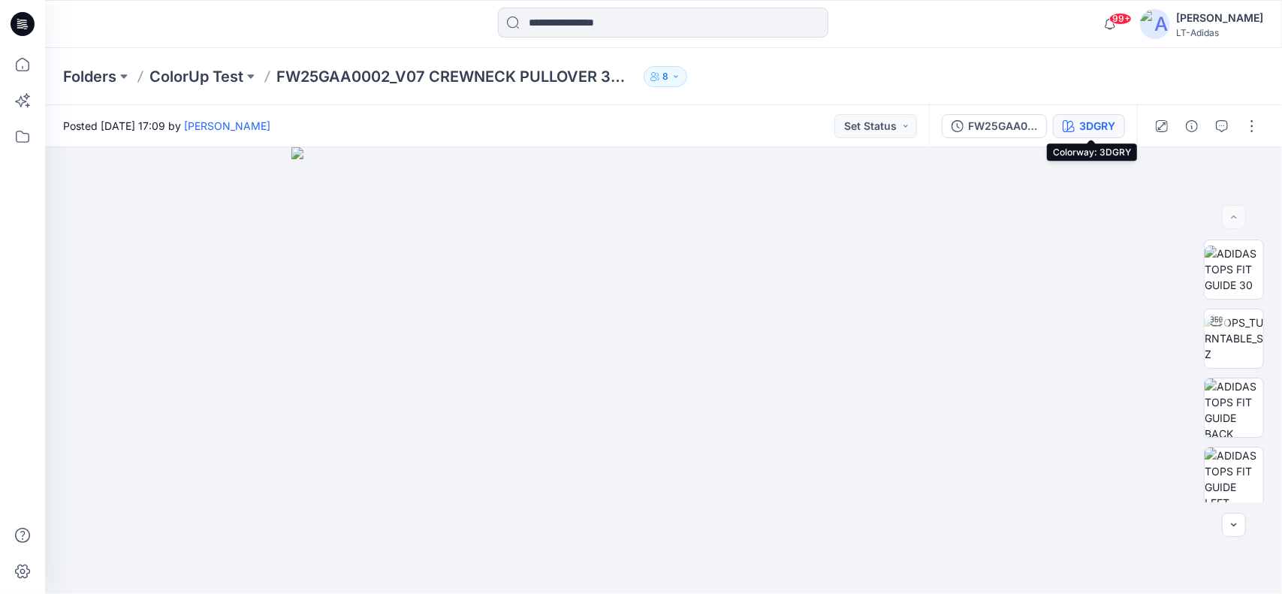
click at [1106, 118] on div "3DGRY" at bounding box center [1097, 126] width 36 height 17
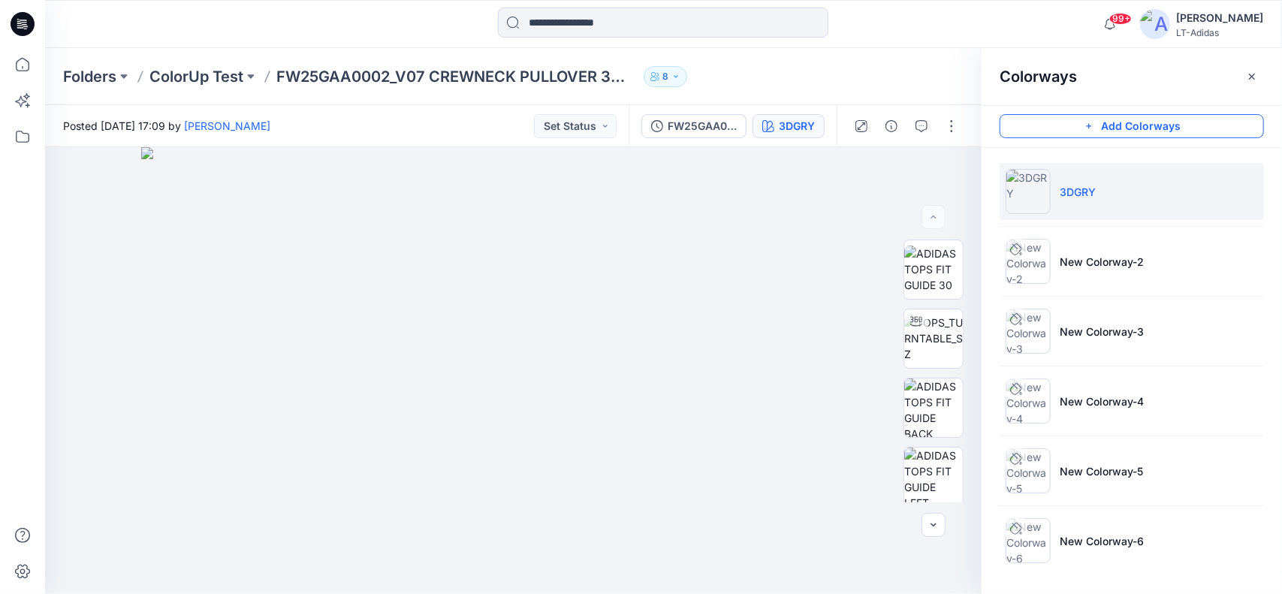
click at [1134, 124] on button "Add Colorways" at bounding box center [1132, 126] width 264 height 24
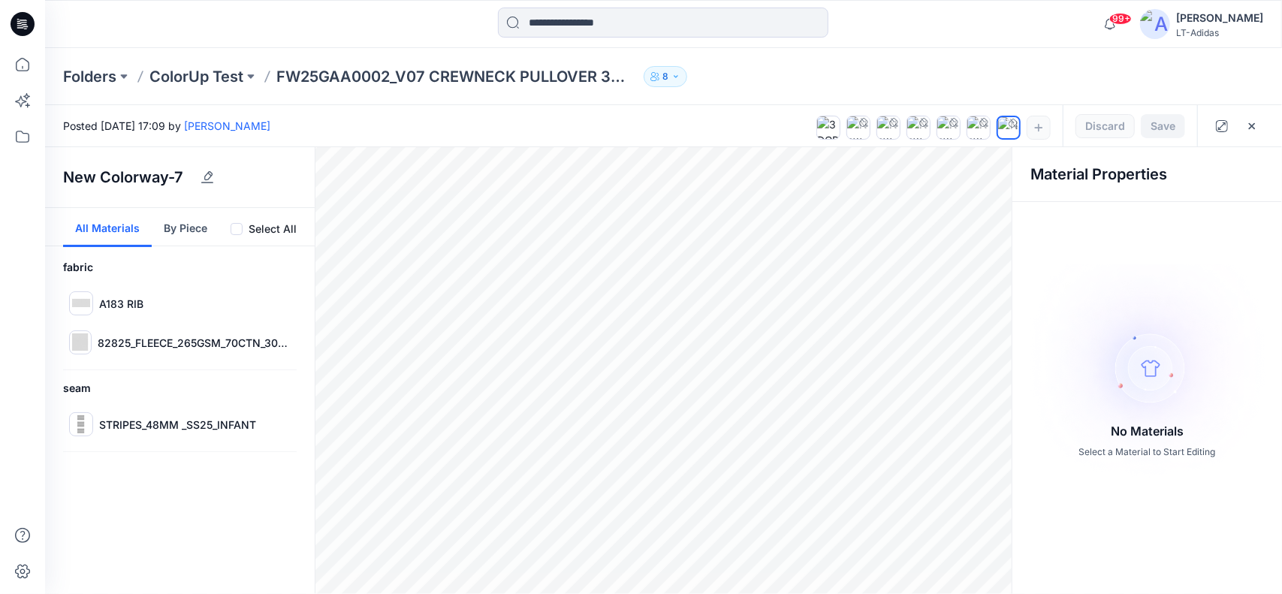
click at [1201, 480] on div "No Materials Select a Material to Start Editing" at bounding box center [1148, 362] width 270 height 297
click at [240, 228] on span at bounding box center [237, 229] width 12 height 12
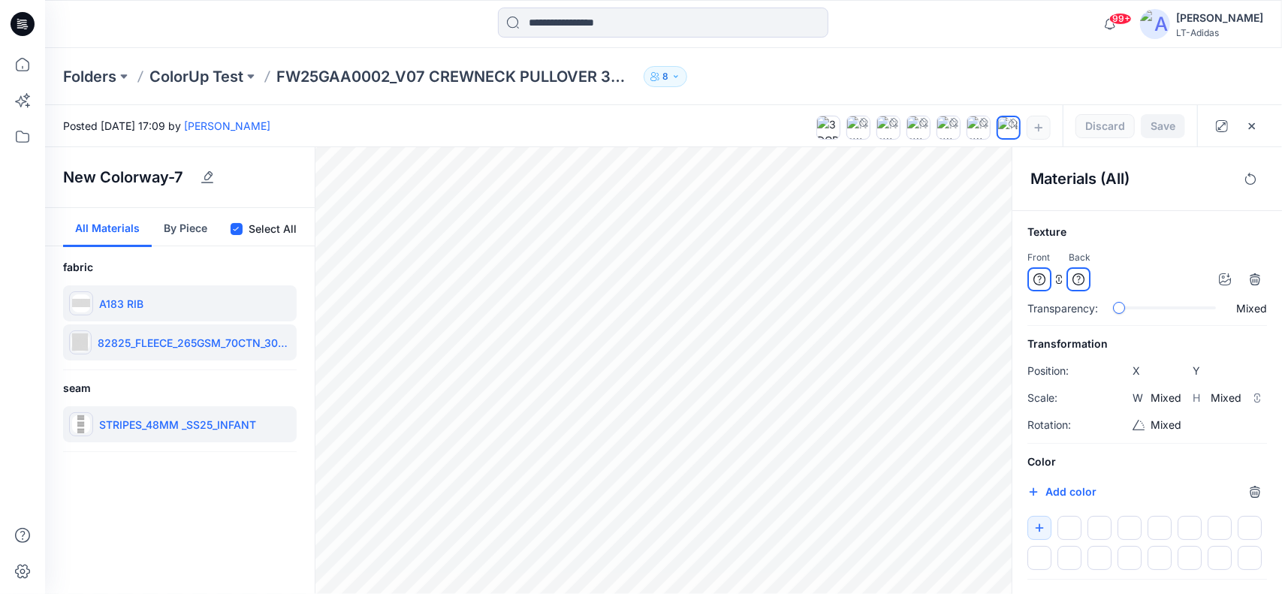
click at [1145, 468] on h6 "Color" at bounding box center [1148, 462] width 240 height 18
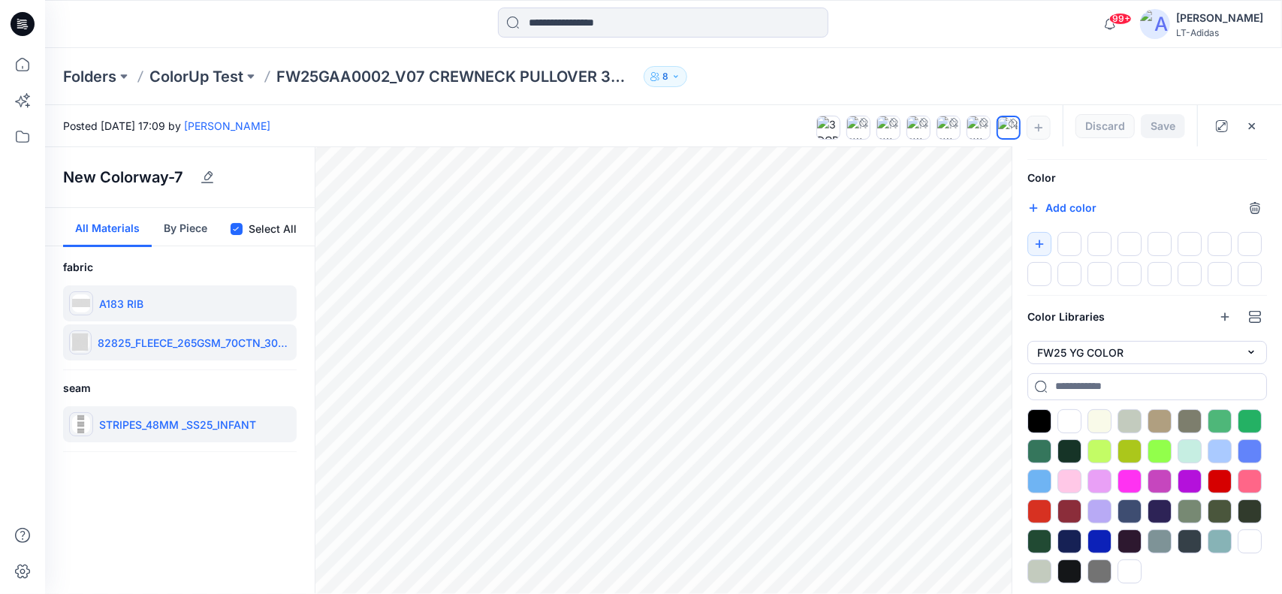
scroll to position [285, 0]
click at [1218, 448] on div at bounding box center [1220, 451] width 24 height 24
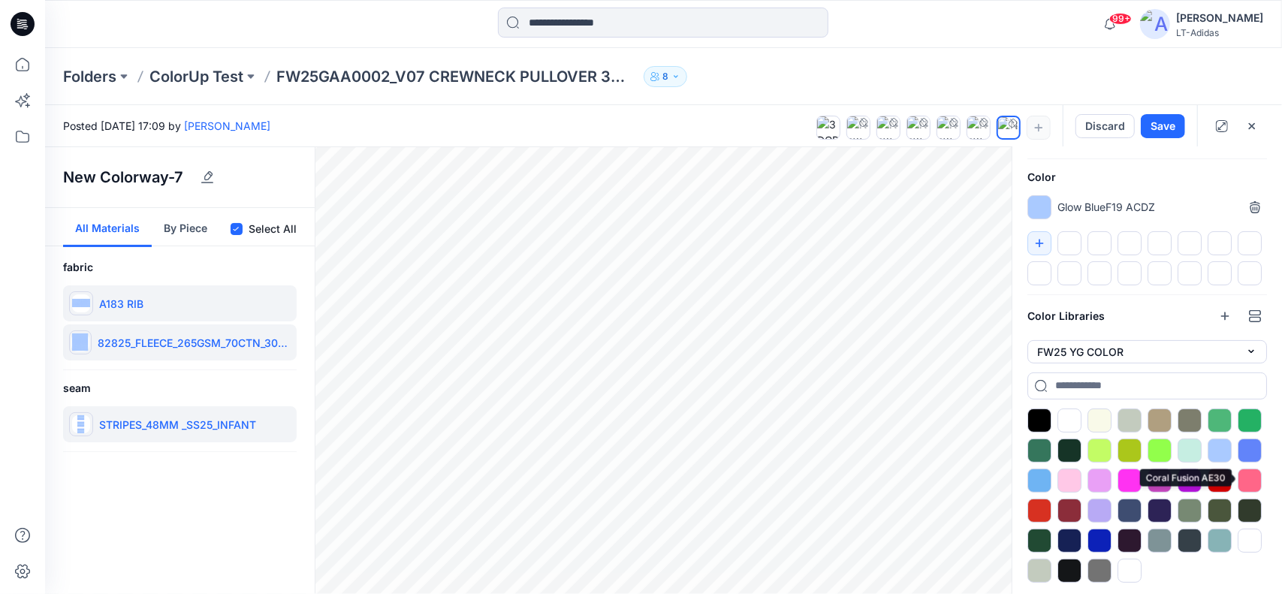
click at [1251, 478] on div at bounding box center [1250, 481] width 24 height 24
click at [1156, 448] on div at bounding box center [1160, 451] width 24 height 24
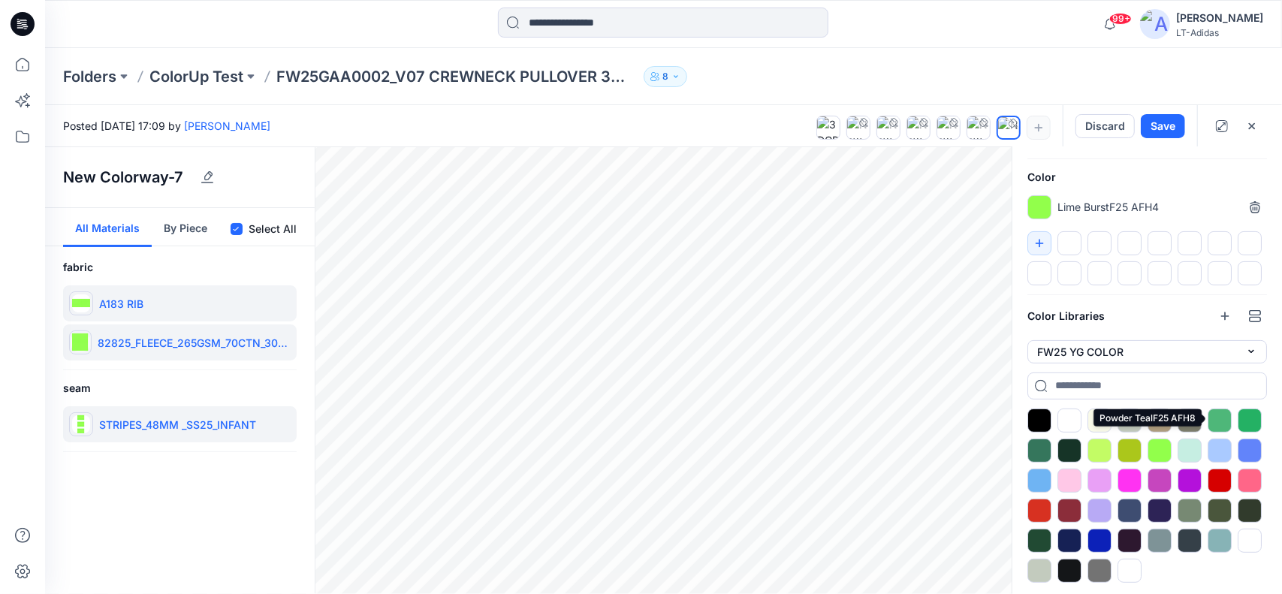
click at [1224, 414] on div at bounding box center [1220, 421] width 24 height 24
click at [1101, 506] on div at bounding box center [1100, 511] width 24 height 24
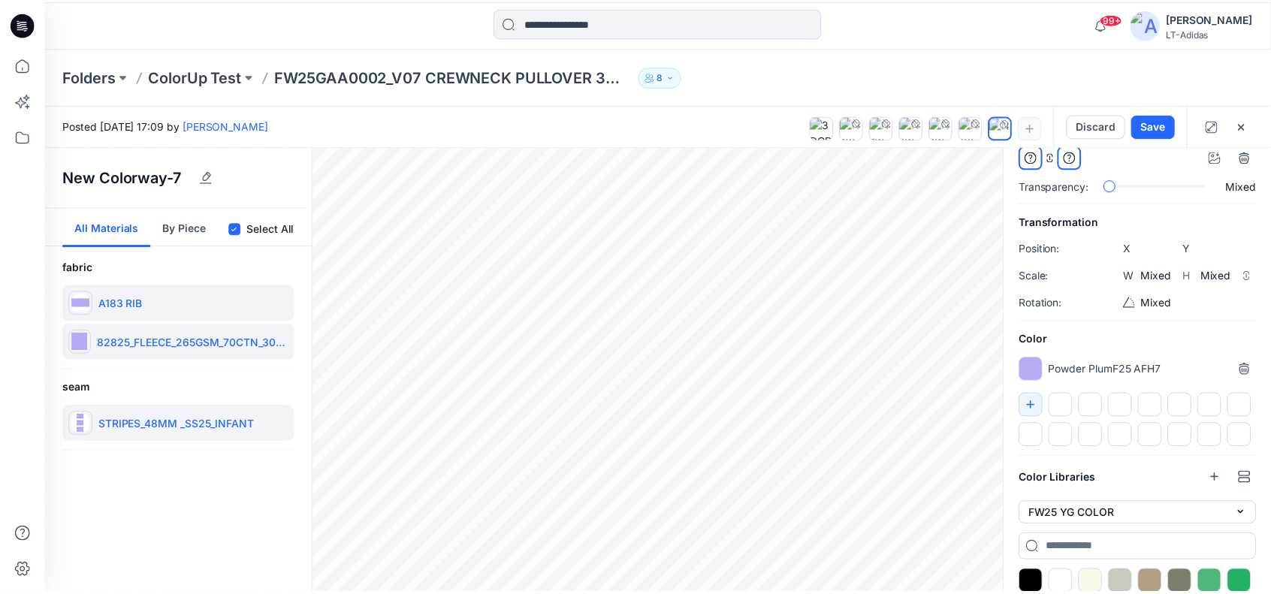
scroll to position [84, 0]
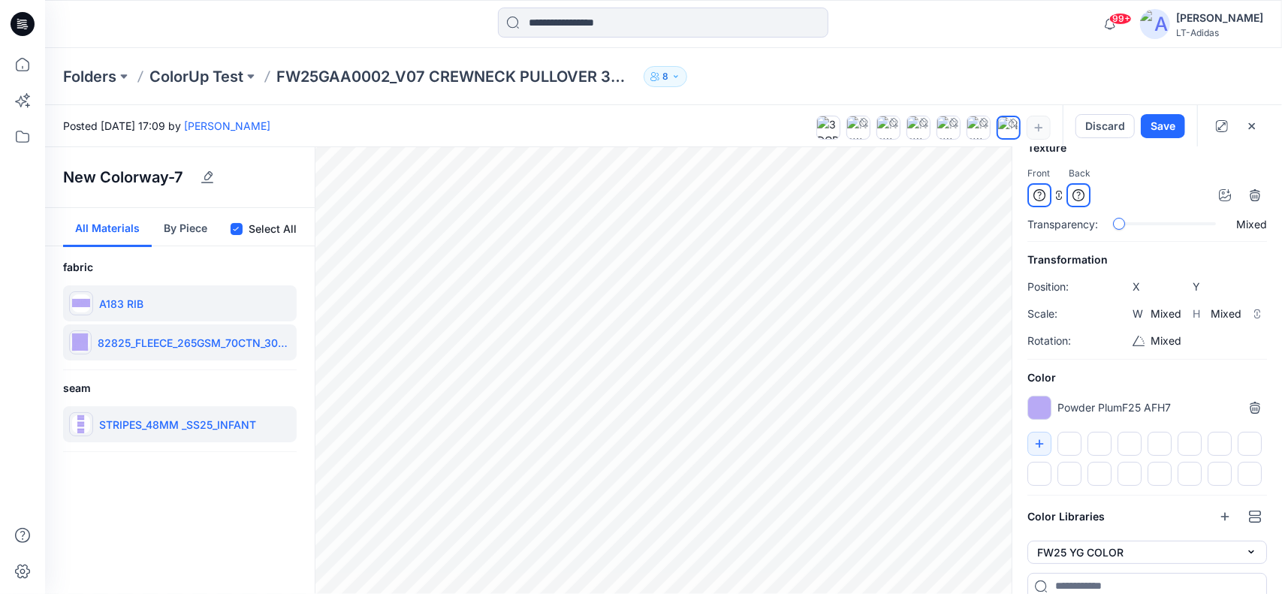
click at [1037, 403] on div at bounding box center [1040, 408] width 24 height 24
type input "*******"
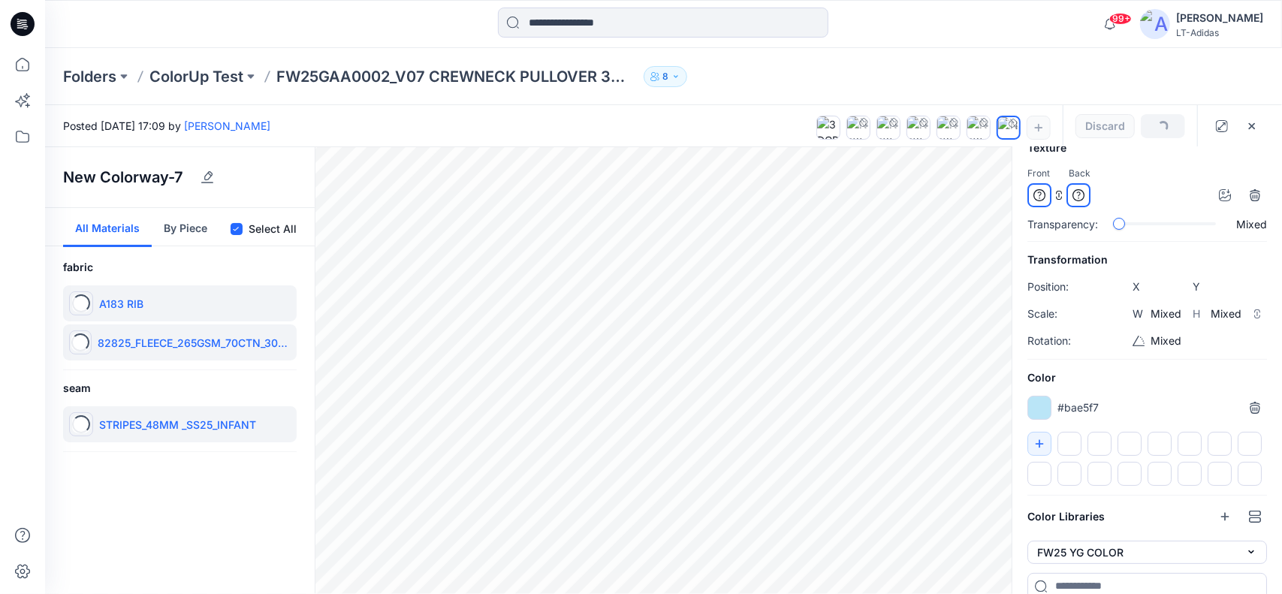
type input "*******"
click at [1163, 124] on button "Save" at bounding box center [1163, 126] width 44 height 24
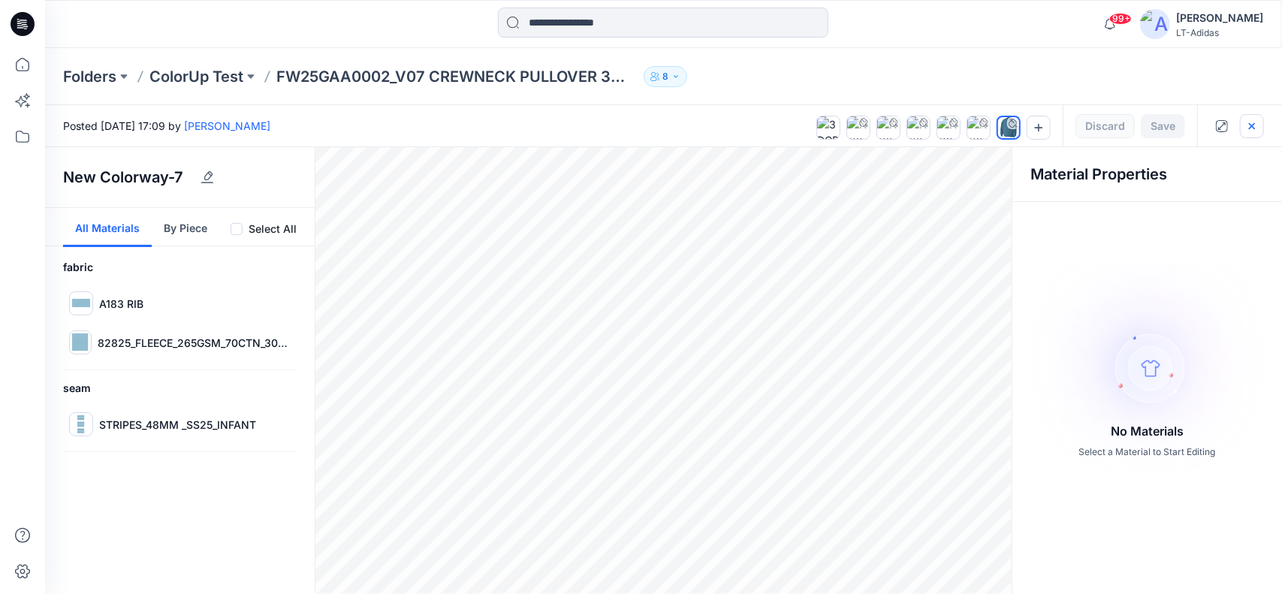
click at [1253, 123] on icon "button" at bounding box center [1252, 126] width 12 height 12
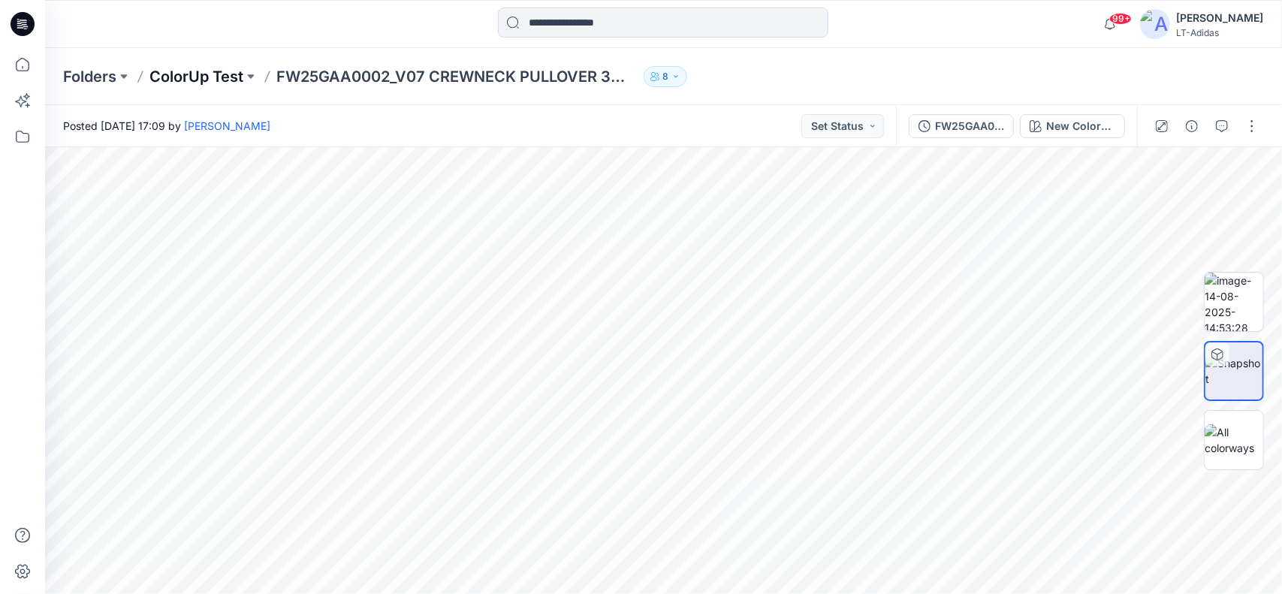
click at [216, 77] on p "ColorUp Test" at bounding box center [196, 76] width 94 height 21
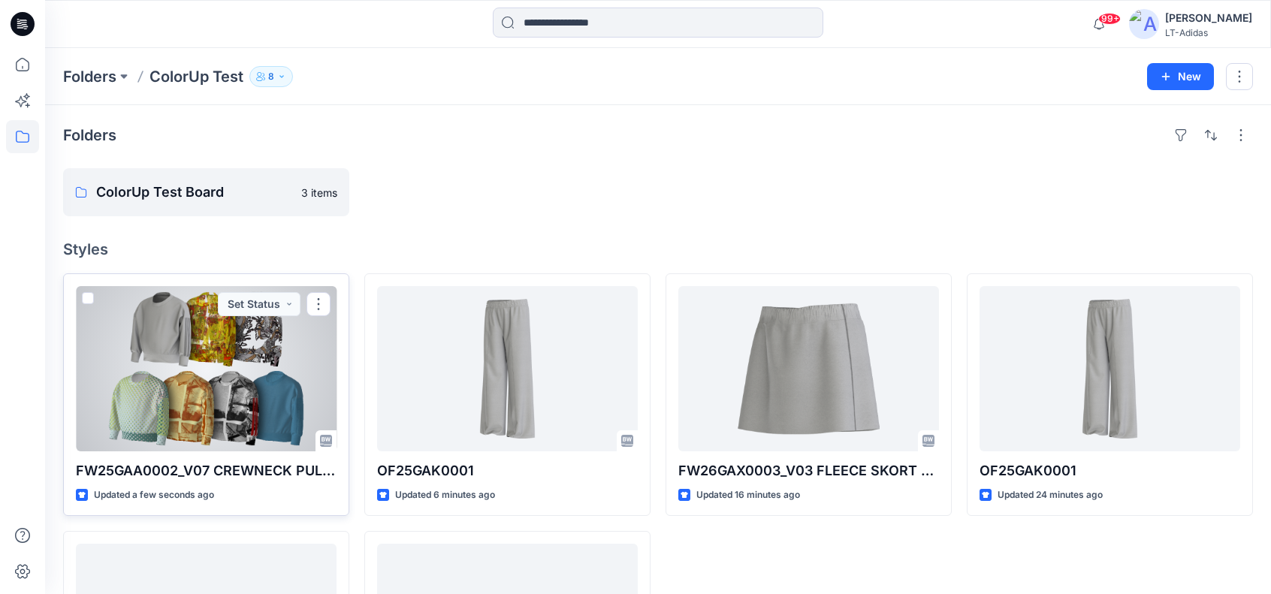
click at [201, 385] on div at bounding box center [206, 368] width 261 height 165
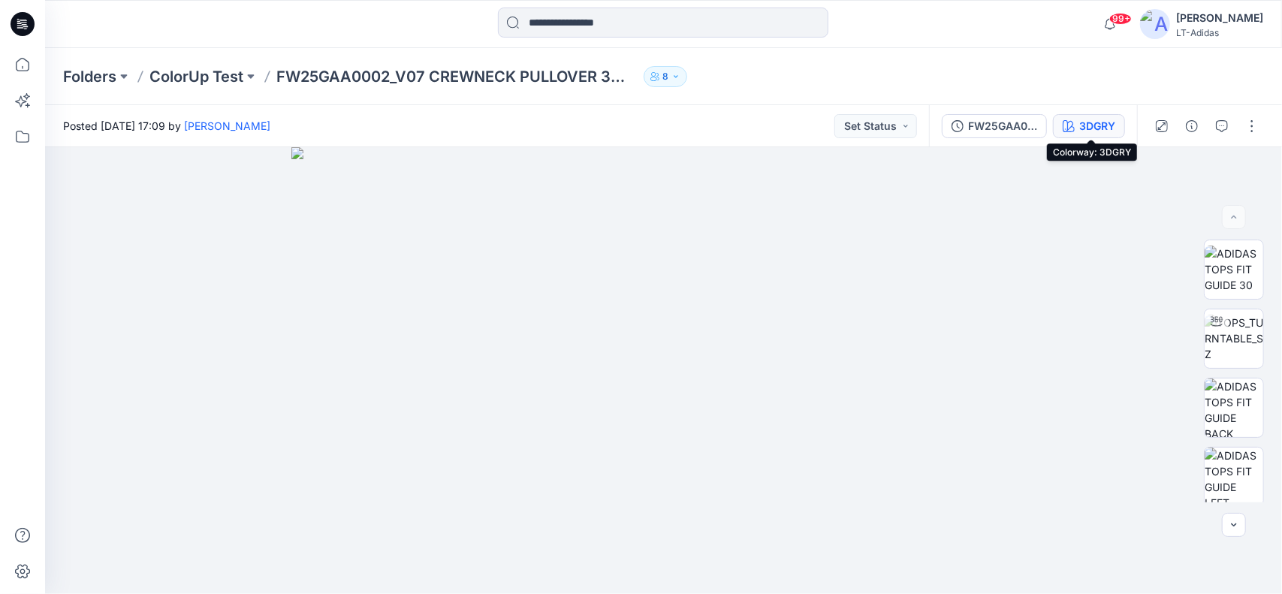
click at [1094, 120] on div "3DGRY" at bounding box center [1097, 126] width 36 height 17
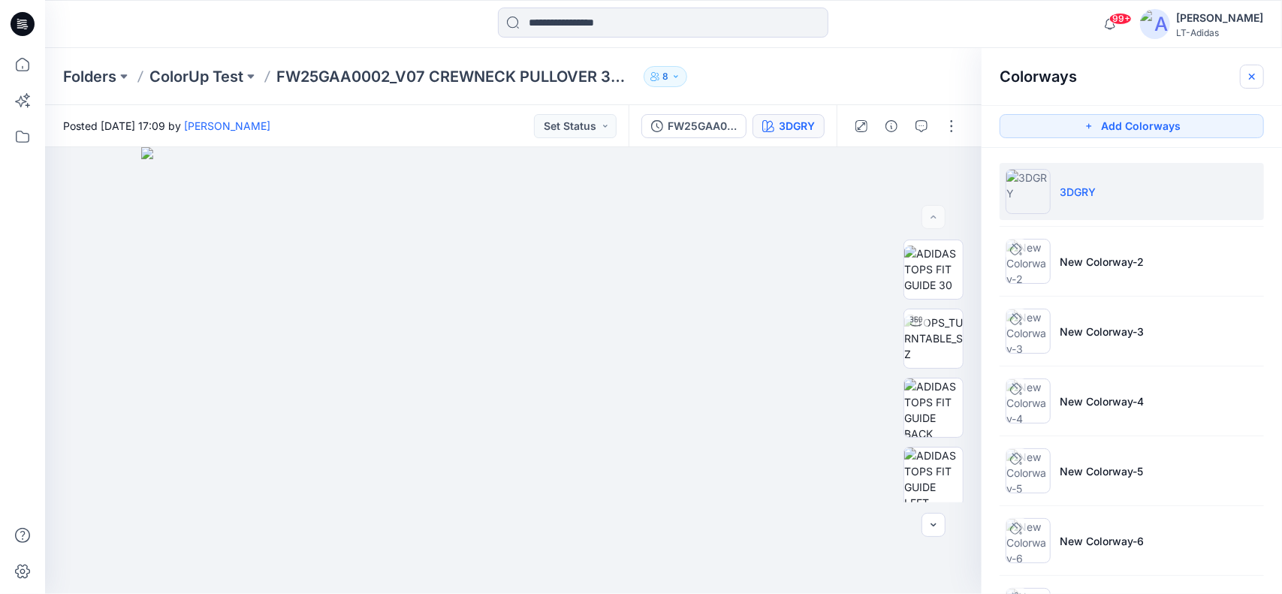
click at [1250, 79] on icon "button" at bounding box center [1252, 77] width 12 height 12
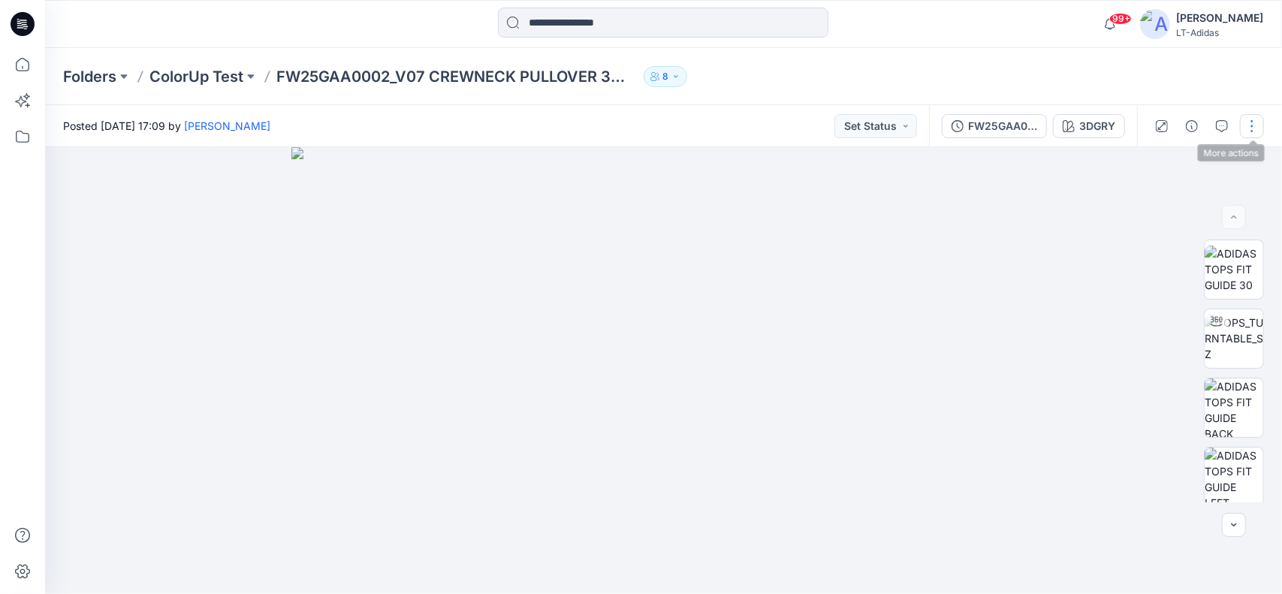
click at [1254, 129] on button "button" at bounding box center [1252, 126] width 24 height 24
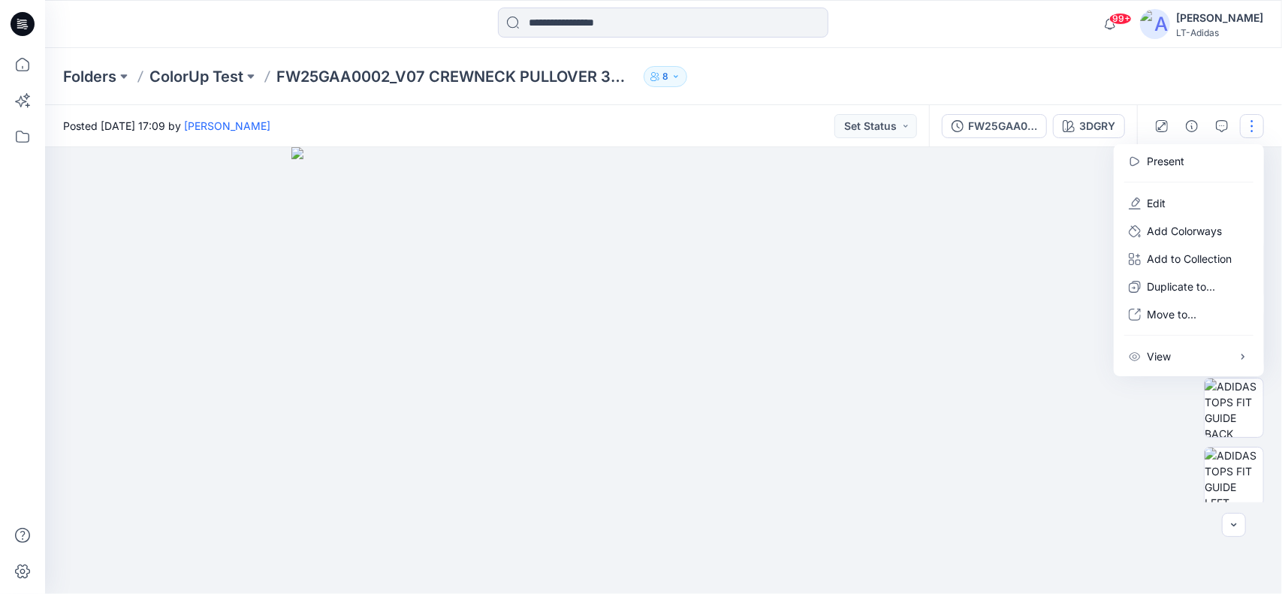
click at [1026, 270] on img at bounding box center [663, 370] width 745 height 447
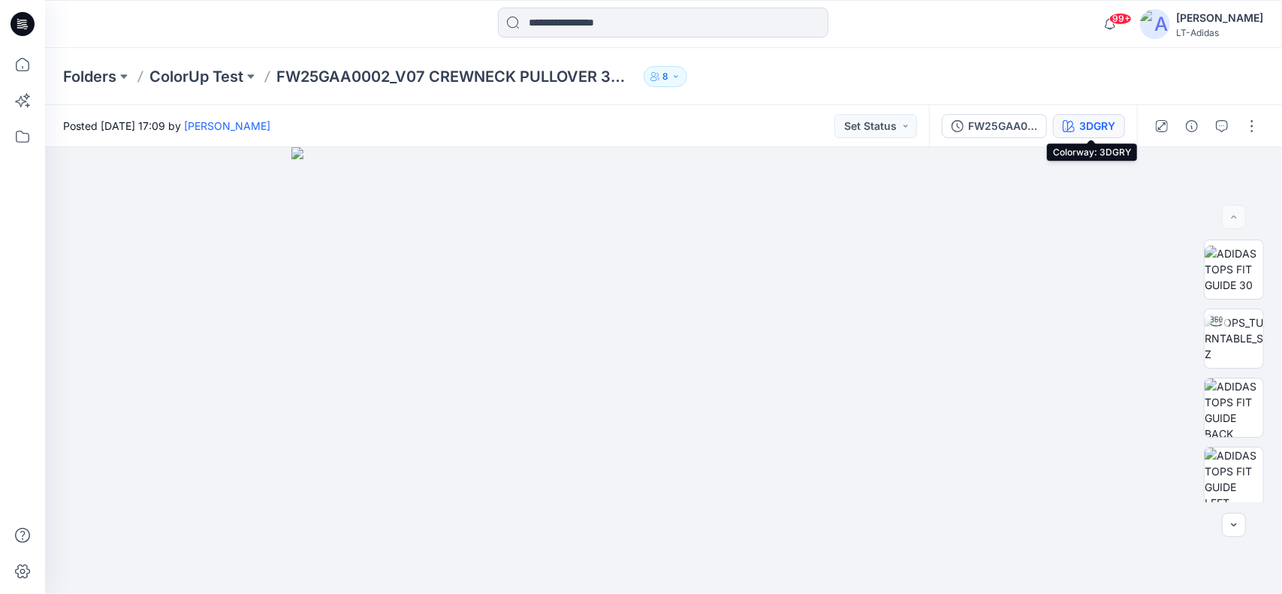
click at [1082, 123] on div "3DGRY" at bounding box center [1097, 126] width 36 height 17
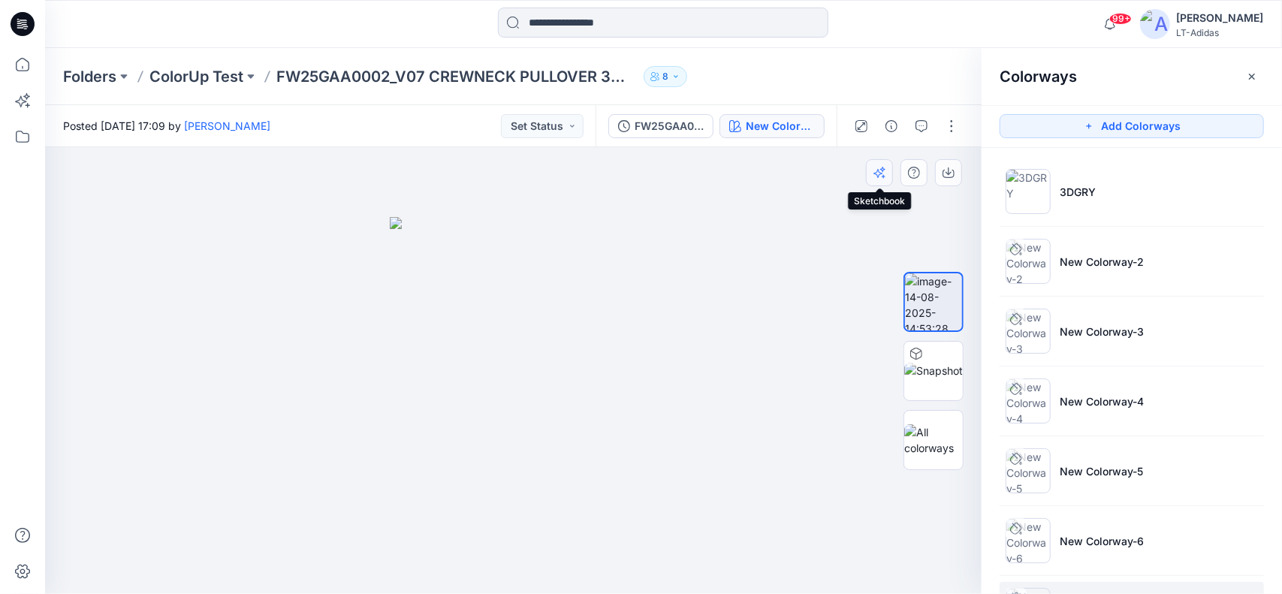
click at [877, 172] on icon "button" at bounding box center [878, 173] width 9 height 9
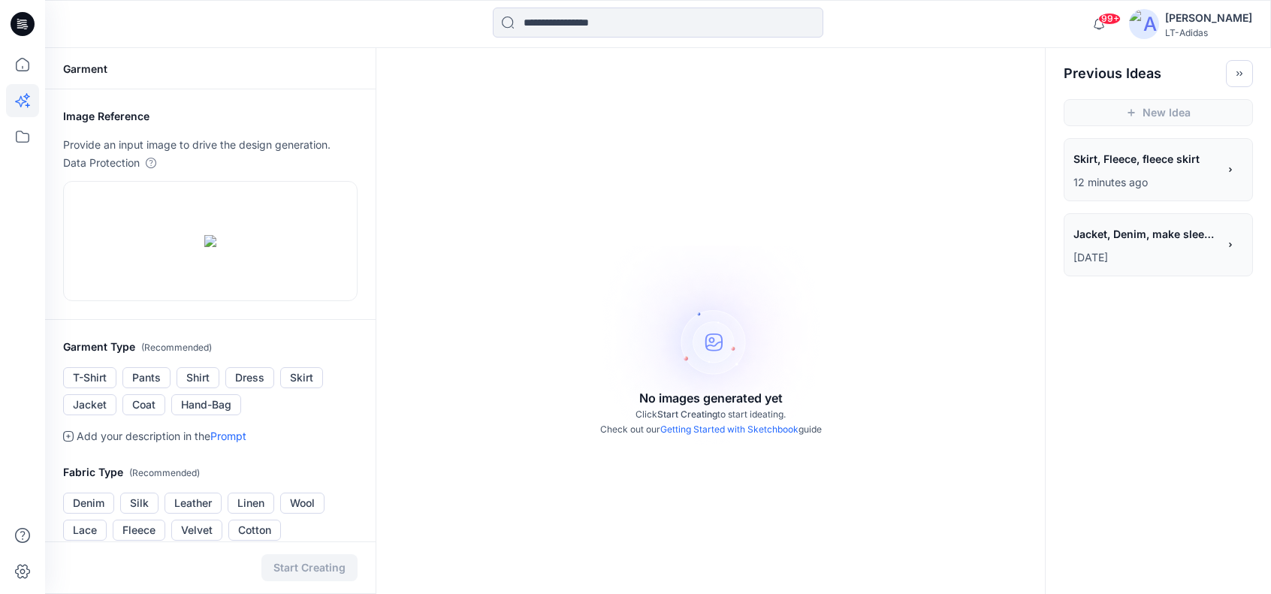
click at [470, 397] on div "No images generated yet Click Start Creating to start ideating. Check out our G…" at bounding box center [710, 345] width 669 height 594
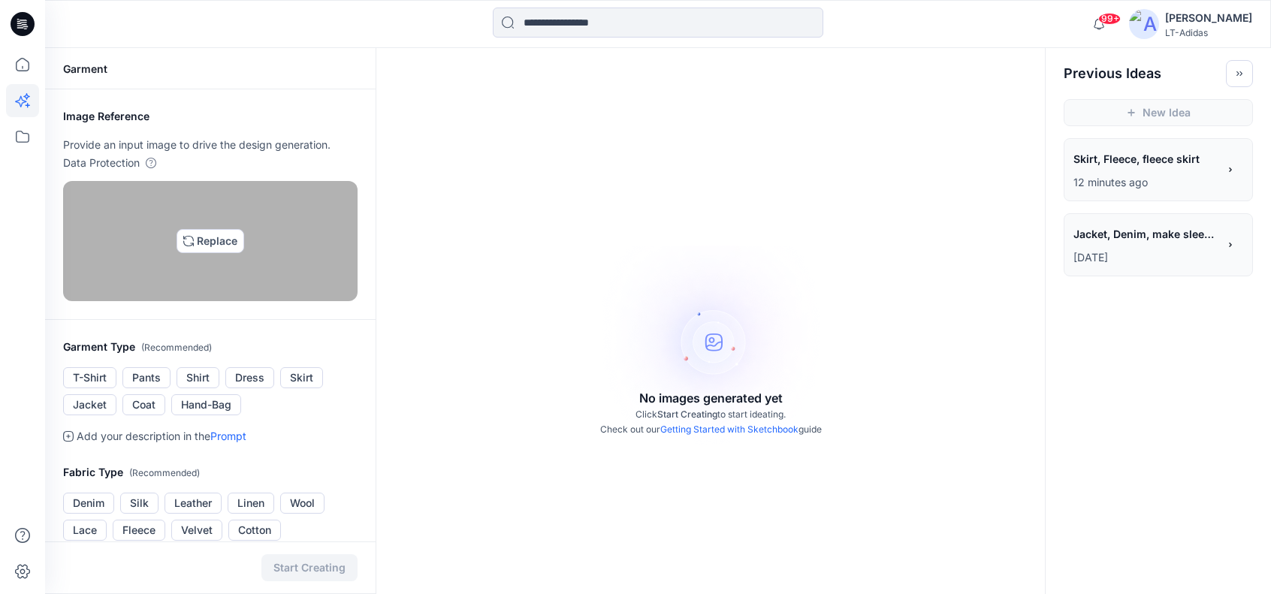
click at [204, 247] on img at bounding box center [210, 241] width 12 height 12
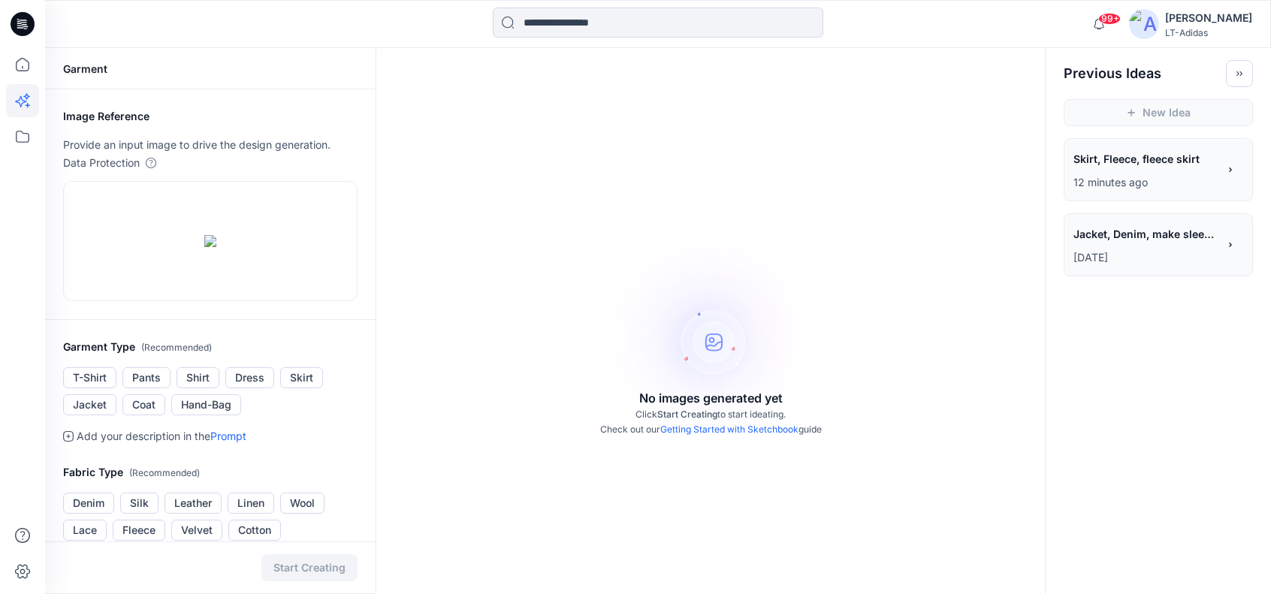
click at [481, 493] on div "No images generated yet Click Start Creating to start ideating. Check out our G…" at bounding box center [710, 345] width 669 height 594
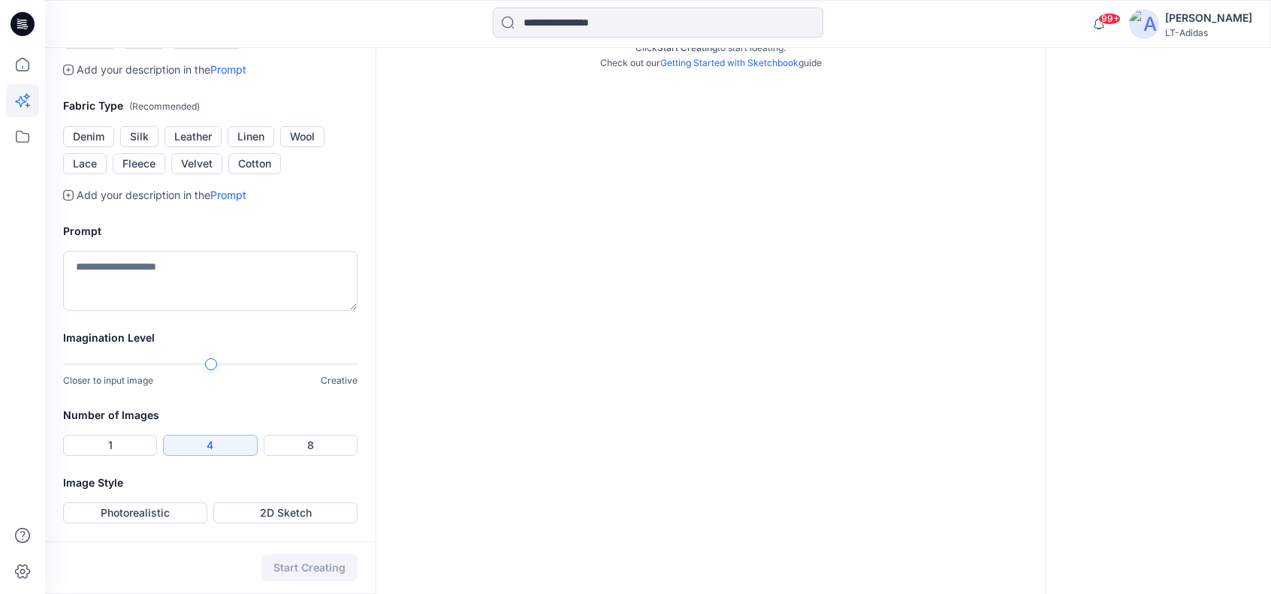
scroll to position [558, 0]
click at [143, 161] on button "Fleece" at bounding box center [139, 163] width 53 height 21
click at [101, 444] on button "1" at bounding box center [110, 445] width 94 height 21
click at [201, 444] on button "4" at bounding box center [210, 445] width 94 height 21
click at [275, 512] on button "2D Sketch" at bounding box center [285, 513] width 144 height 21
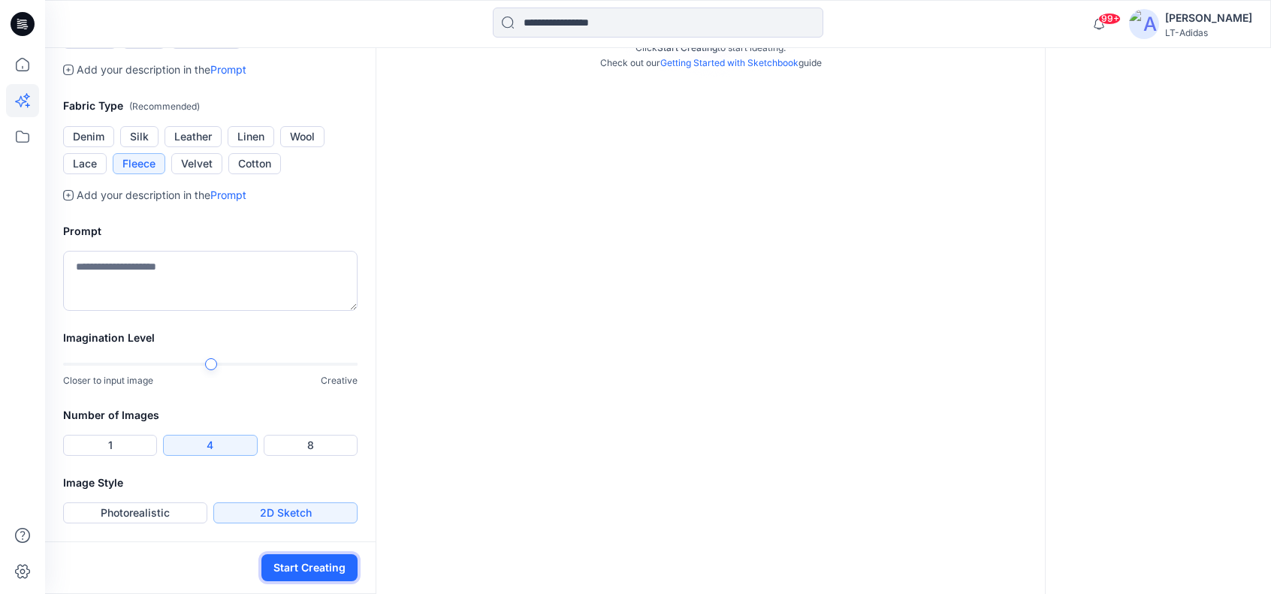
click at [320, 572] on button "Start Creating" at bounding box center [309, 567] width 96 height 27
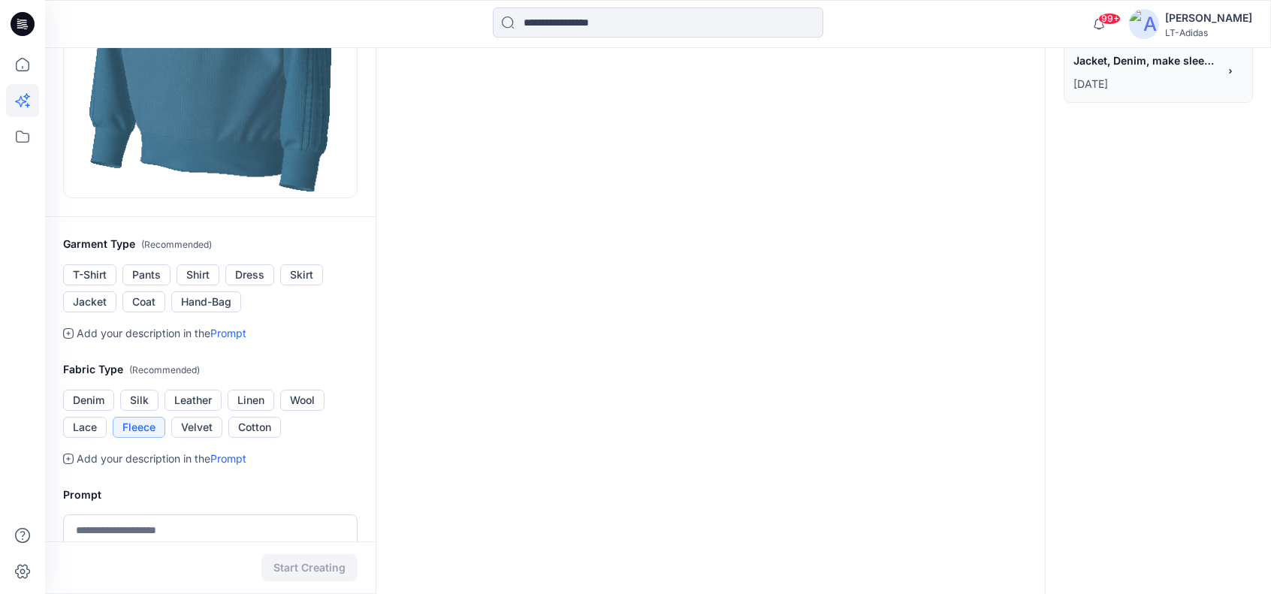
scroll to position [300, 0]
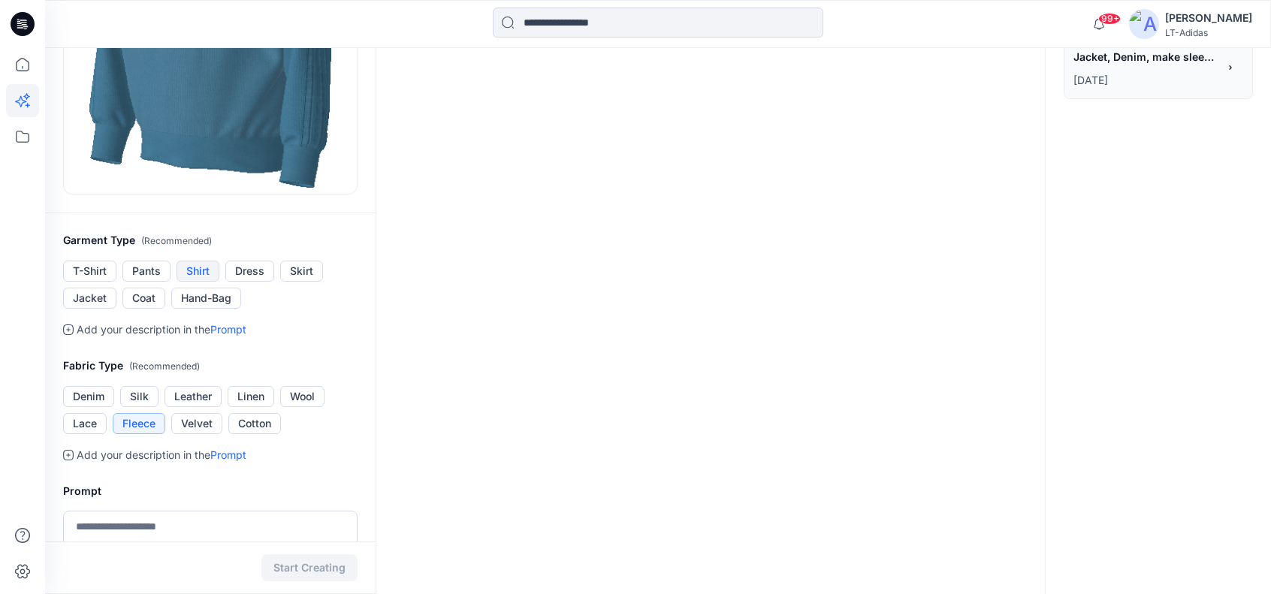
click at [207, 267] on button "Shirt" at bounding box center [198, 271] width 43 height 21
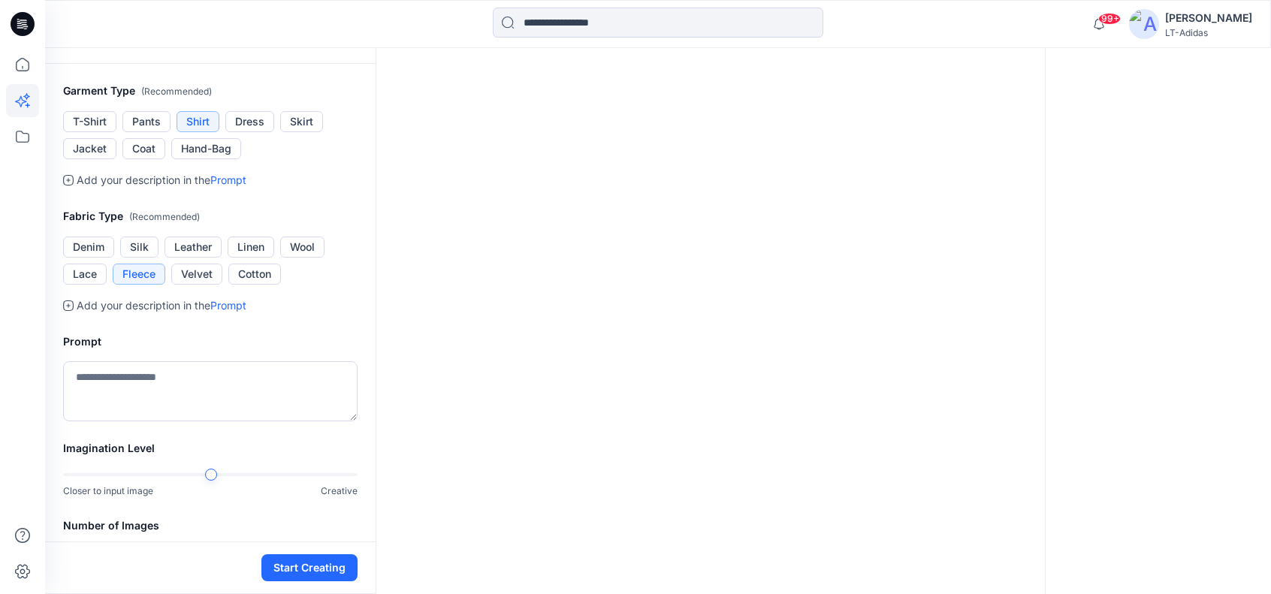
scroll to position [451, 0]
click at [149, 377] on textarea at bounding box center [210, 391] width 294 height 60
click at [75, 375] on textarea "*******" at bounding box center [210, 391] width 294 height 60
click at [219, 367] on textarea "*********" at bounding box center [210, 391] width 294 height 60
click at [116, 376] on textarea "*********" at bounding box center [210, 391] width 294 height 60
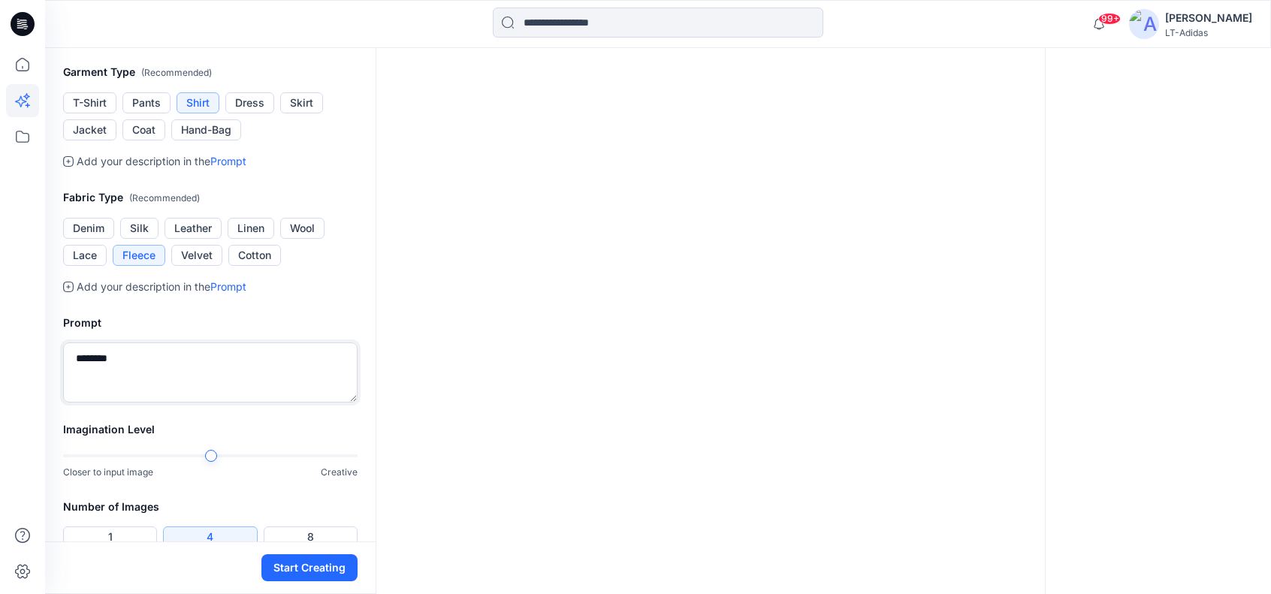
scroll to position [558, 0]
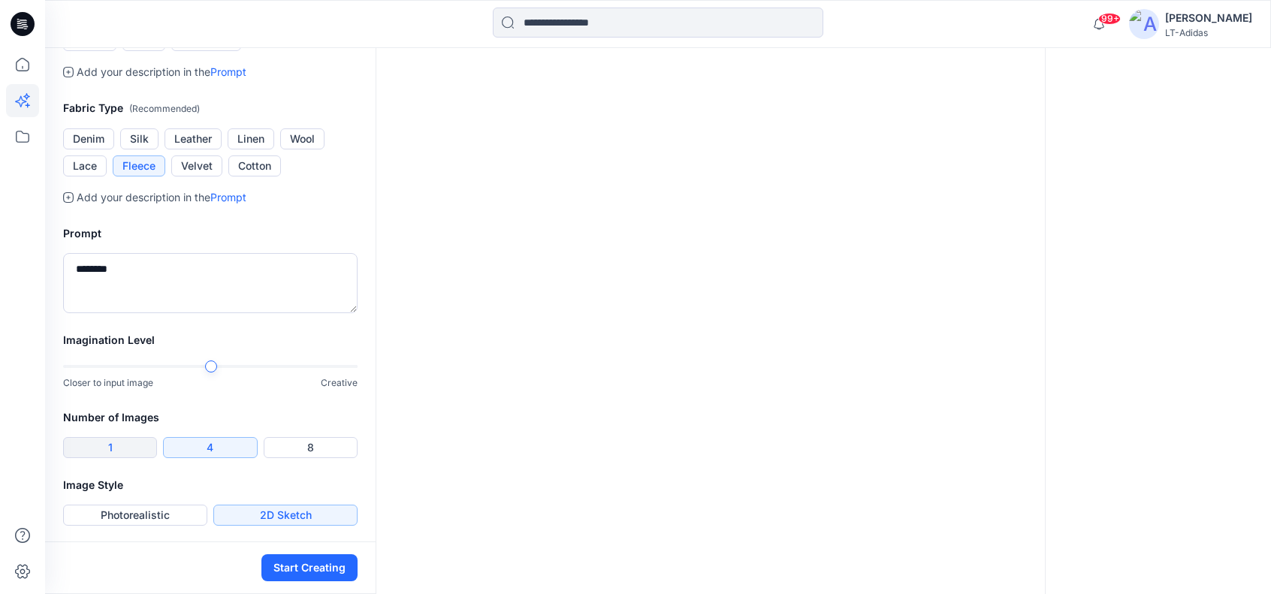
click at [123, 445] on button "1" at bounding box center [110, 447] width 94 height 21
drag, startPoint x: 80, startPoint y: 265, endPoint x: 47, endPoint y: 273, distance: 34.6
click at [47, 273] on div "Prompt ********" at bounding box center [210, 269] width 330 height 125
click at [101, 265] on textarea "**********" at bounding box center [210, 283] width 294 height 60
click at [167, 264] on textarea "**********" at bounding box center [210, 283] width 294 height 60
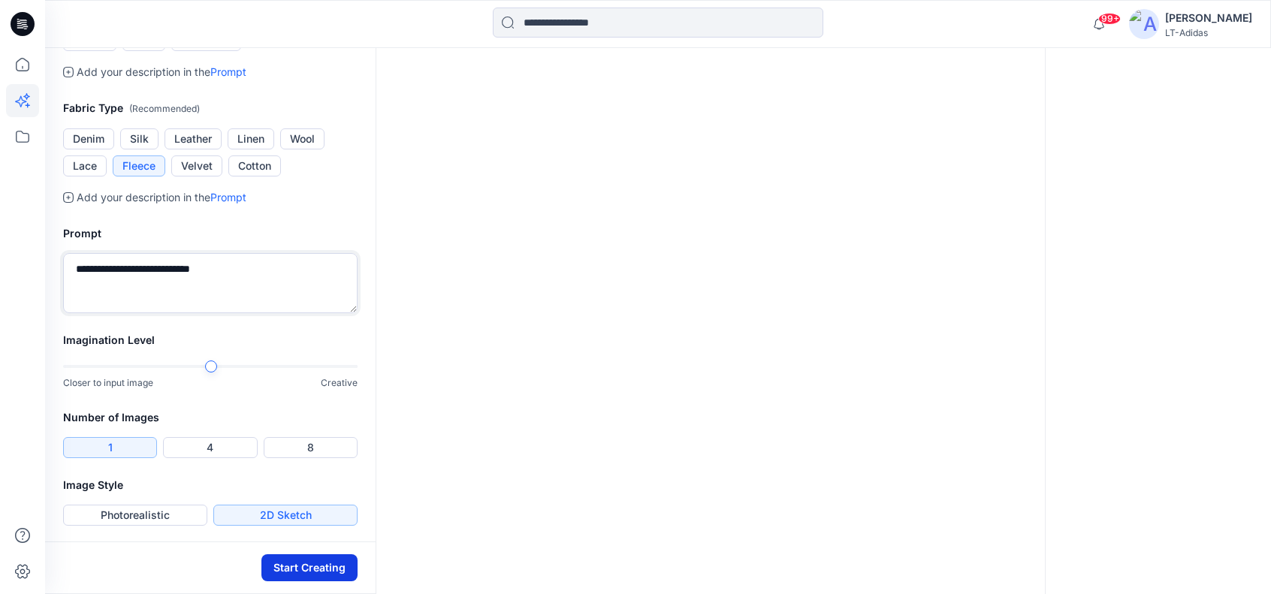
type textarea "**********"
click at [300, 566] on button "Start Creating" at bounding box center [309, 567] width 96 height 27
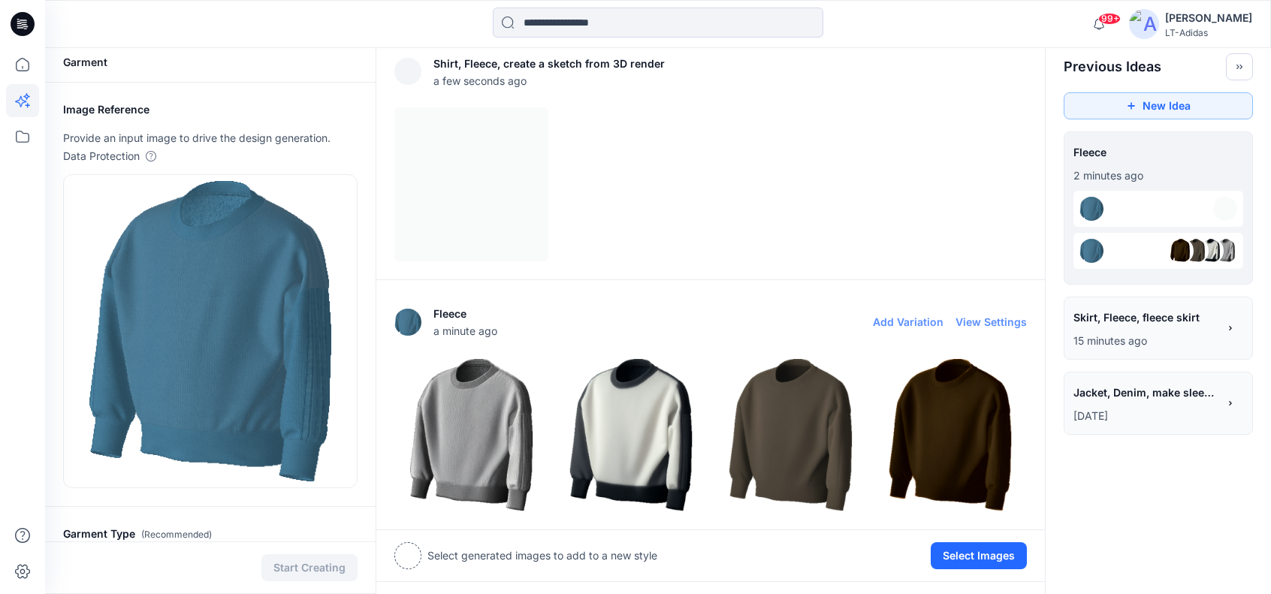
scroll to position [6, 0]
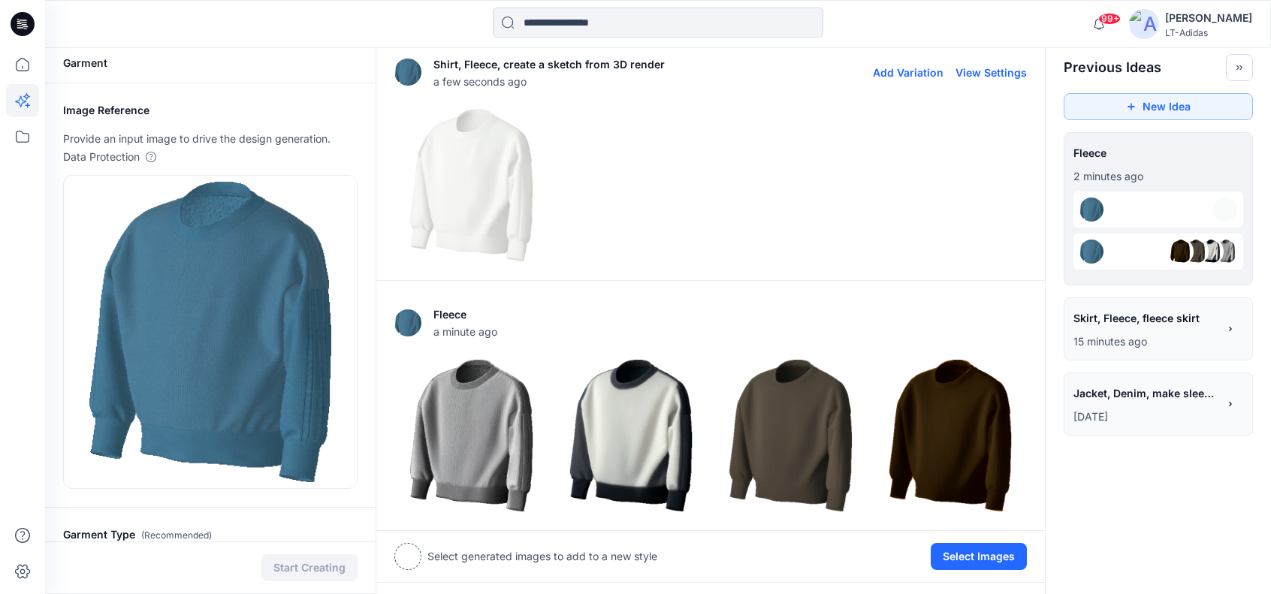
click at [907, 174] on div at bounding box center [710, 185] width 632 height 154
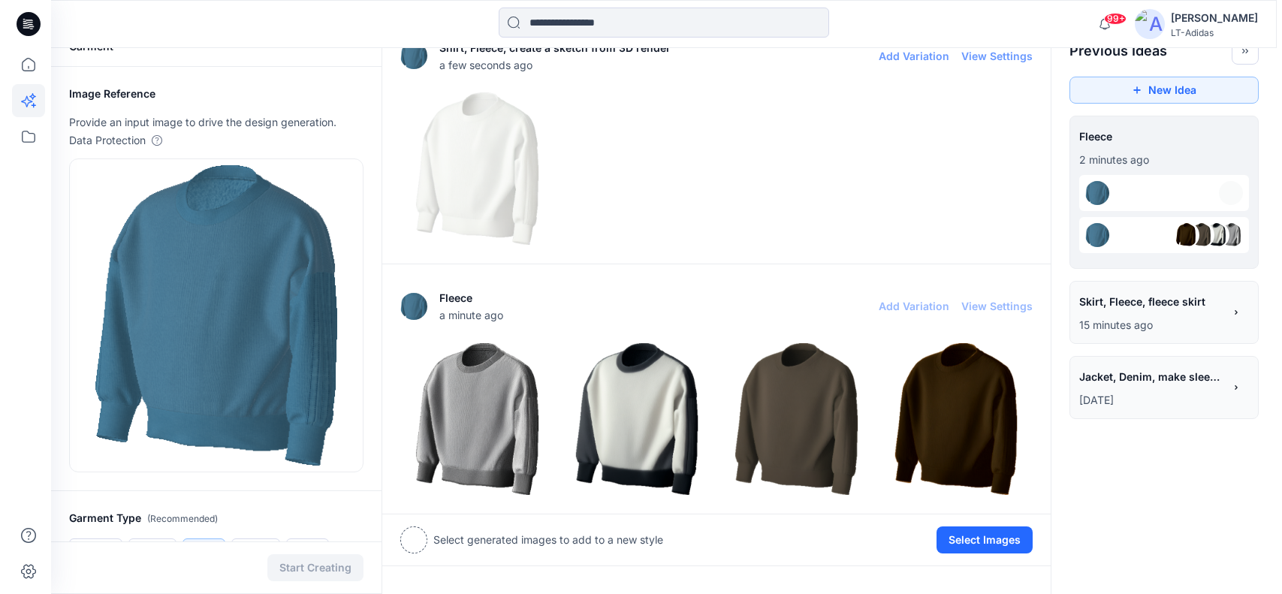
scroll to position [0, 0]
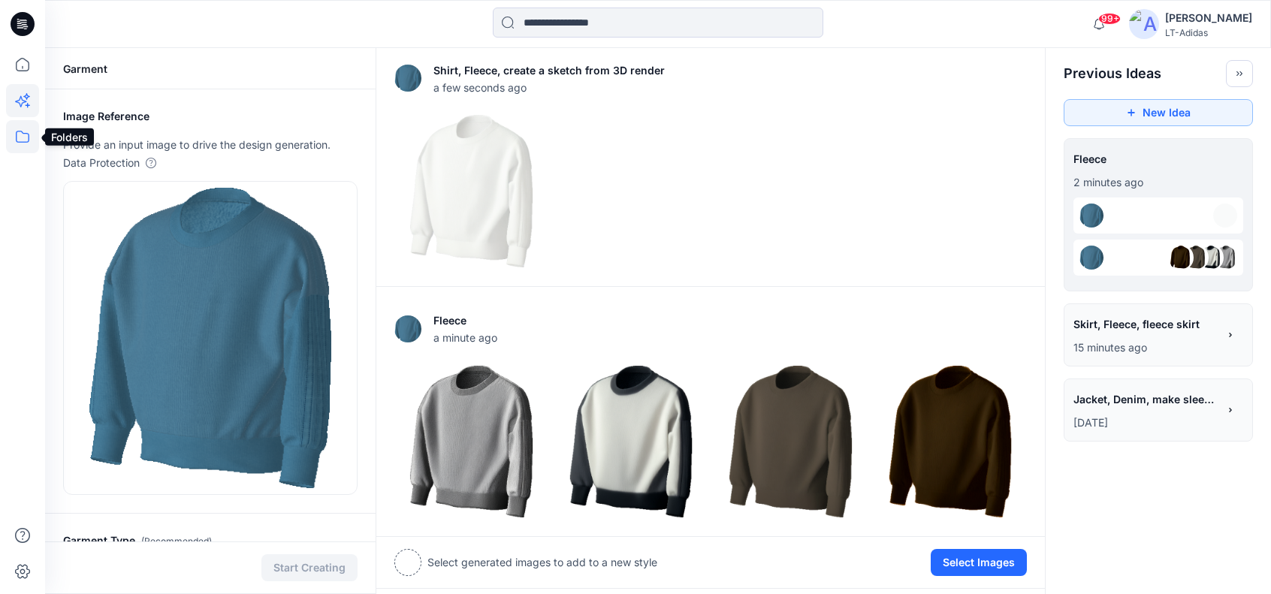
click at [19, 129] on icon at bounding box center [22, 136] width 33 height 33
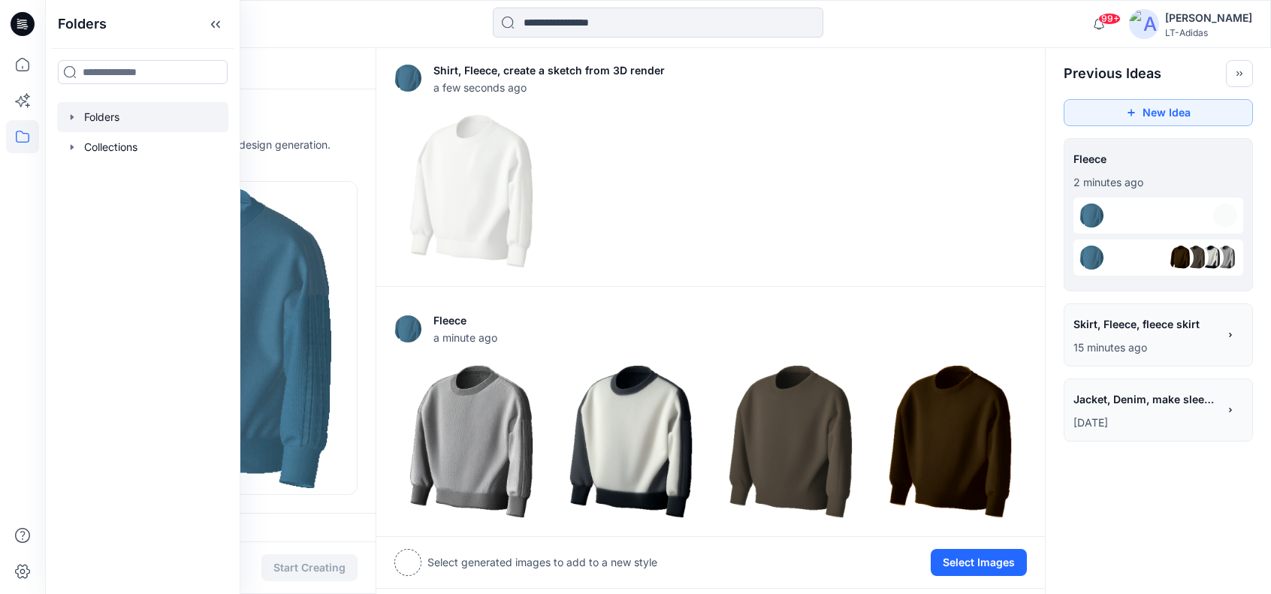
click at [138, 126] on div at bounding box center [142, 117] width 171 height 30
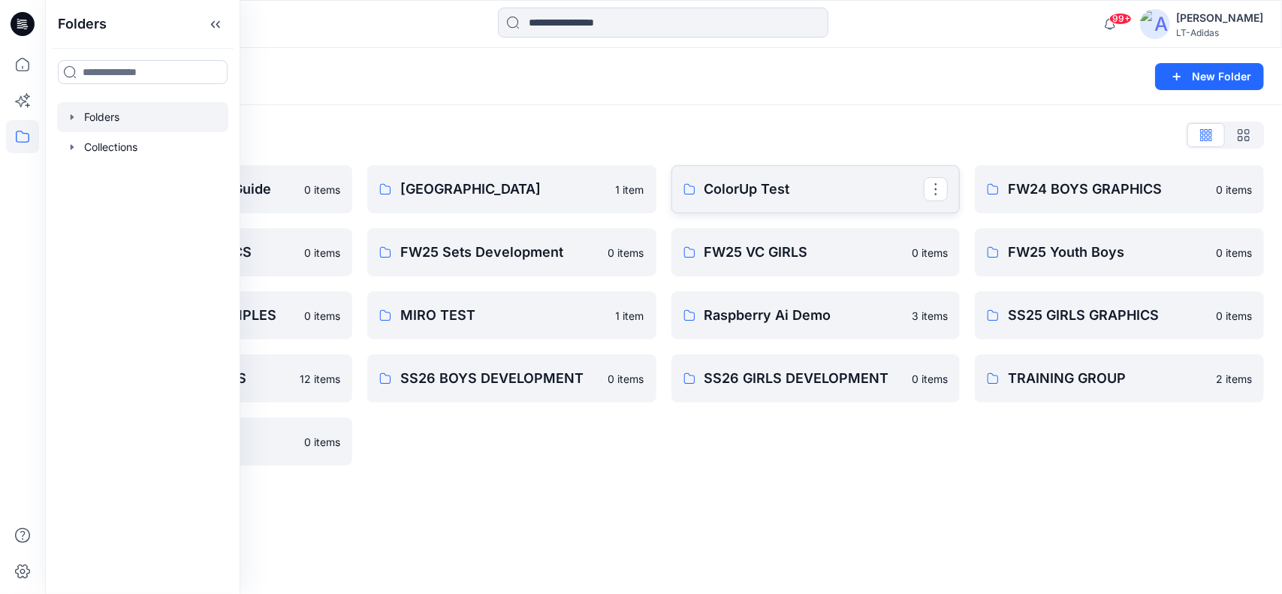
click at [786, 179] on p "ColorUp Test" at bounding box center [815, 189] width 220 height 21
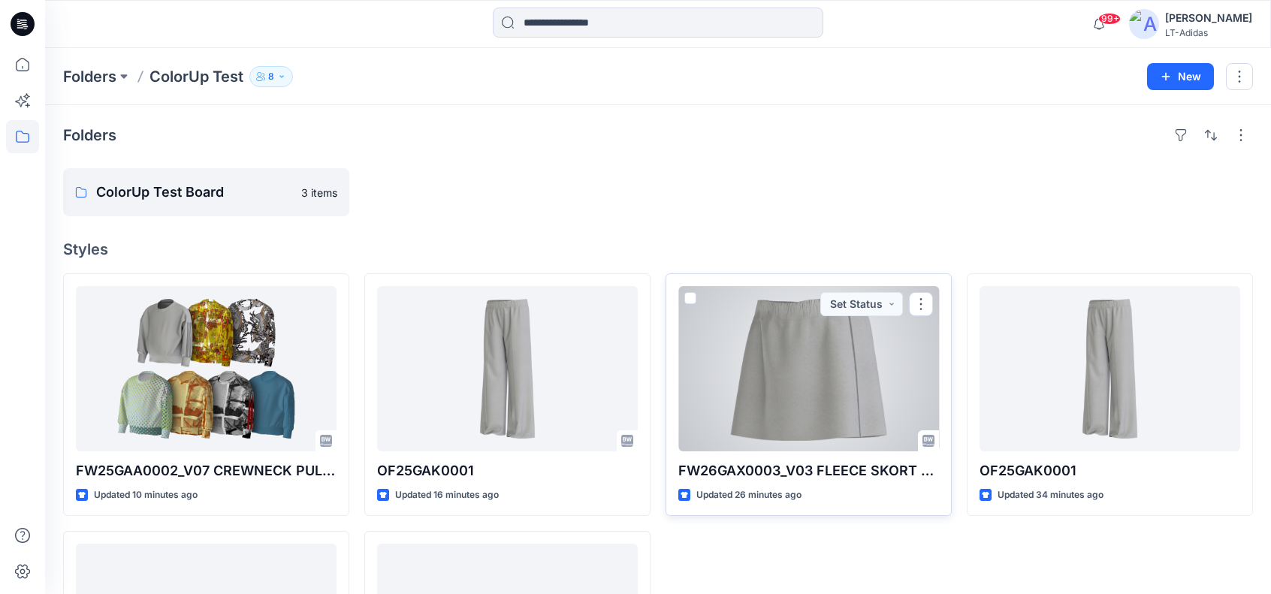
click at [816, 370] on div at bounding box center [808, 368] width 261 height 165
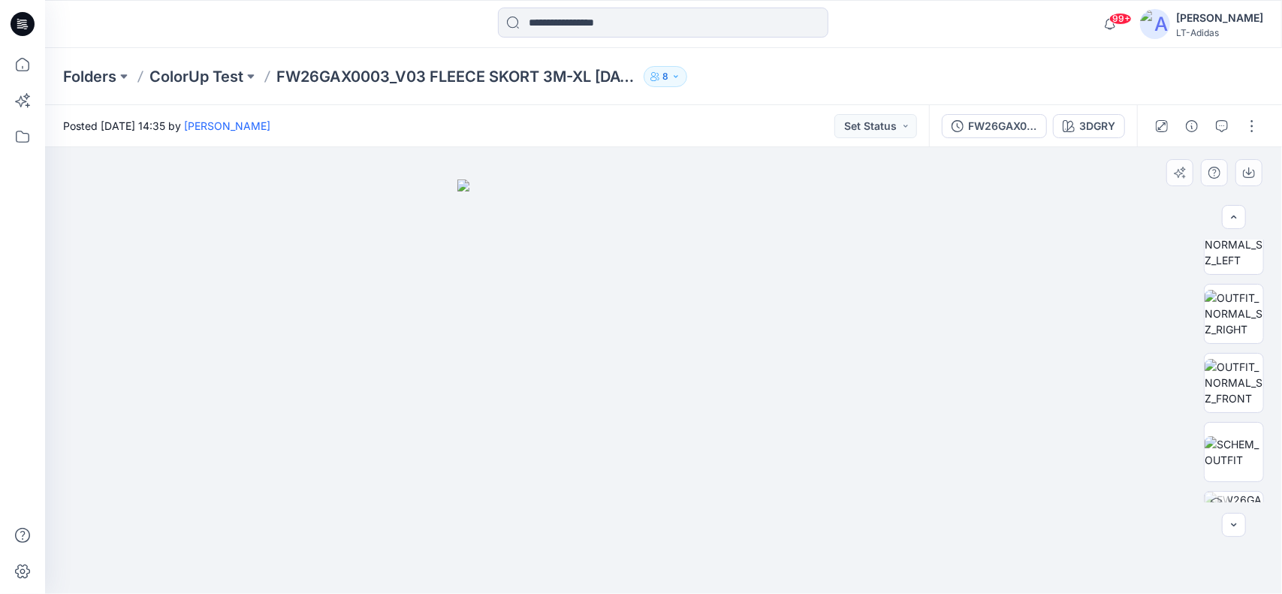
scroll to position [280, 0]
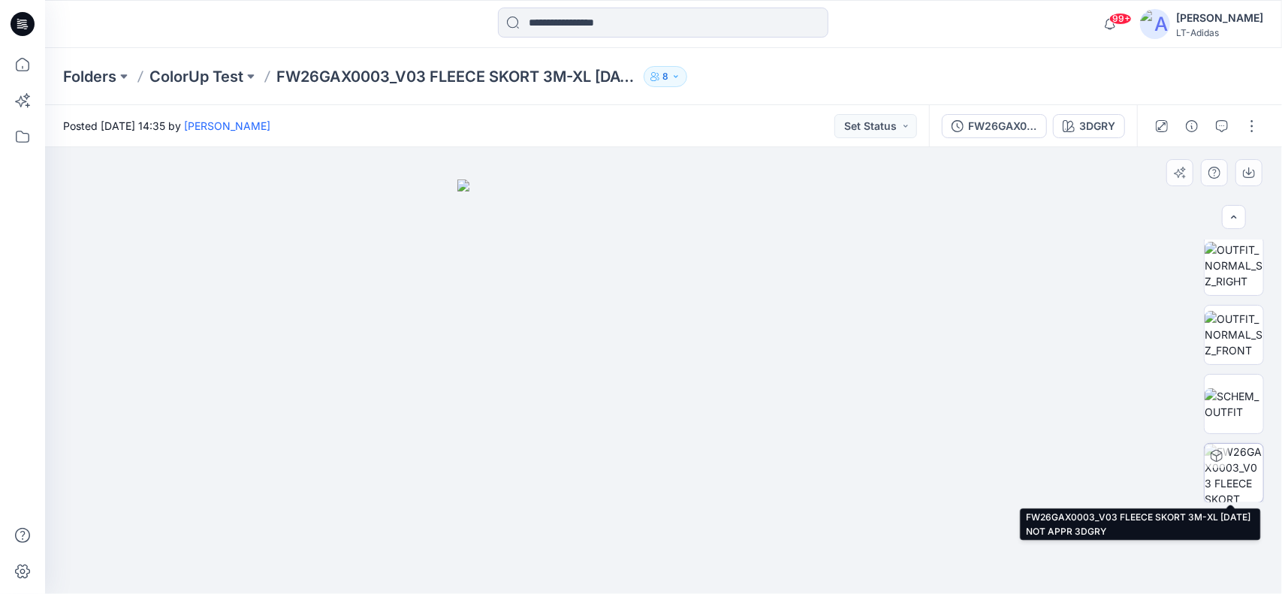
click at [1229, 471] on img at bounding box center [1234, 473] width 59 height 59
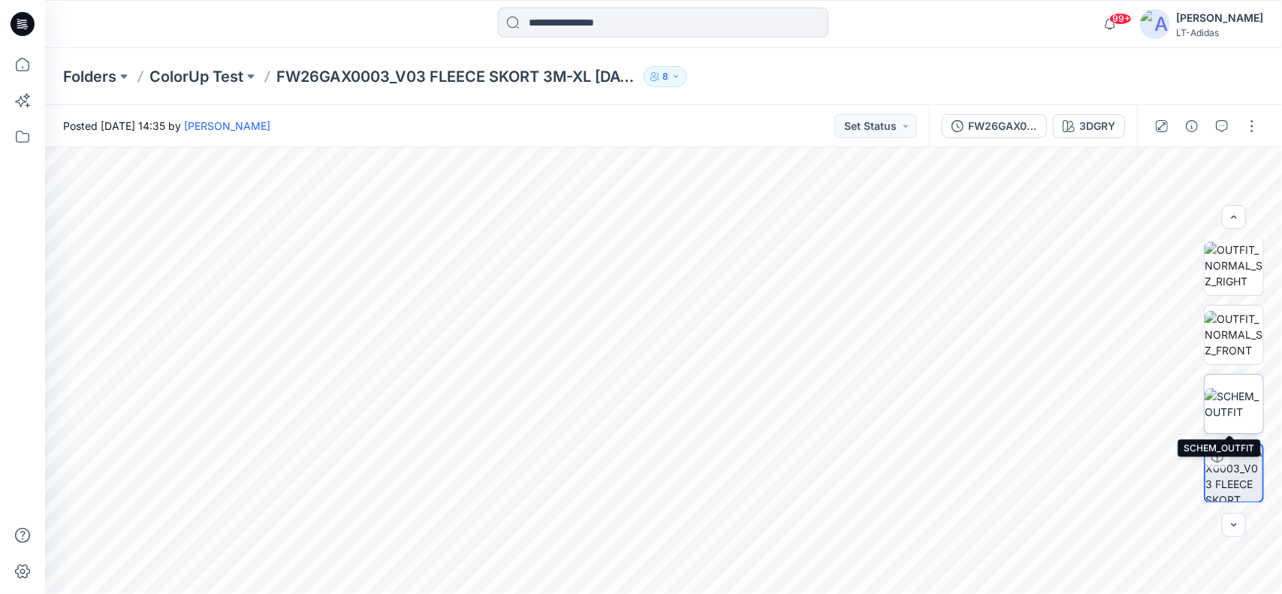
click at [1240, 413] on img at bounding box center [1234, 404] width 59 height 32
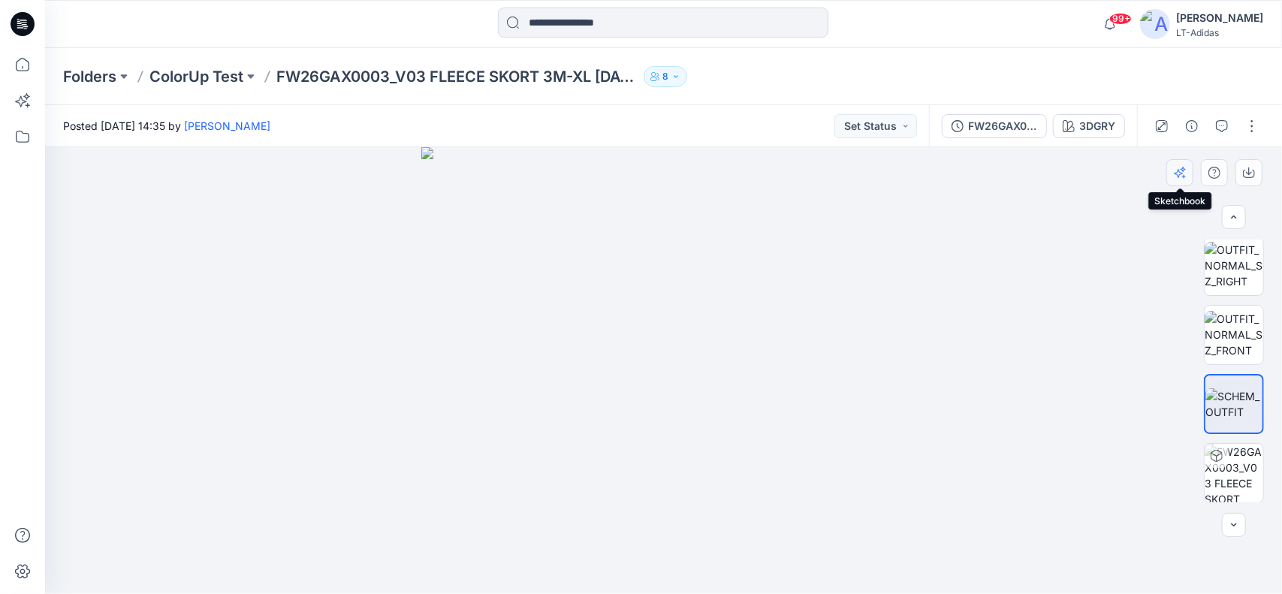
click at [1182, 174] on icon "button" at bounding box center [1180, 173] width 12 height 12
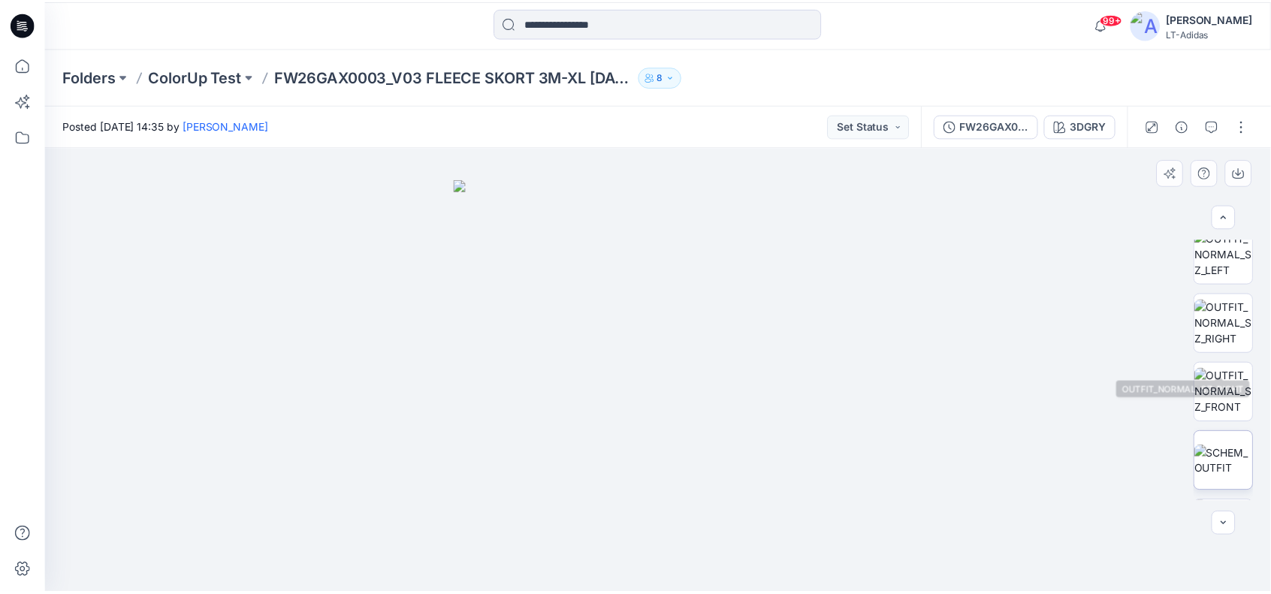
scroll to position [280, 0]
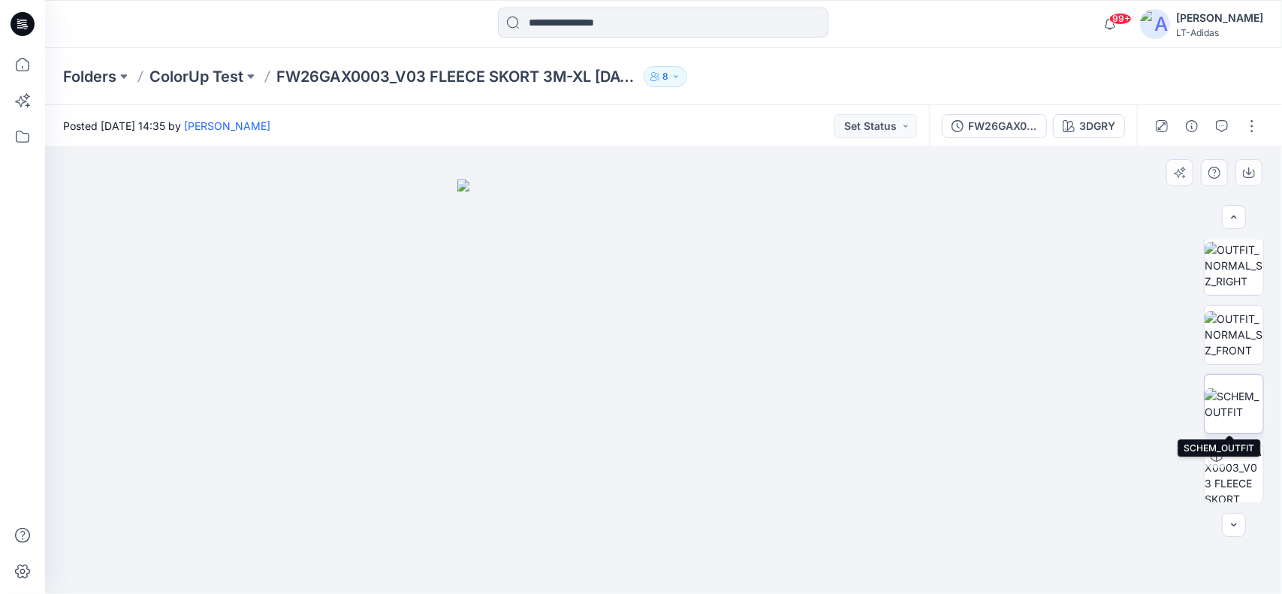
click at [1236, 404] on img at bounding box center [1234, 404] width 59 height 32
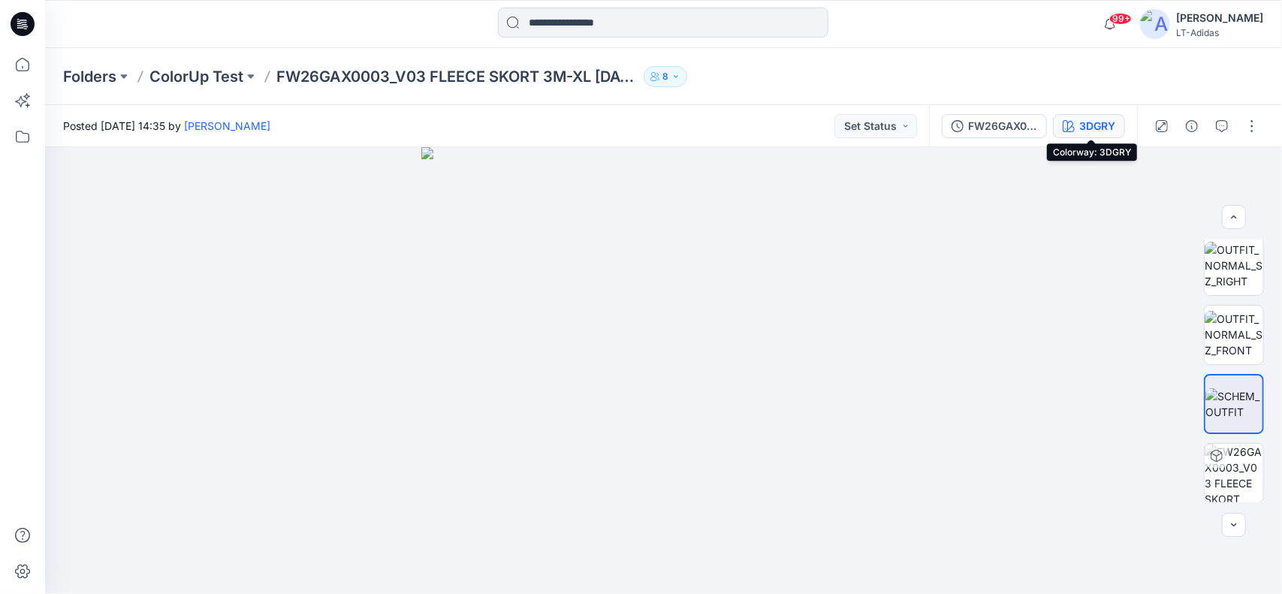
click at [1103, 128] on div "3DGRY" at bounding box center [1097, 126] width 36 height 17
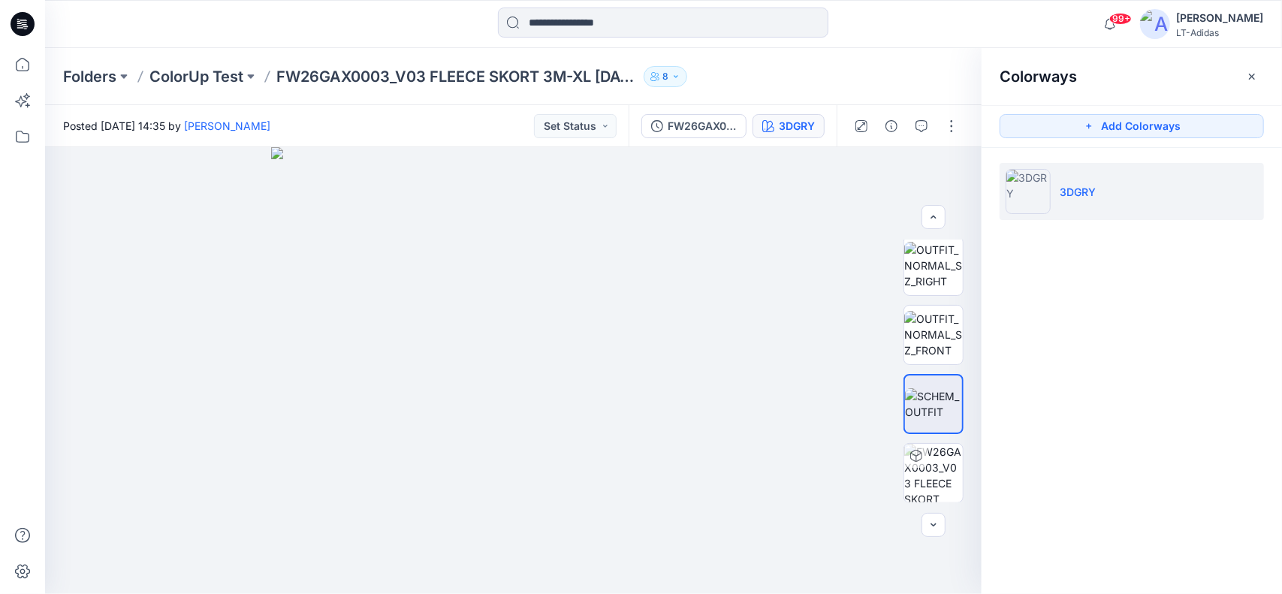
click at [1091, 192] on p "3DGRY" at bounding box center [1078, 192] width 36 height 16
click at [1122, 122] on button "Add Colorways" at bounding box center [1132, 126] width 264 height 24
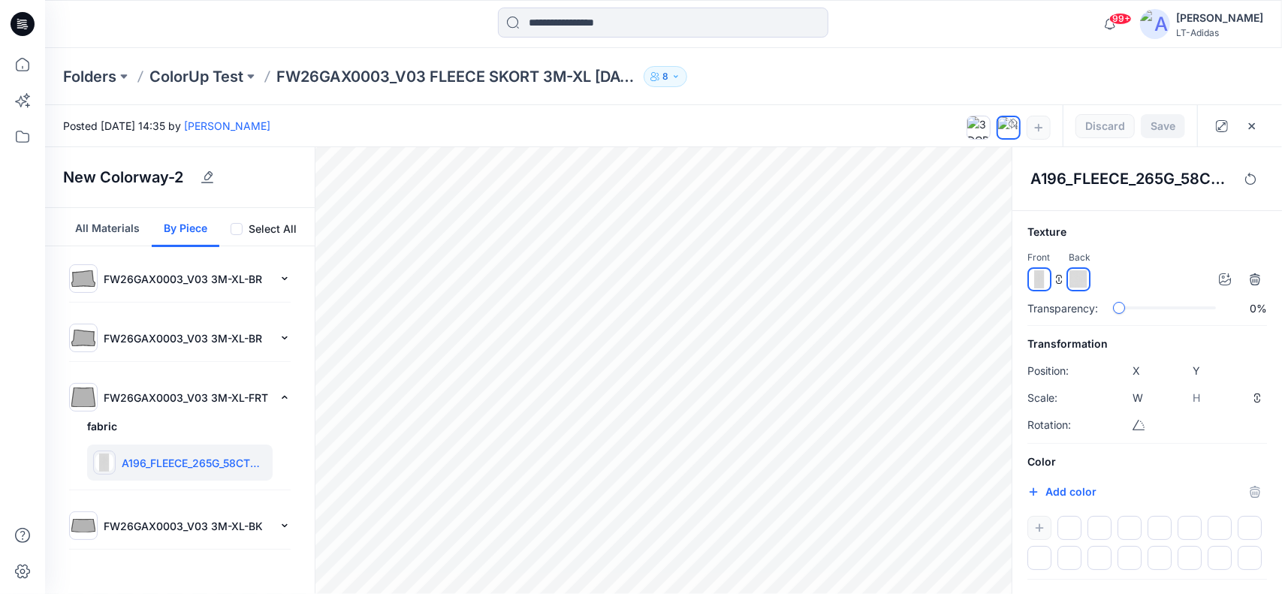
click at [1040, 280] on img at bounding box center [1040, 279] width 18 height 18
click at [1070, 487] on button "Add color" at bounding box center [1062, 492] width 69 height 18
type input "*******"
click at [1154, 223] on h6 "Texture" at bounding box center [1148, 232] width 240 height 18
click at [984, 130] on icon at bounding box center [979, 128] width 12 height 12
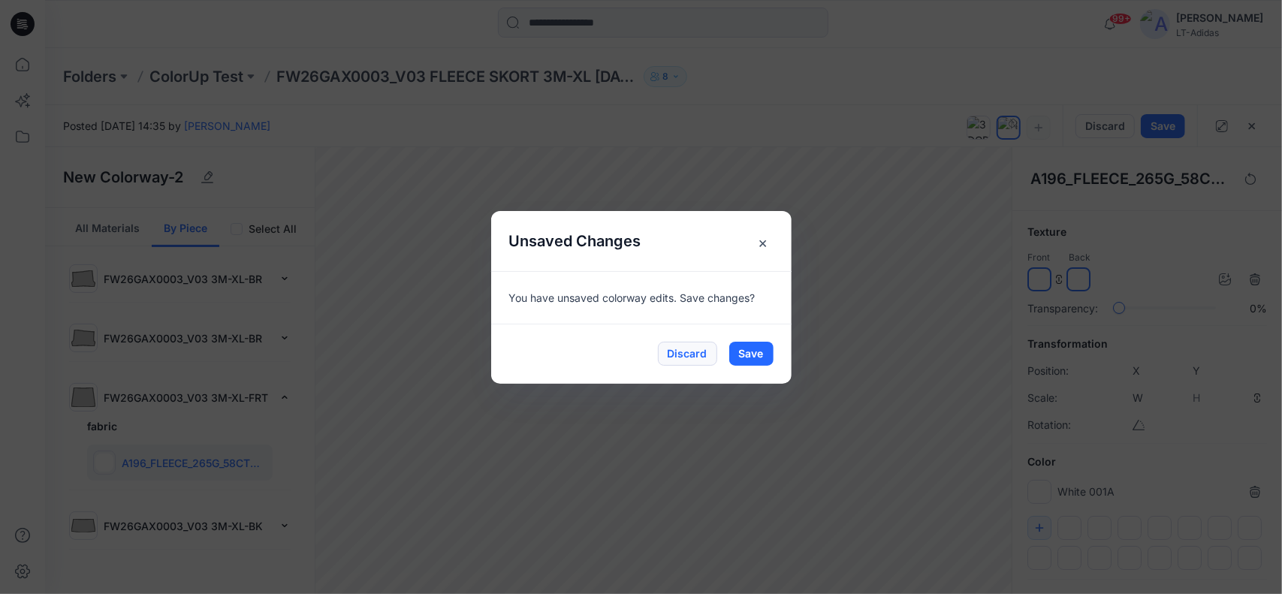
click at [697, 354] on button "Discard" at bounding box center [687, 354] width 59 height 24
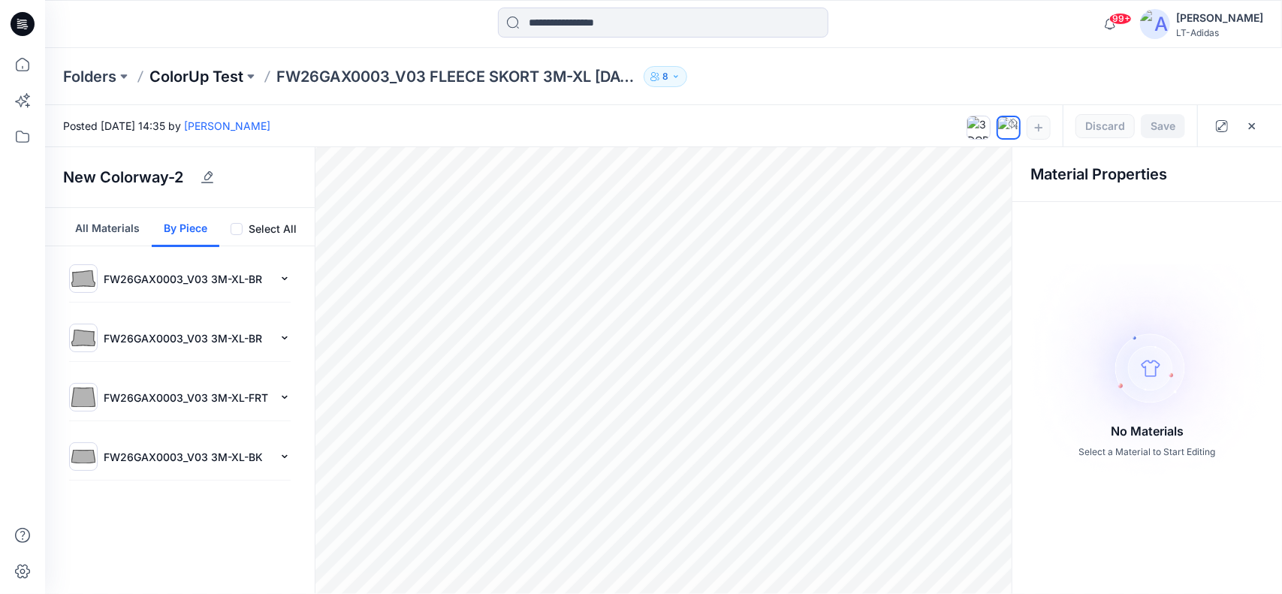
click at [213, 74] on p "ColorUp Test" at bounding box center [196, 76] width 94 height 21
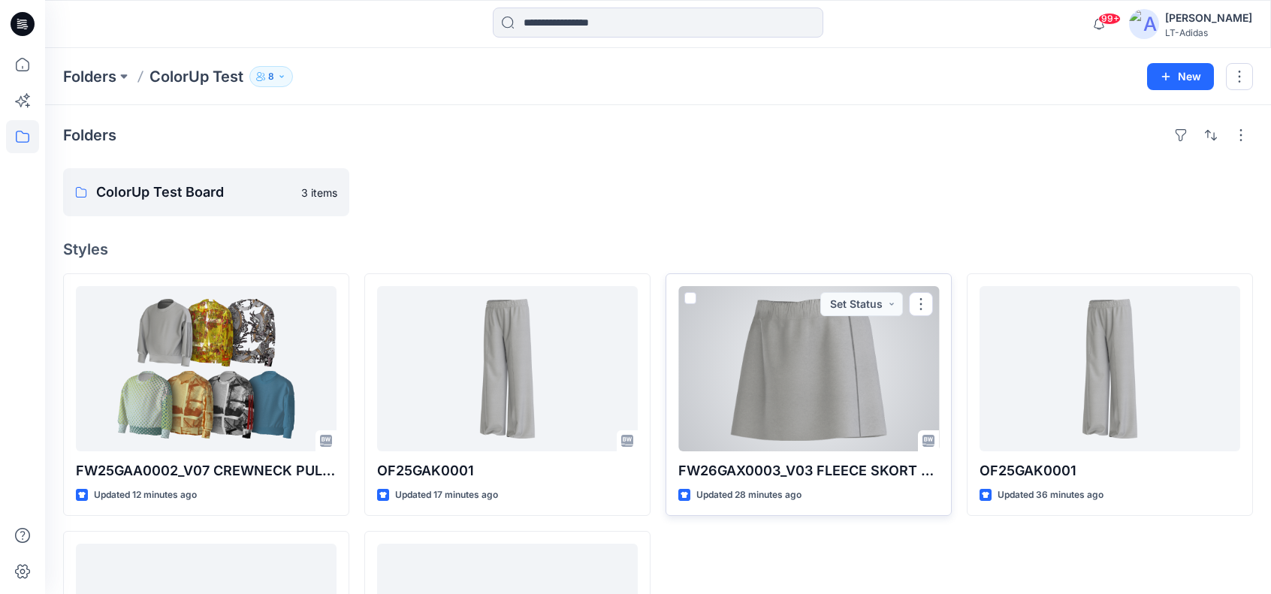
click at [690, 297] on span at bounding box center [690, 298] width 12 height 12
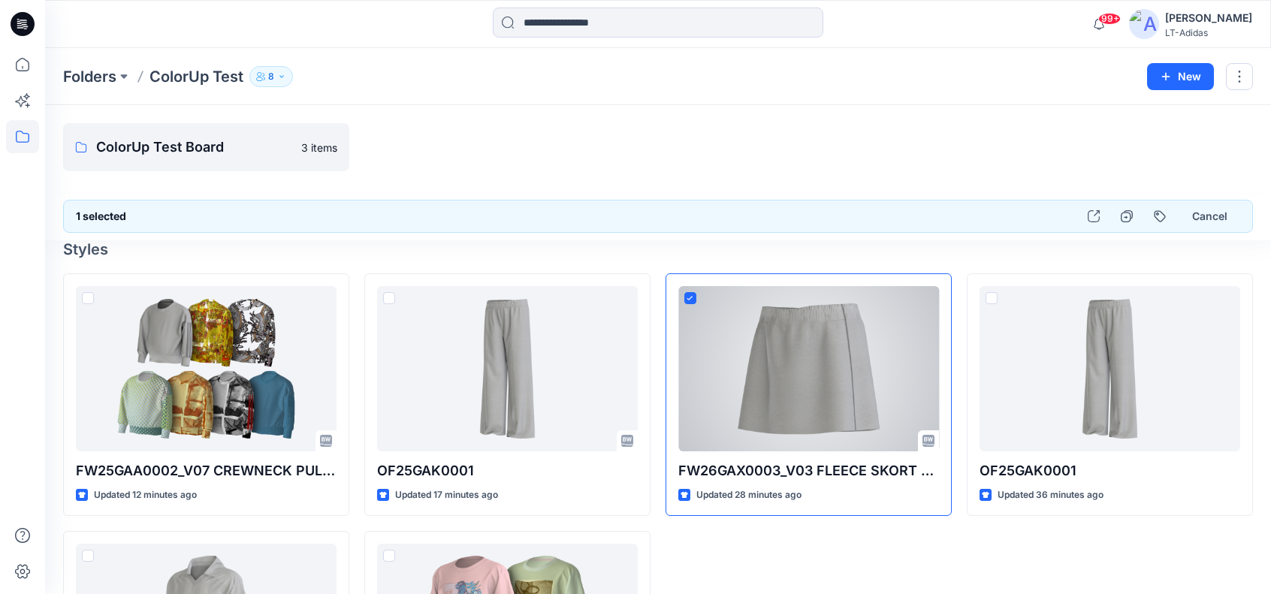
drag, startPoint x: 798, startPoint y: 402, endPoint x: 756, endPoint y: 255, distance: 153.3
click at [756, 255] on h4 "Styles" at bounding box center [658, 249] width 1190 height 18
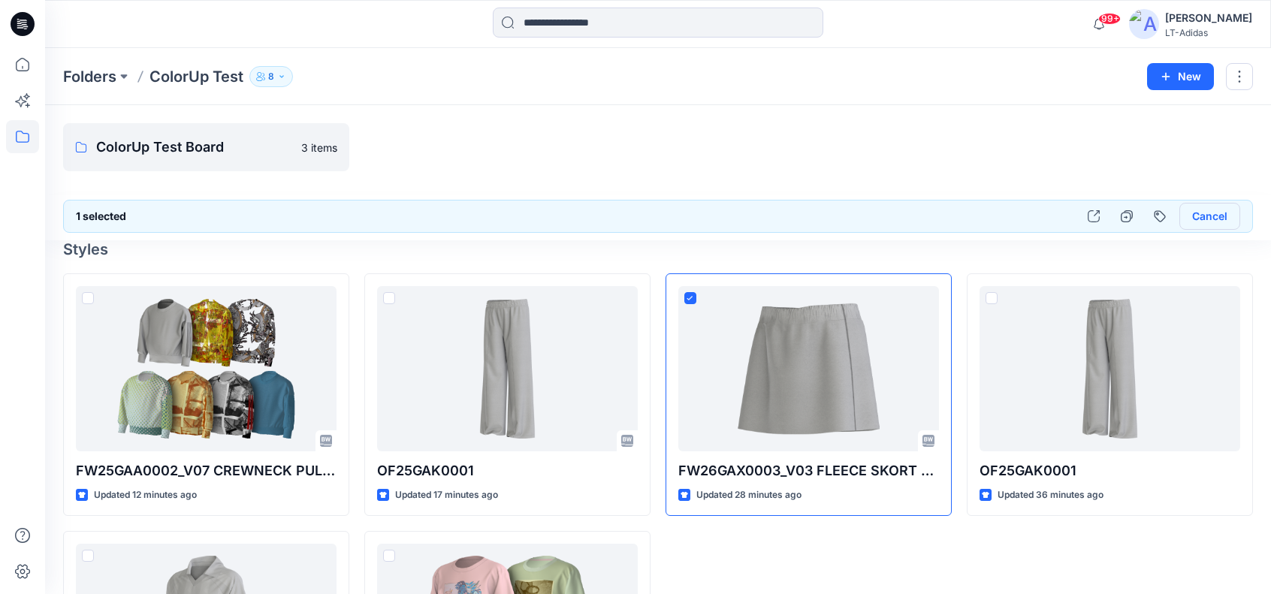
click at [1215, 207] on button "Cancel" at bounding box center [1209, 216] width 61 height 27
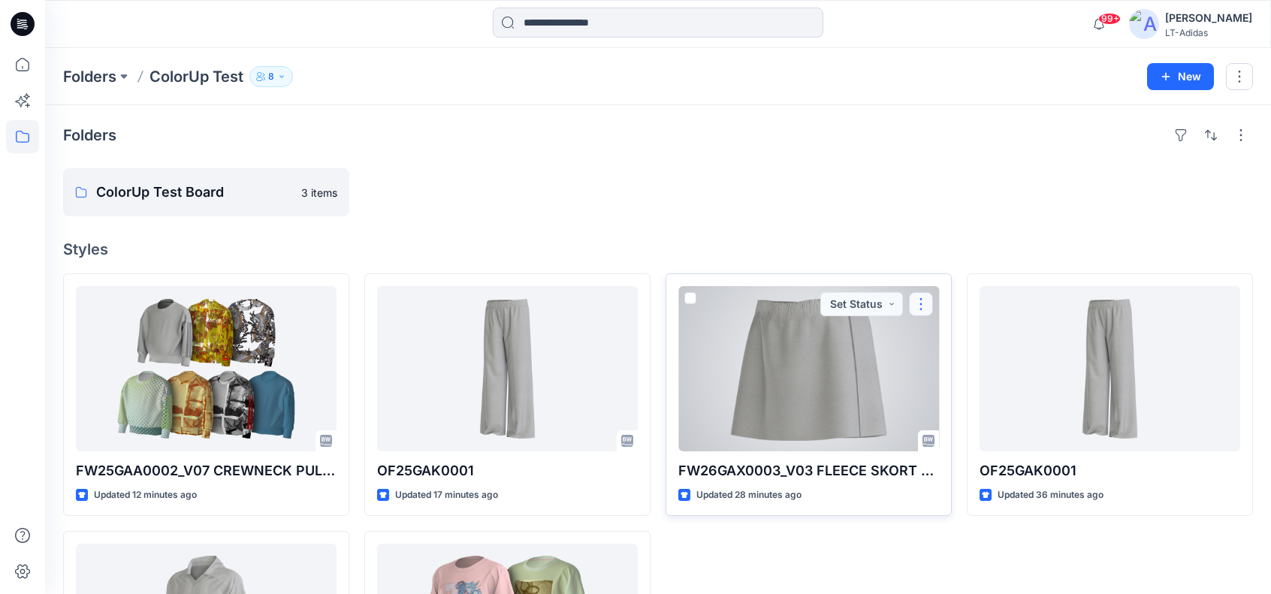
click at [918, 303] on button "button" at bounding box center [921, 304] width 24 height 24
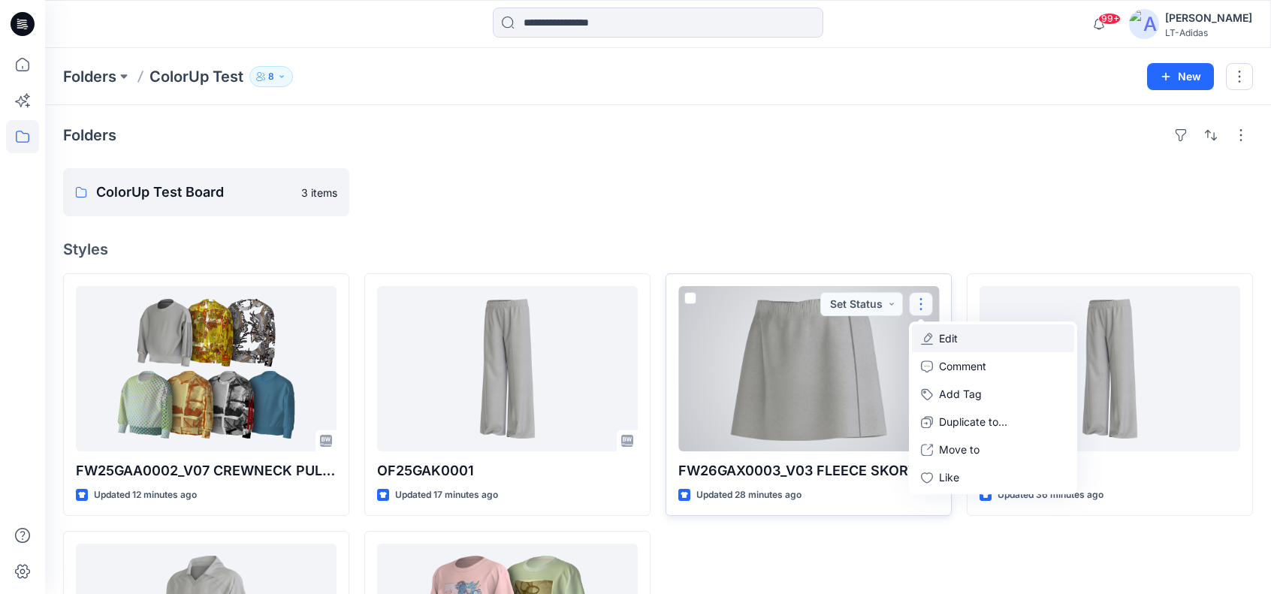
click at [946, 325] on button "Edit" at bounding box center [993, 338] width 162 height 28
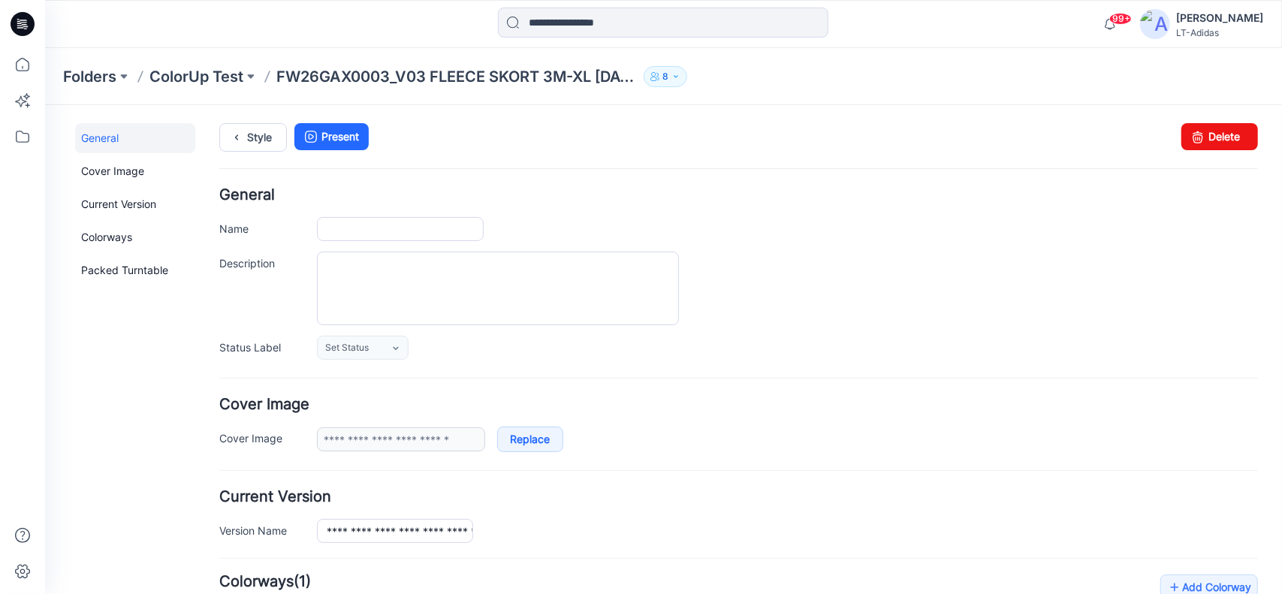
type input "**********"
type input "*****"
type input "**********"
click at [1218, 132] on link "Delete" at bounding box center [1219, 135] width 77 height 27
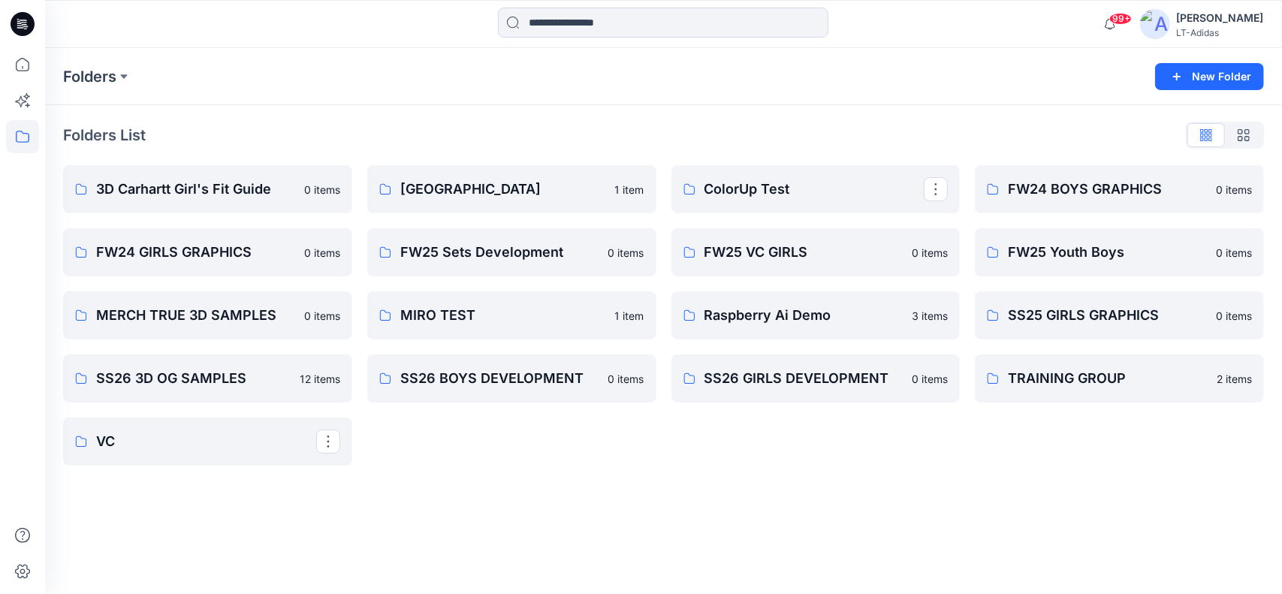
click at [787, 181] on p "ColorUp Test" at bounding box center [815, 189] width 220 height 21
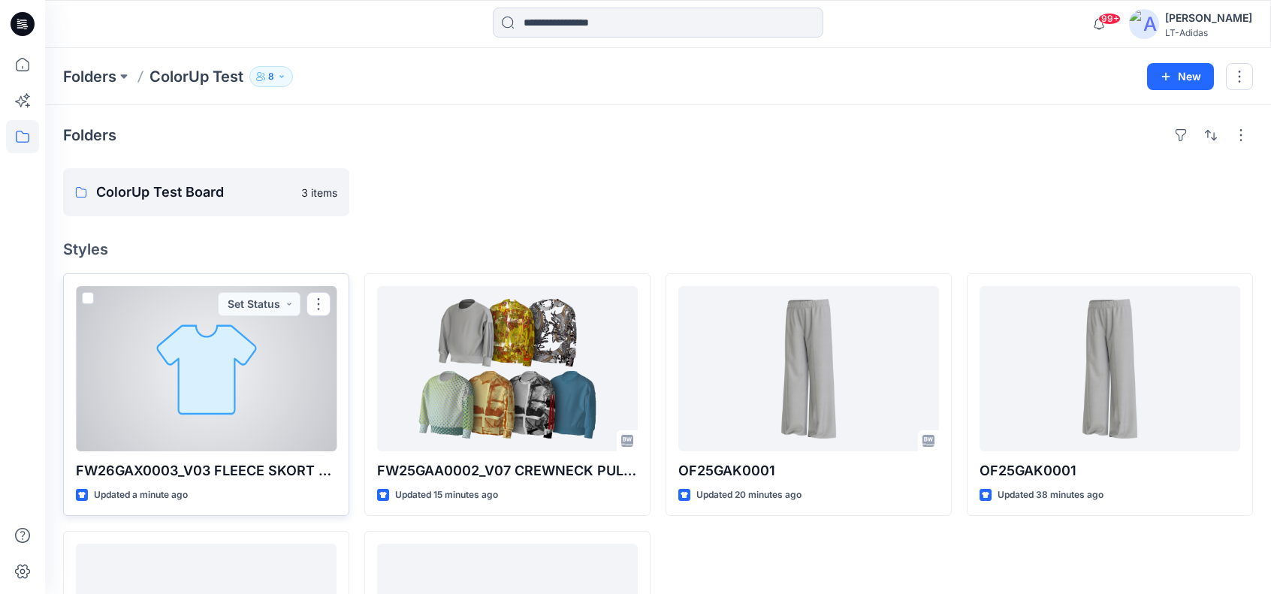
click at [219, 336] on div at bounding box center [206, 368] width 261 height 165
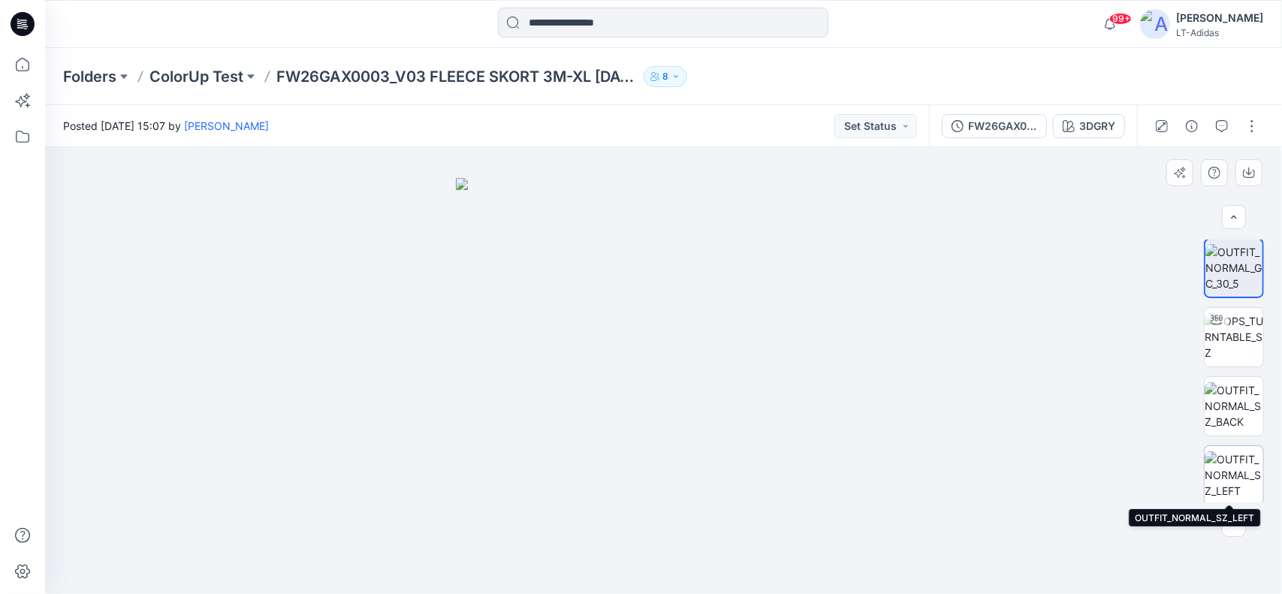
scroll to position [4, 0]
click at [1236, 527] on icon "button" at bounding box center [1234, 525] width 12 height 12
click at [1233, 522] on icon "button" at bounding box center [1234, 525] width 12 height 12
click at [206, 74] on p "ColorUp Test" at bounding box center [196, 76] width 94 height 21
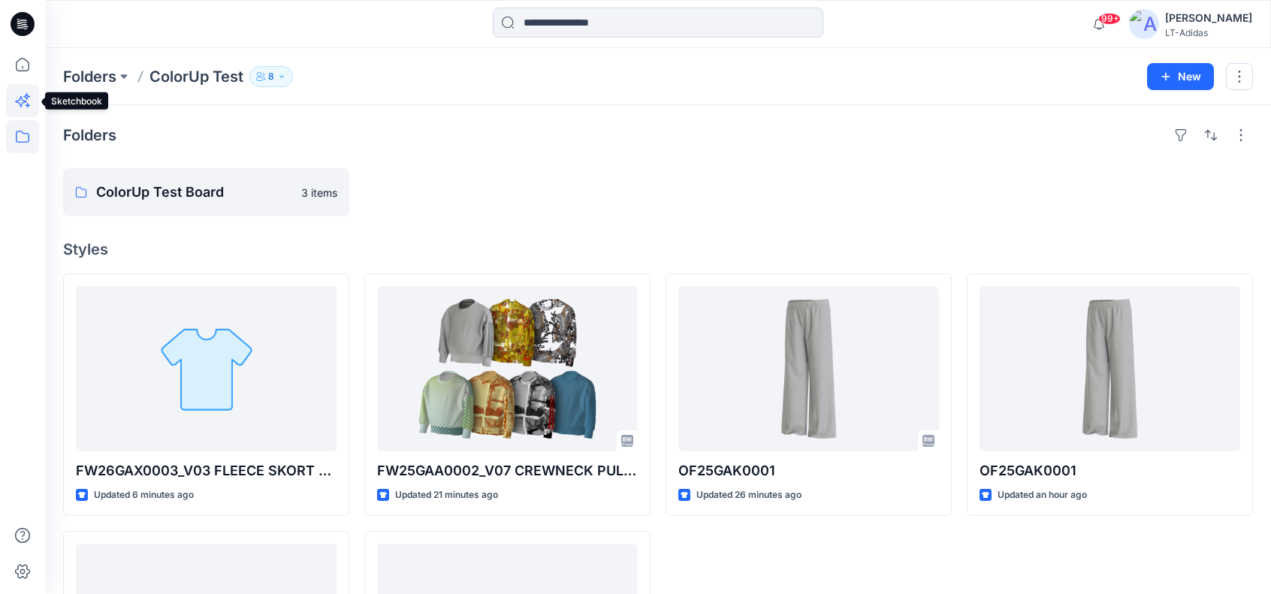
click at [17, 98] on icon at bounding box center [22, 100] width 33 height 33
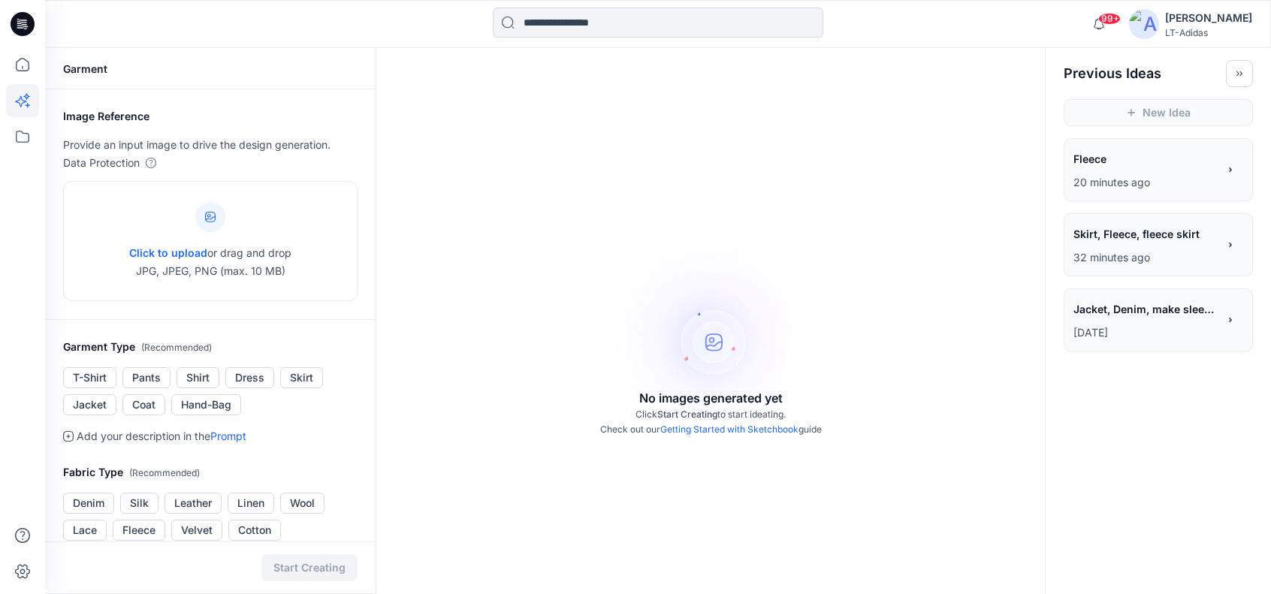
click at [1130, 238] on span "Skirt, Fleece, fleece skirt" at bounding box center [1144, 234] width 143 height 22
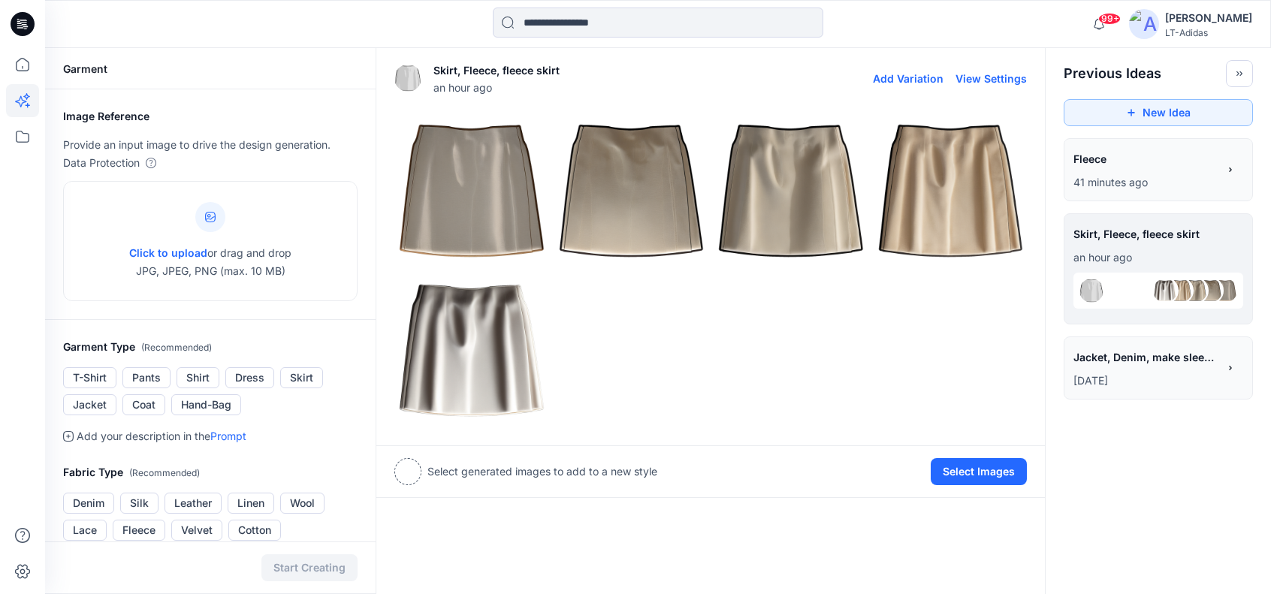
click at [743, 309] on div at bounding box center [710, 270] width 632 height 313
click at [736, 336] on div at bounding box center [710, 270] width 632 height 313
click at [759, 352] on div at bounding box center [710, 270] width 632 height 313
click at [681, 368] on div at bounding box center [710, 270] width 632 height 313
click at [663, 313] on div at bounding box center [710, 270] width 632 height 313
